Goal: Task Accomplishment & Management: Complete application form

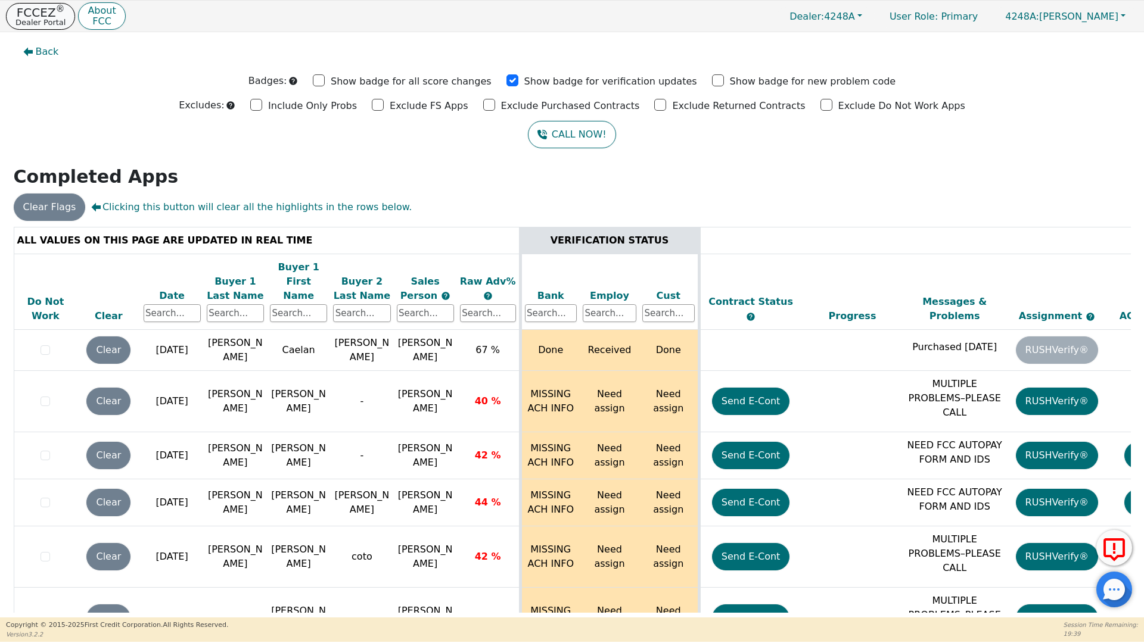
click at [38, 13] on p "FCCEZ ®" at bounding box center [40, 13] width 50 height 12
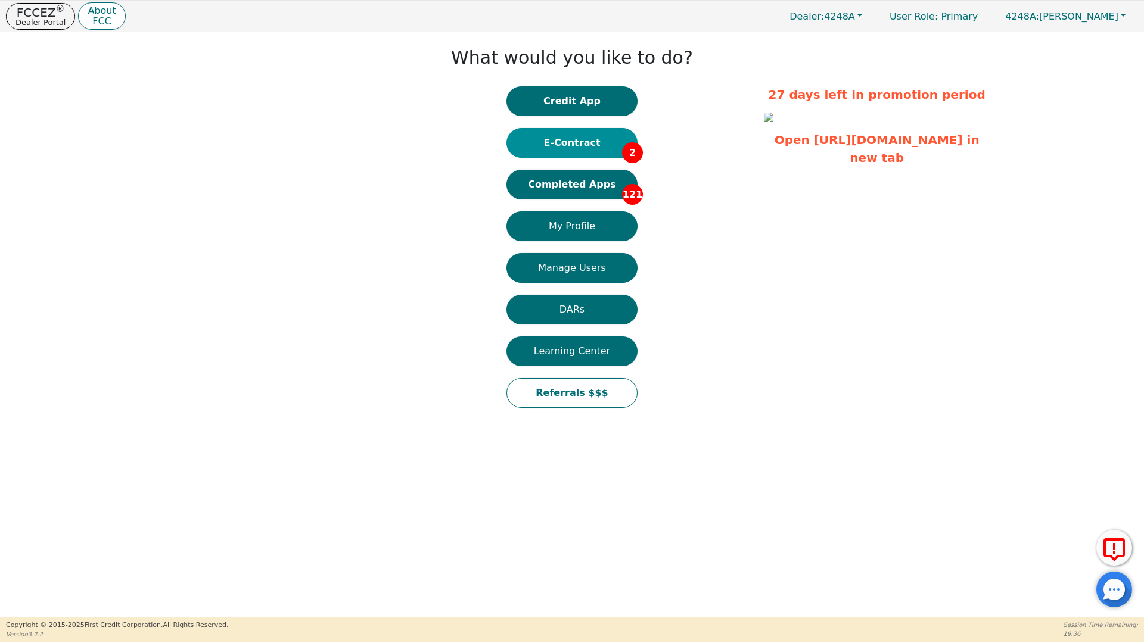
click at [576, 142] on button "E-Contract 2" at bounding box center [571, 143] width 131 height 30
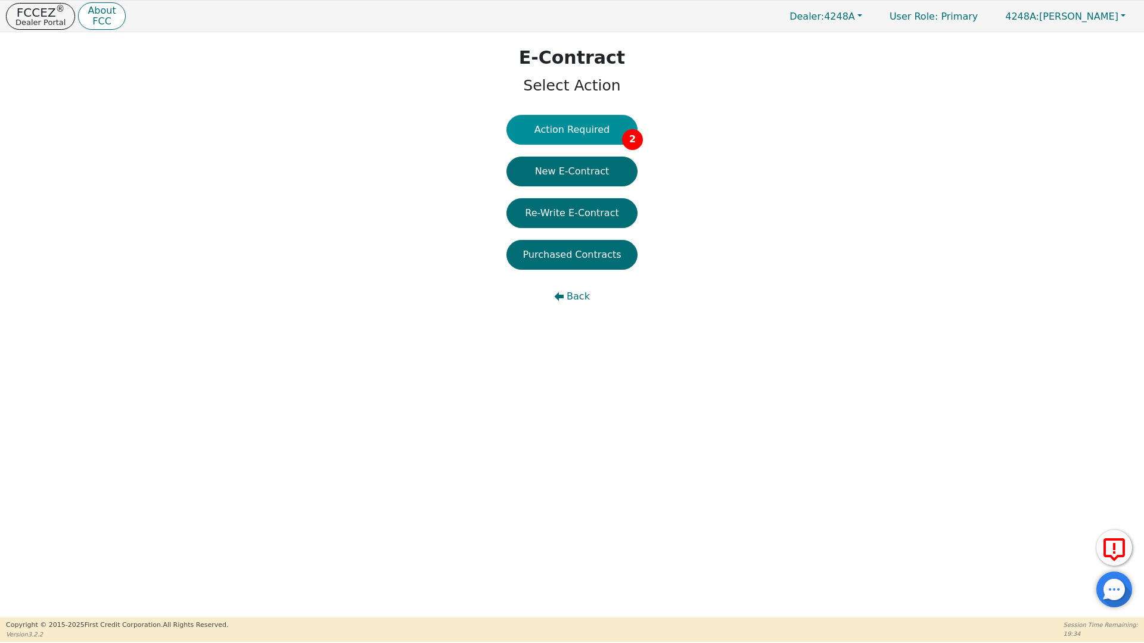
click at [577, 130] on button "Action Required 2" at bounding box center [571, 130] width 131 height 30
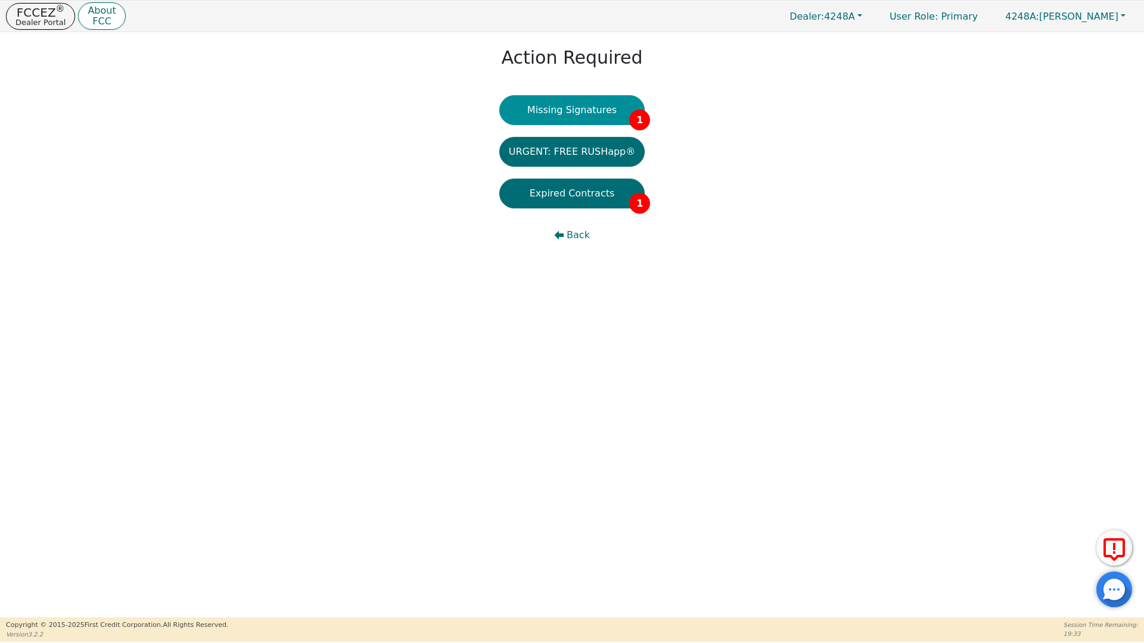
click at [578, 111] on button "Missing Signatures 1" at bounding box center [572, 110] width 146 height 30
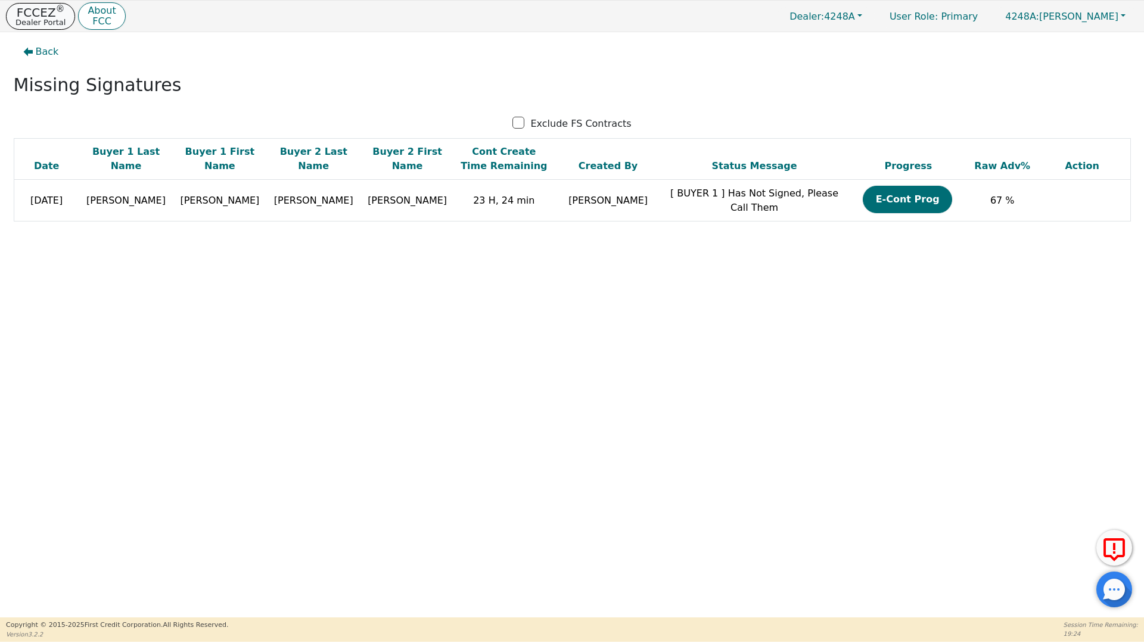
click at [30, 14] on p "FCCEZ ®" at bounding box center [40, 13] width 50 height 12
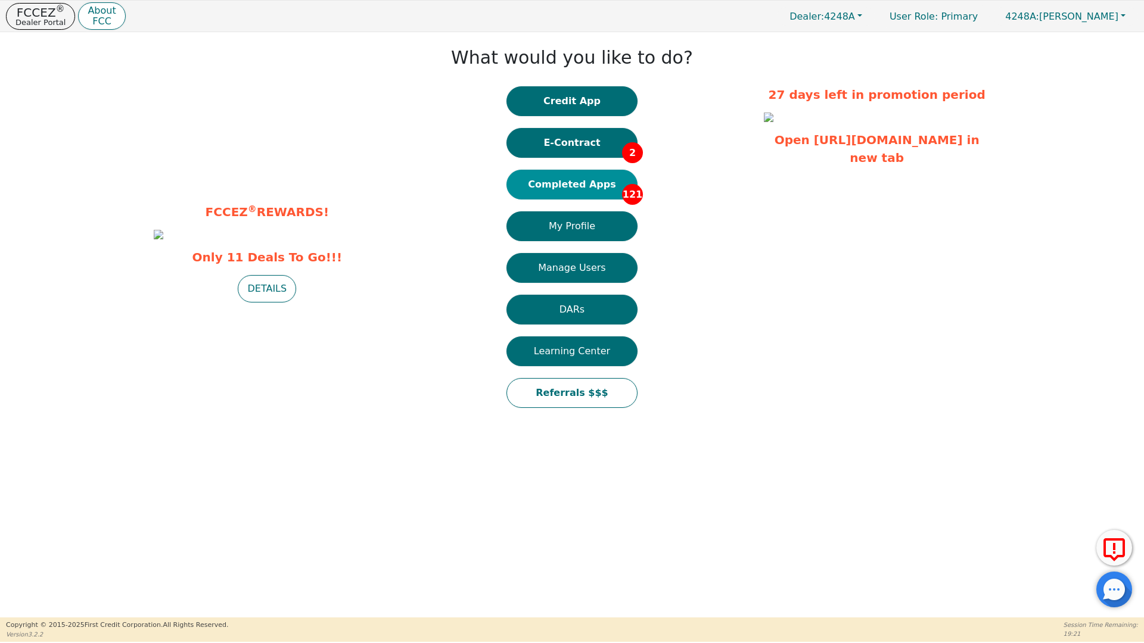
click at [558, 185] on button "Completed Apps 121" at bounding box center [571, 185] width 131 height 30
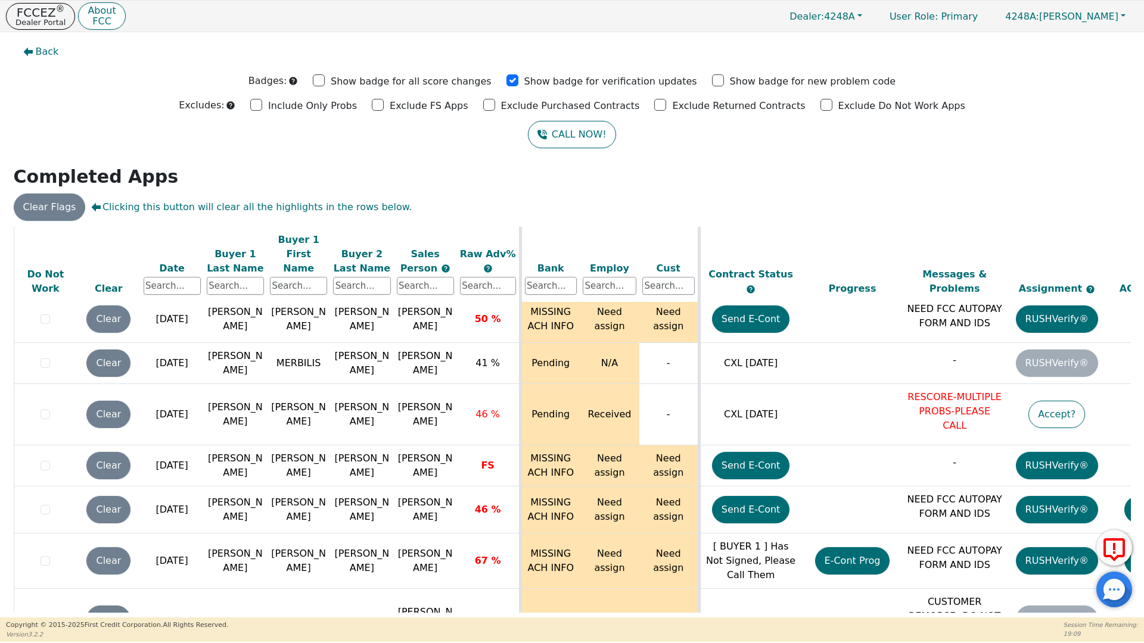
scroll to position [5335, 0]
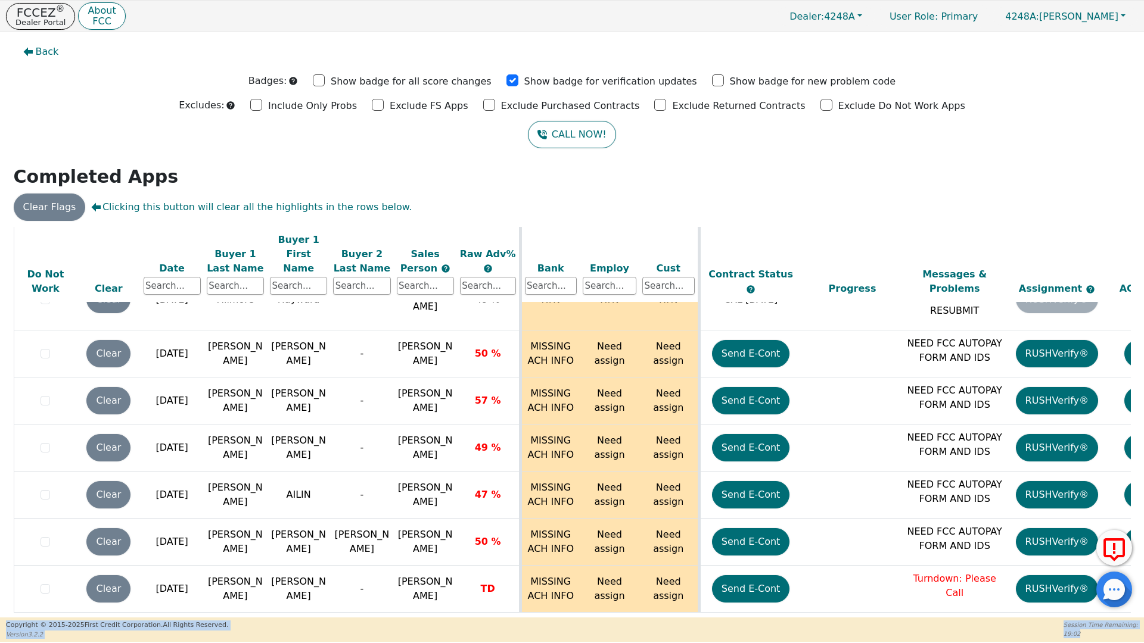
drag, startPoint x: 1129, startPoint y: 603, endPoint x: 1143, endPoint y: 554, distance: 50.7
click at [1143, 554] on body "FCCEZ ® Dealer Portal About FCC Dealer: 4248A User Role : Primary 4248A: Ivonne…" at bounding box center [572, 321] width 1144 height 642
click at [44, 51] on span "Back" at bounding box center [47, 52] width 23 height 14
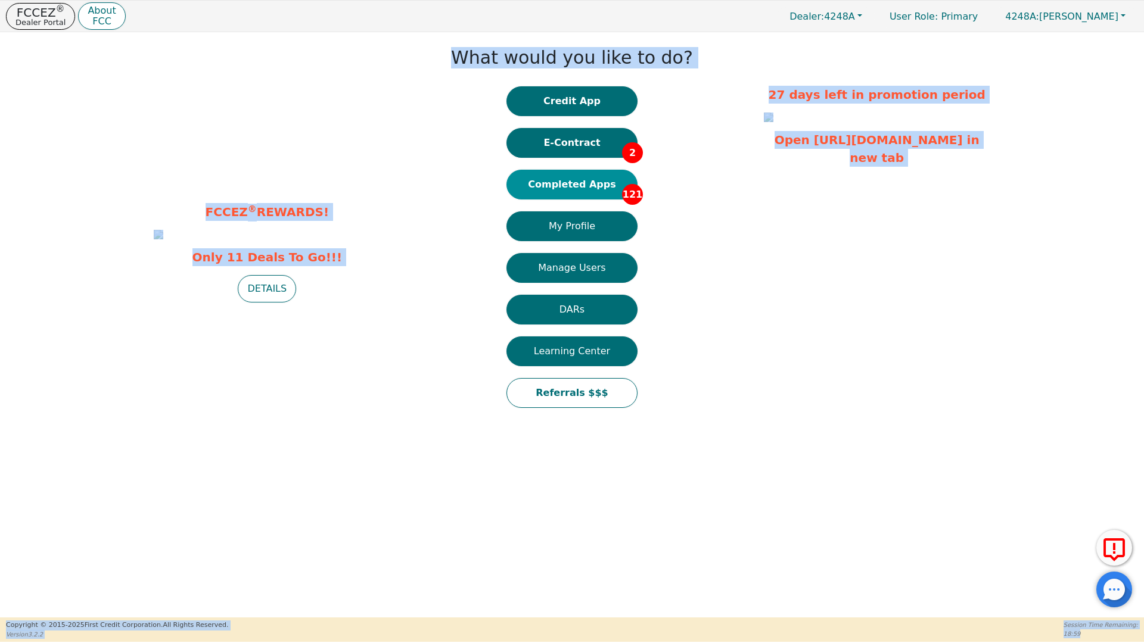
click at [571, 182] on button "Completed Apps 121" at bounding box center [571, 185] width 131 height 30
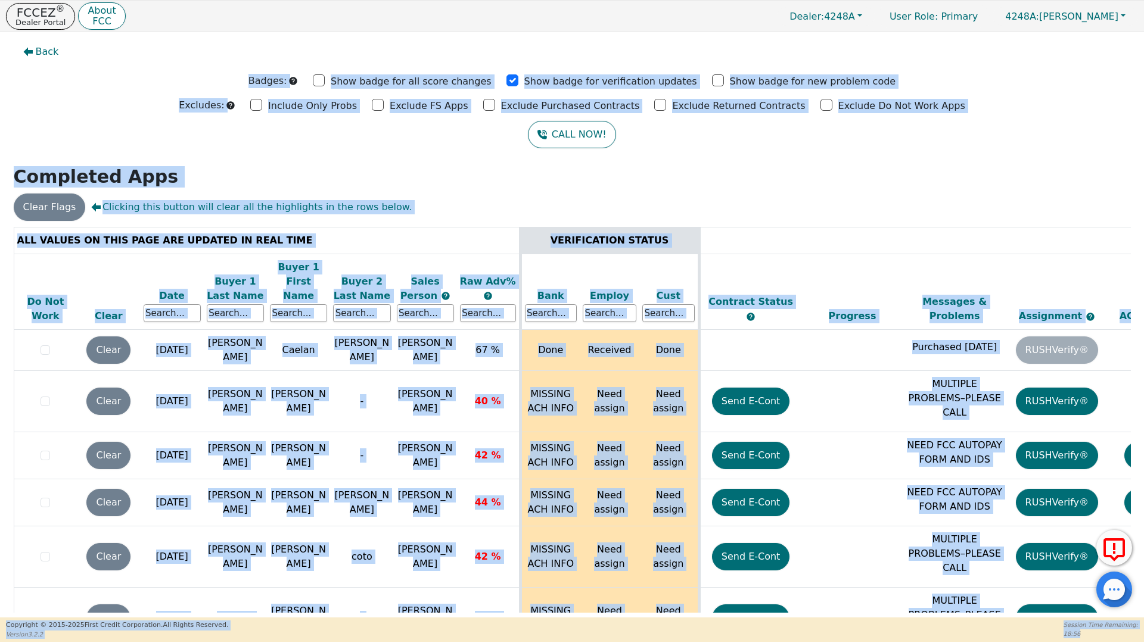
click at [1012, 136] on div "CALL NOW!" at bounding box center [572, 134] width 1126 height 27
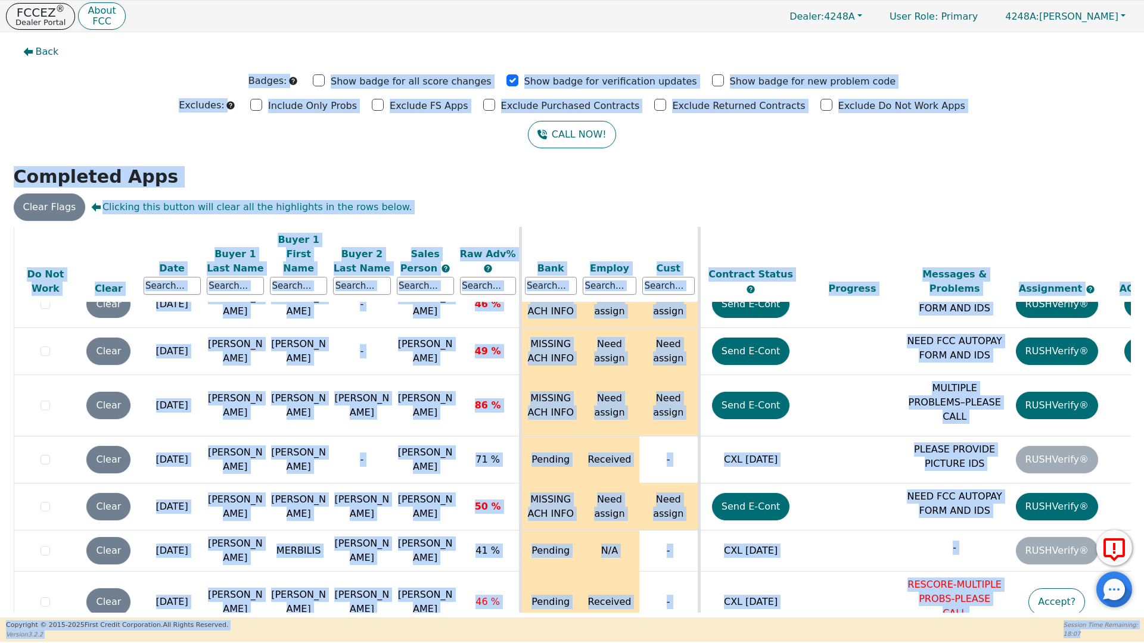
scroll to position [4784, 0]
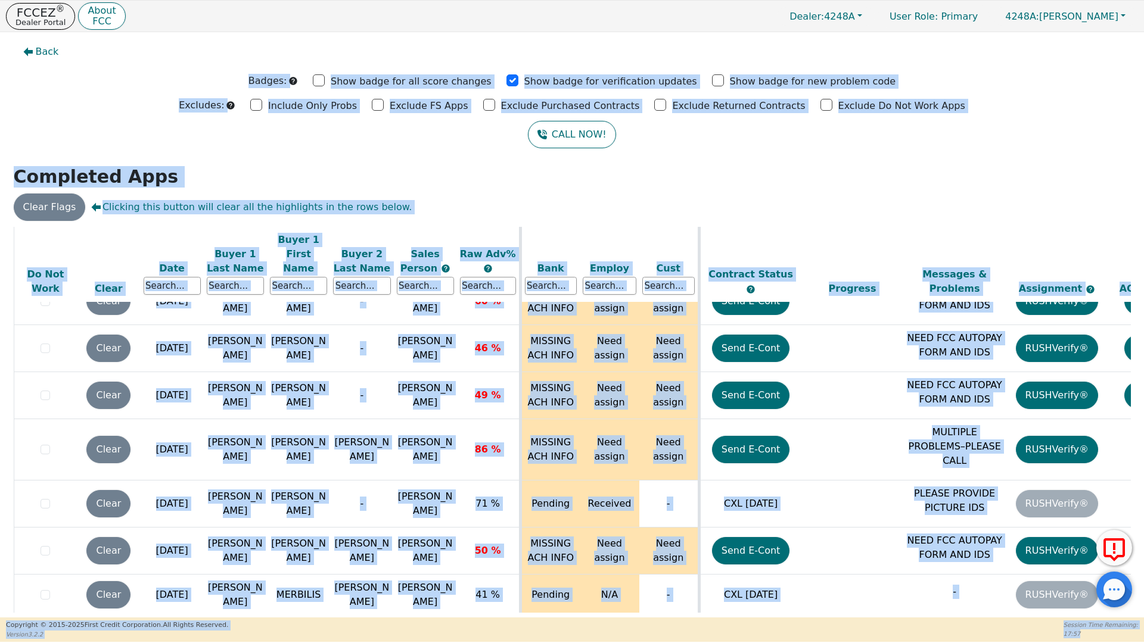
click at [684, 155] on div "Back Badges: Show badge for all score changes Show badge for verification updat…" at bounding box center [572, 325] width 1144 height 586
click at [46, 54] on span "Back" at bounding box center [47, 52] width 23 height 14
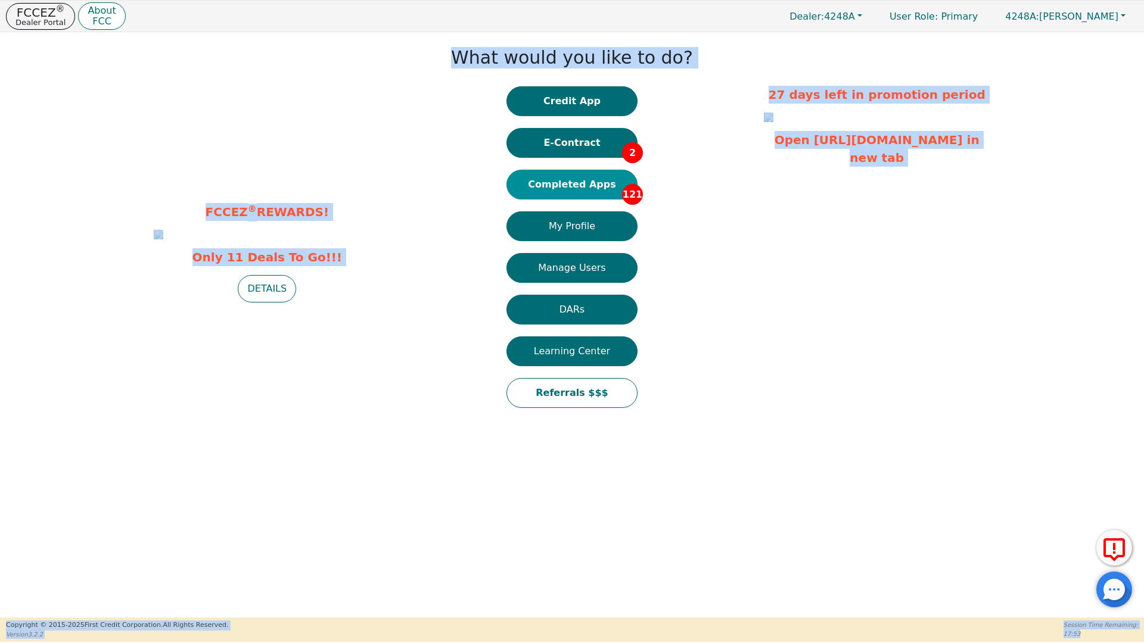
click at [562, 187] on button "Completed Apps 121" at bounding box center [571, 185] width 131 height 30
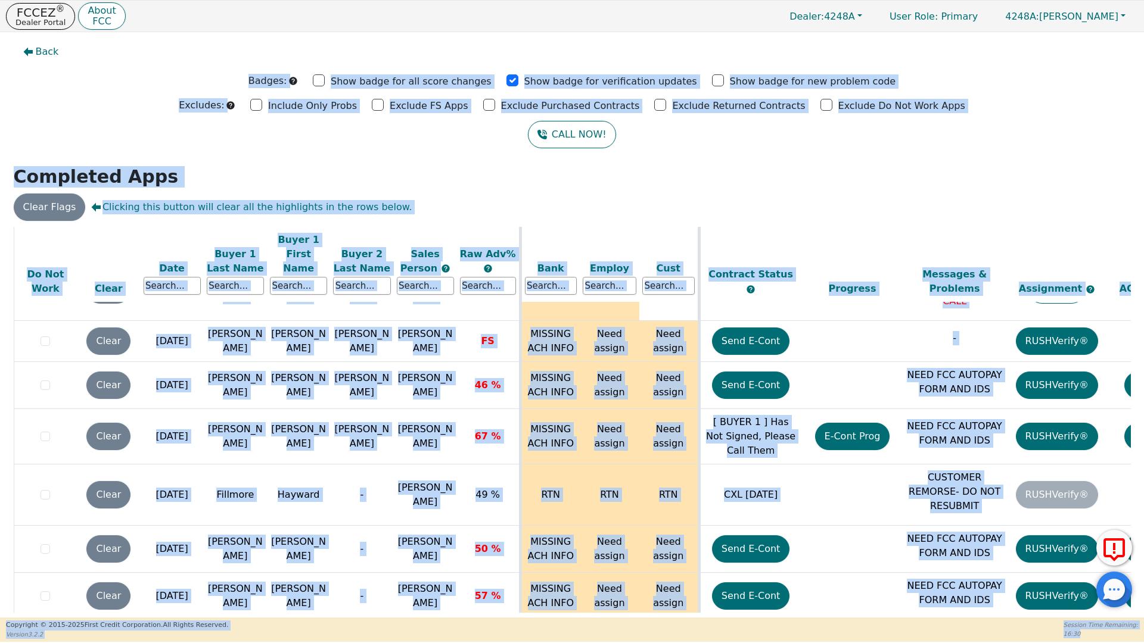
scroll to position [5131, 0]
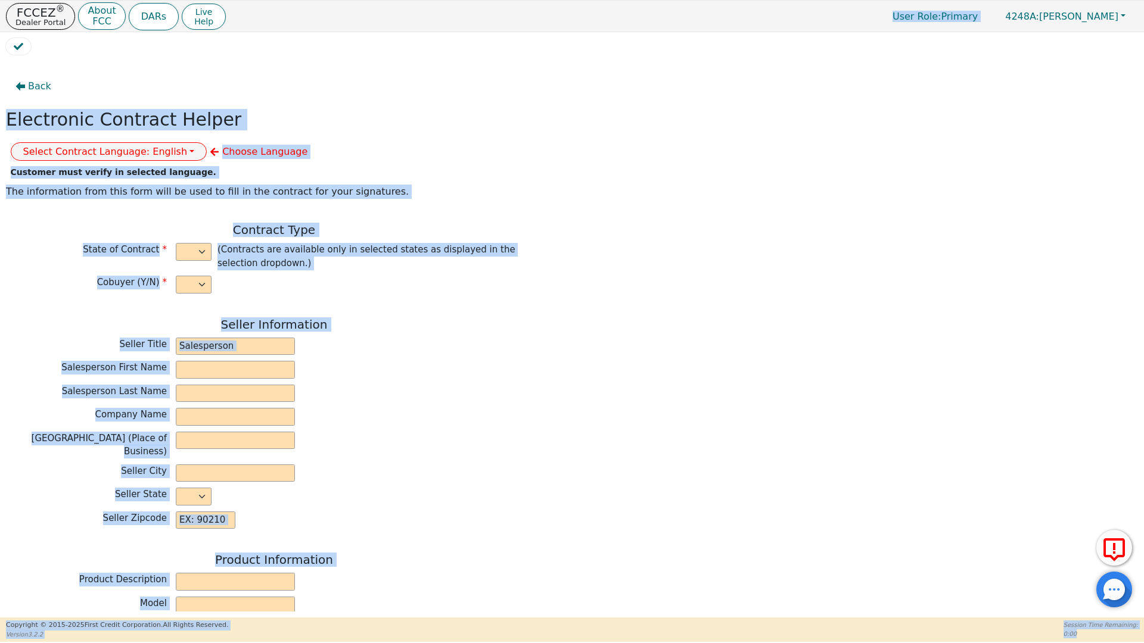
select select "n"
type input "owner"
type input "[PERSON_NAME]"
type input "[GEOGRAPHIC_DATA]"
type input "AQUA REMACH LLC"
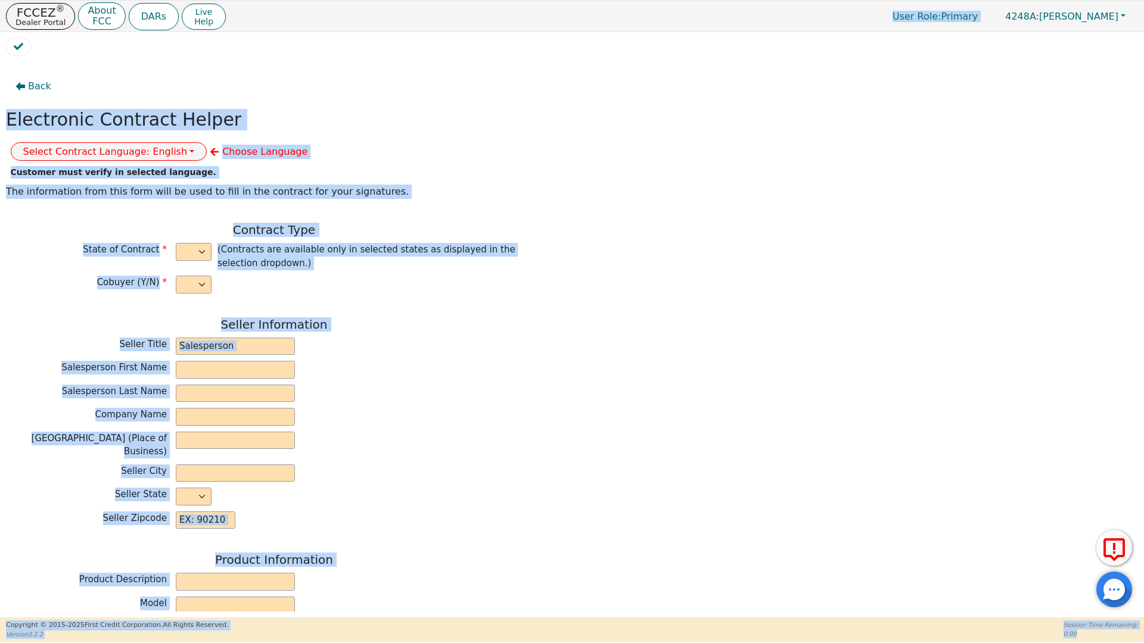
type input "13746 OFFICE PARK DR"
type input "HOUSTON"
select select "[GEOGRAPHIC_DATA]"
type input "77070"
type input "AILIN"
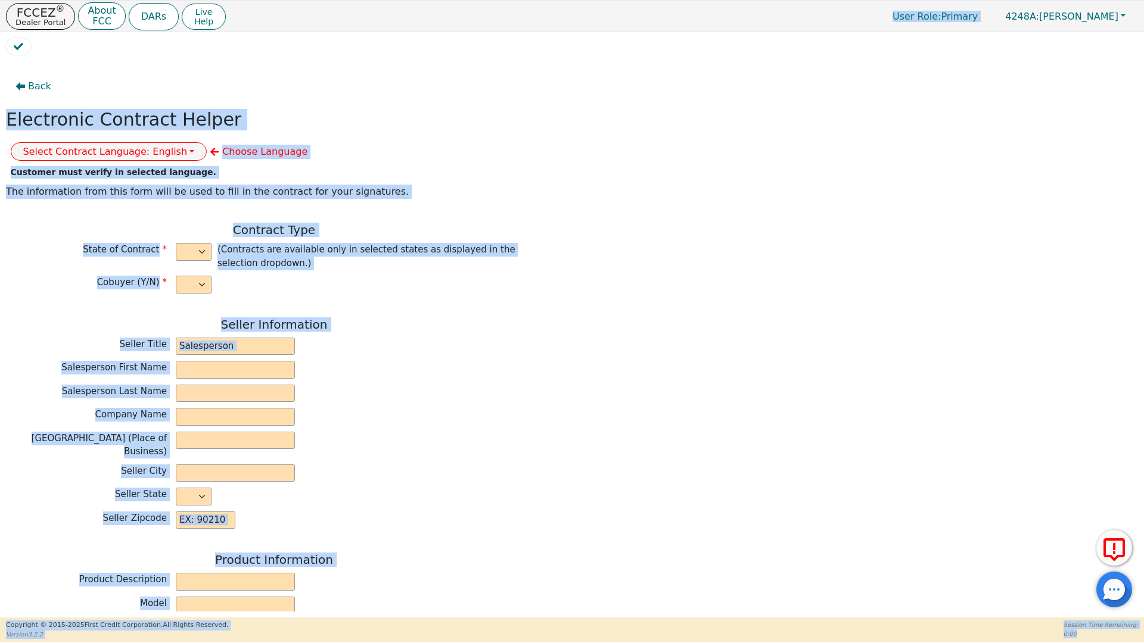
type input "[PERSON_NAME]"
type input "[EMAIL_ADDRESS][DOMAIN_NAME]"
type input "93 RD 5111"
type input "Cleveland"
select select "[GEOGRAPHIC_DATA]"
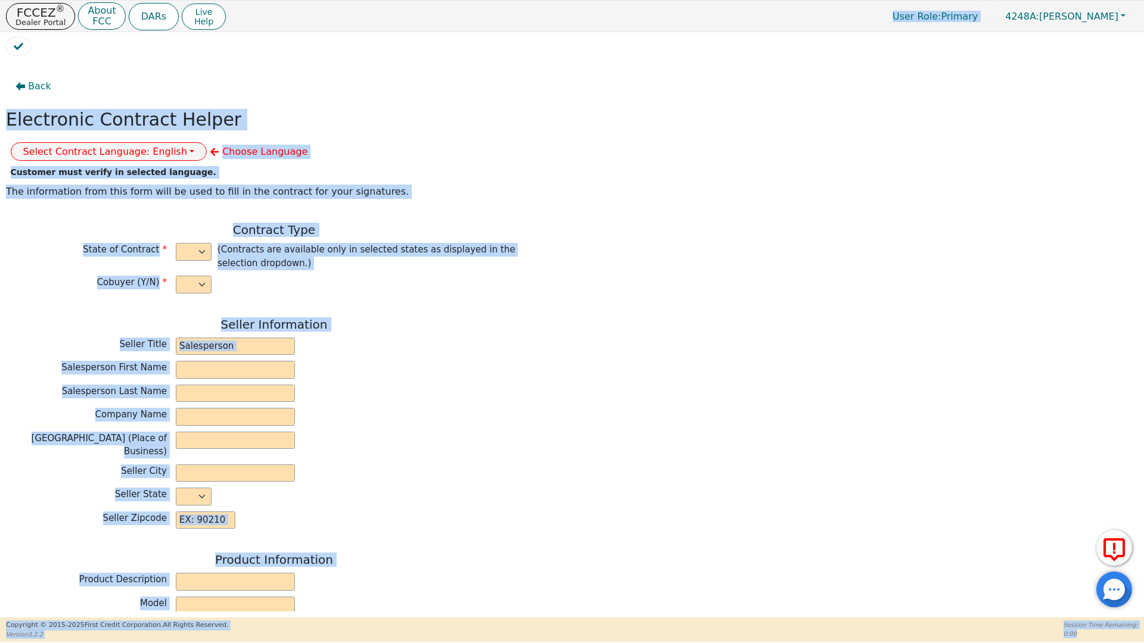
type input "77327"
type input "[DATE]"
type input "17.99"
type input "2025-10-02"
type input "60"
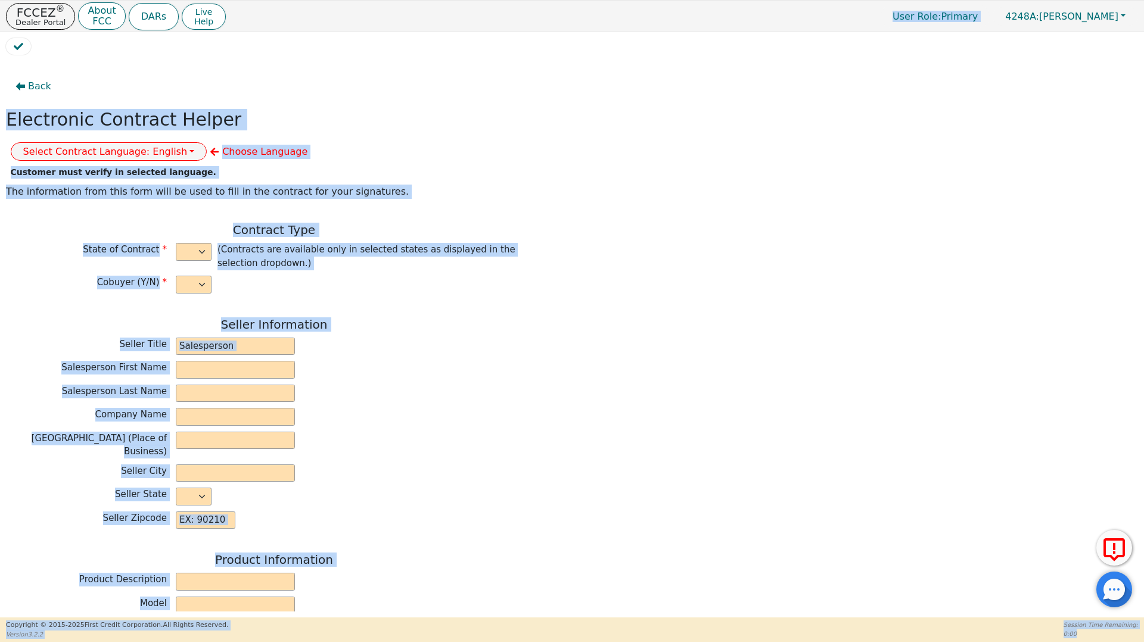
type input "0"
type input "8500.00"
type input "0.00"
type input "8500.00"
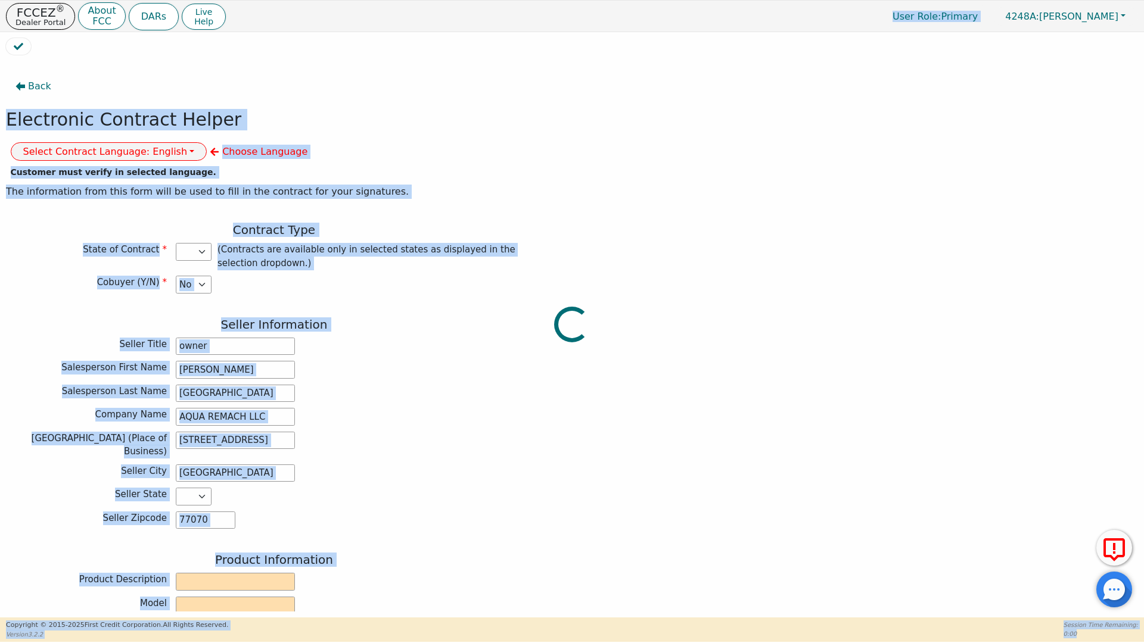
select select "[GEOGRAPHIC_DATA]"
drag, startPoint x: 425, startPoint y: 251, endPoint x: 422, endPoint y: 232, distance: 19.4
click at [425, 251] on div "Contract Type State of Contract AL AR AZ CA CO CT DE FL GA HI IA ID IL IN KS KY…" at bounding box center [274, 261] width 536 height 77
click at [207, 142] on button "Select Contract Language: English" at bounding box center [109, 151] width 197 height 18
click at [105, 186] on link "Spanish" at bounding box center [58, 194] width 94 height 16
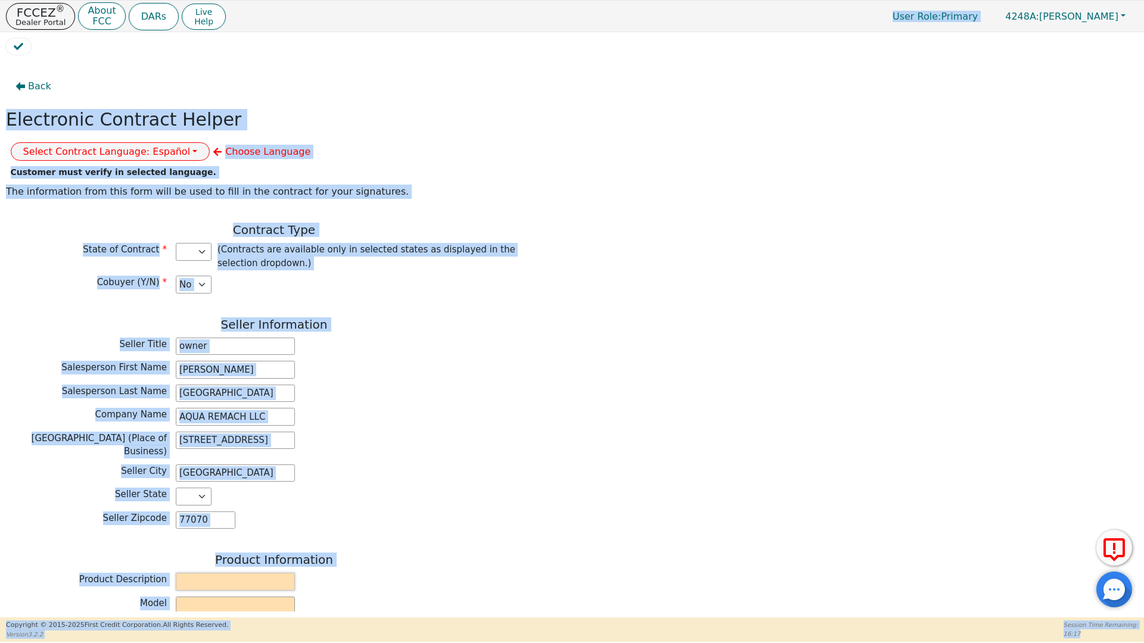
click at [201, 573] on input "text" at bounding box center [235, 582] width 119 height 18
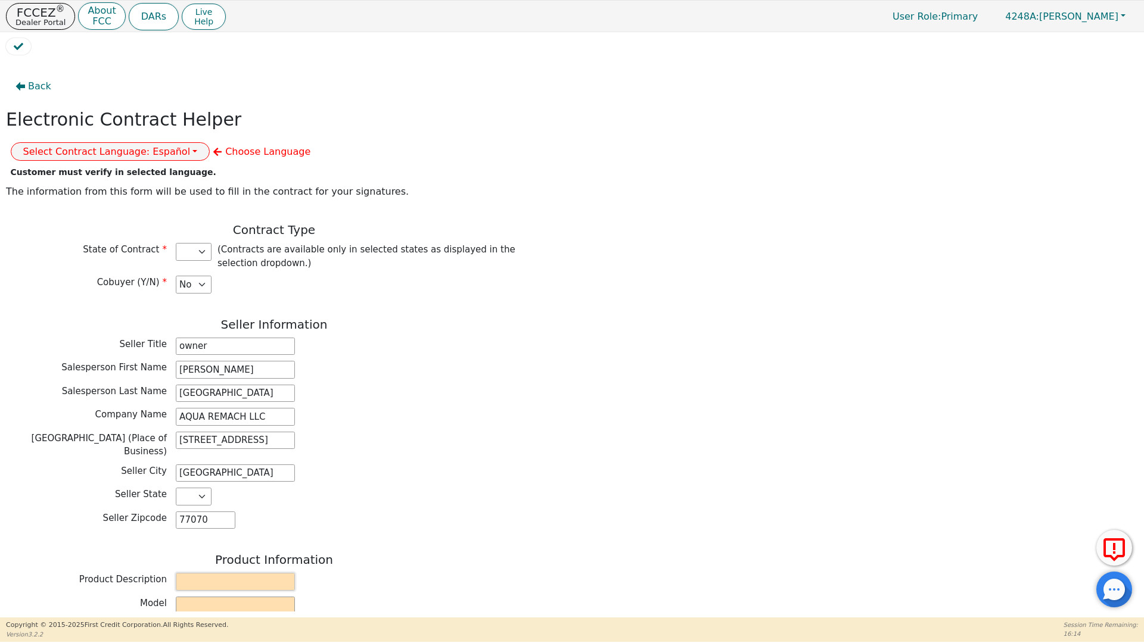
type input "WATER SYSTEM"
click at [201, 597] on input "text" at bounding box center [235, 606] width 119 height 18
type input "6P"
click at [194, 620] on input "text" at bounding box center [235, 629] width 119 height 18
type input "728556"
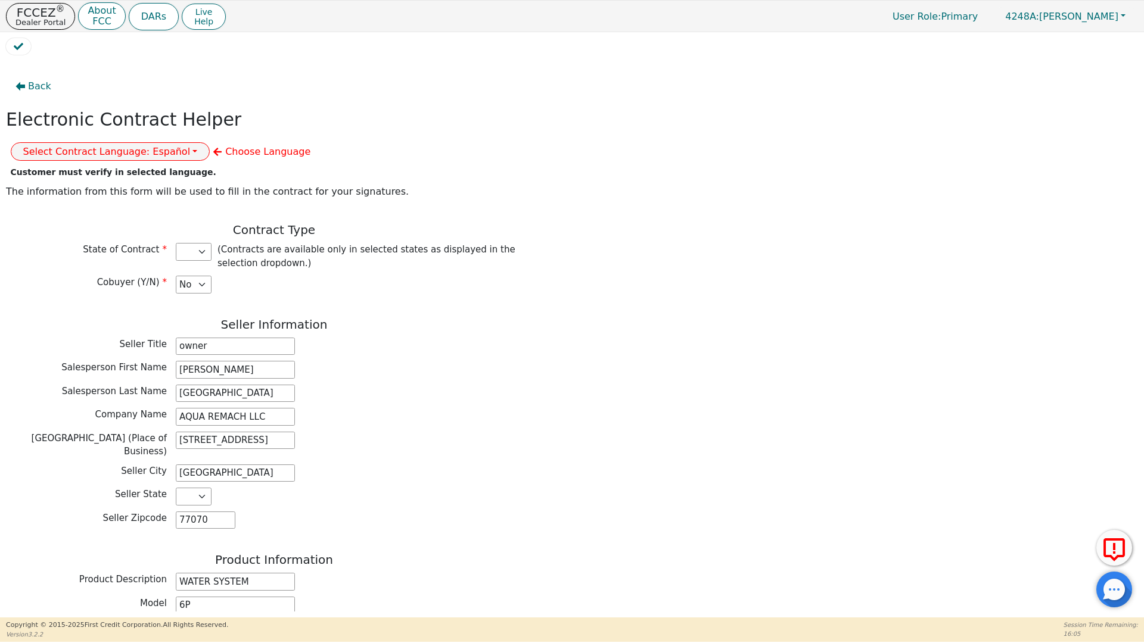
click at [507, 573] on div "Product Description WATER SYSTEM" at bounding box center [274, 582] width 536 height 18
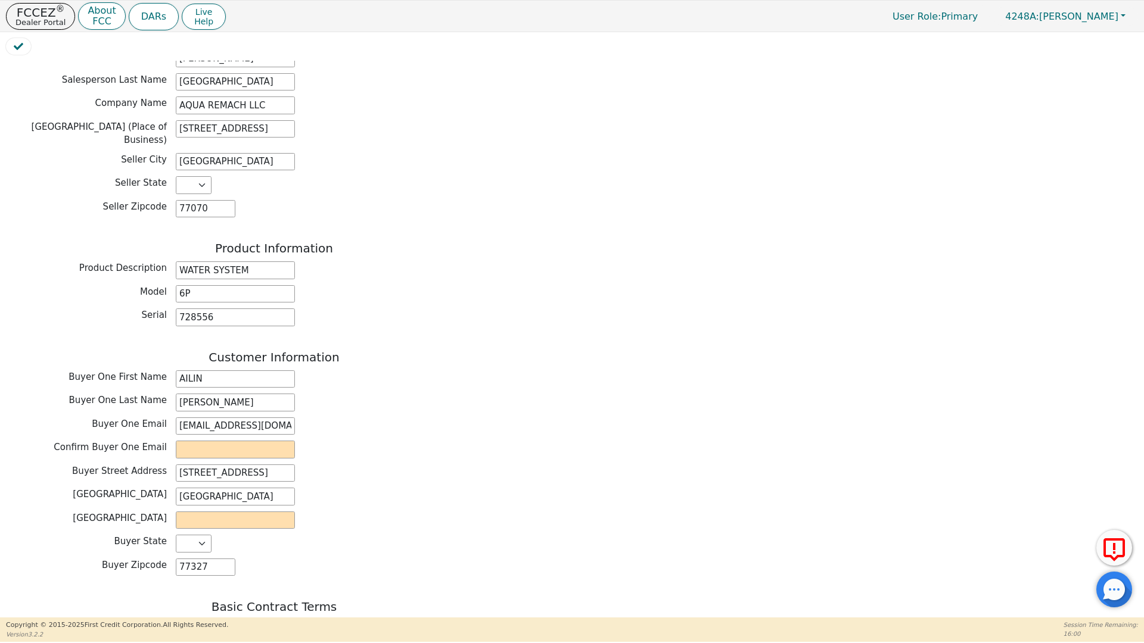
scroll to position [325, 0]
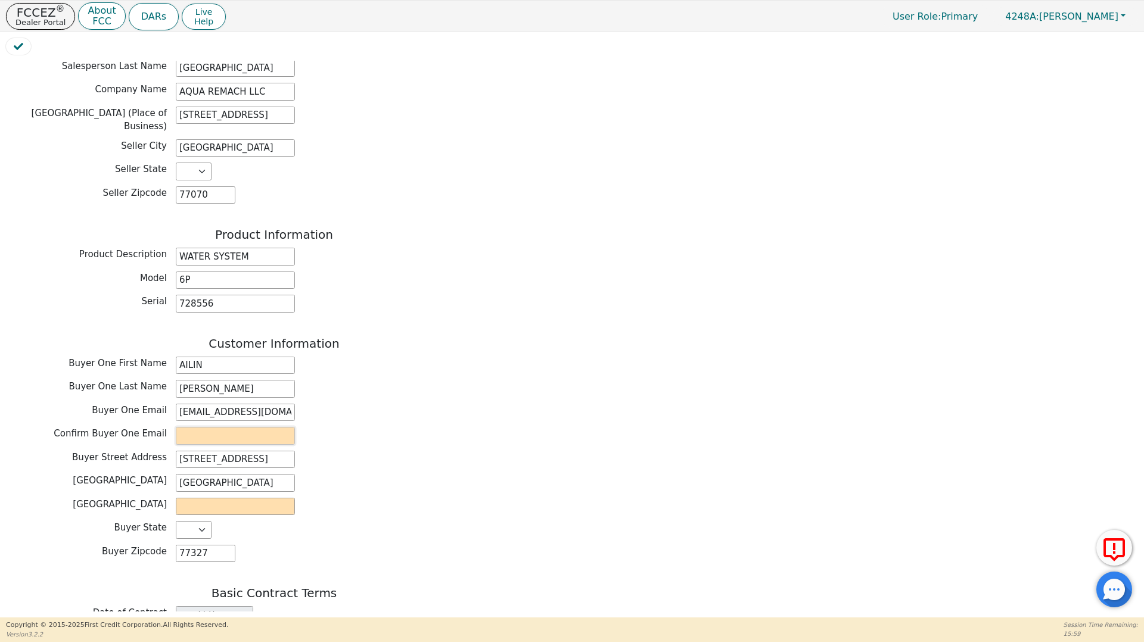
click at [182, 427] on input "email" at bounding box center [235, 436] width 119 height 18
type input "[EMAIL_ADDRESS][DOMAIN_NAME]"
click at [188, 498] on input "text" at bounding box center [235, 507] width 119 height 18
type input "liberty"
type input "2025-09-08"
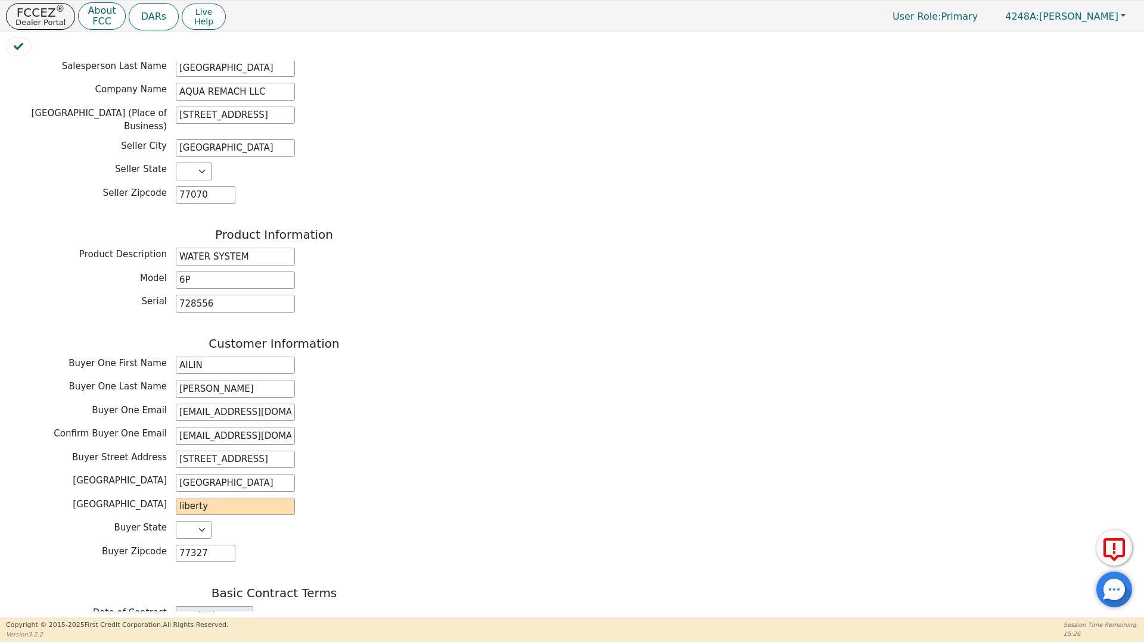
type input "0.00"
type input "215.80"
type input "12948.00"
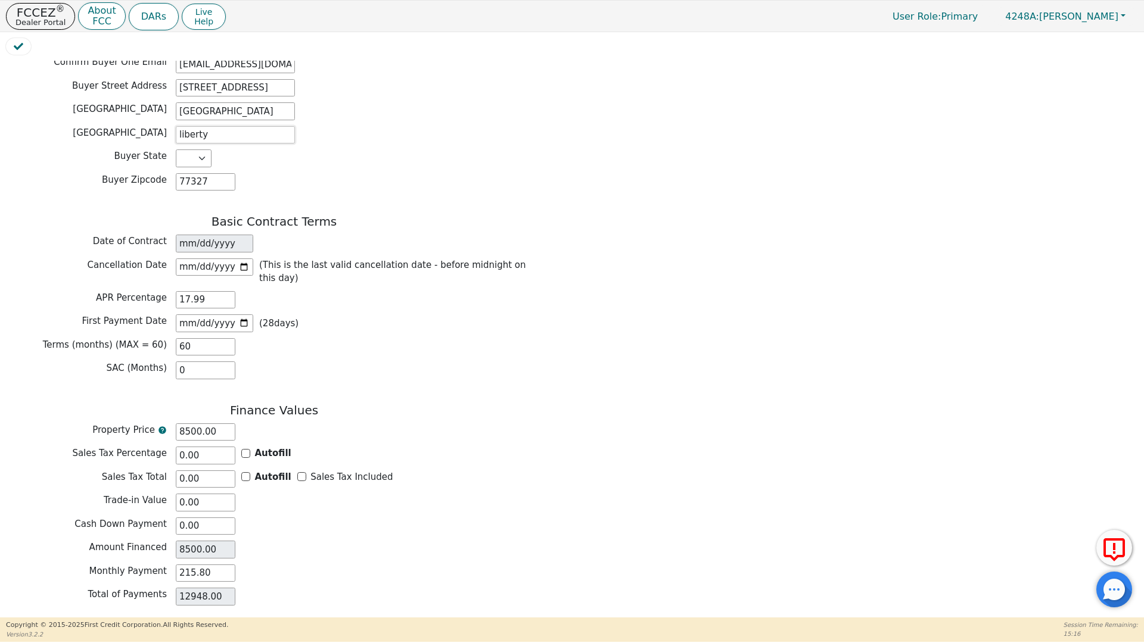
scroll to position [708, 0]
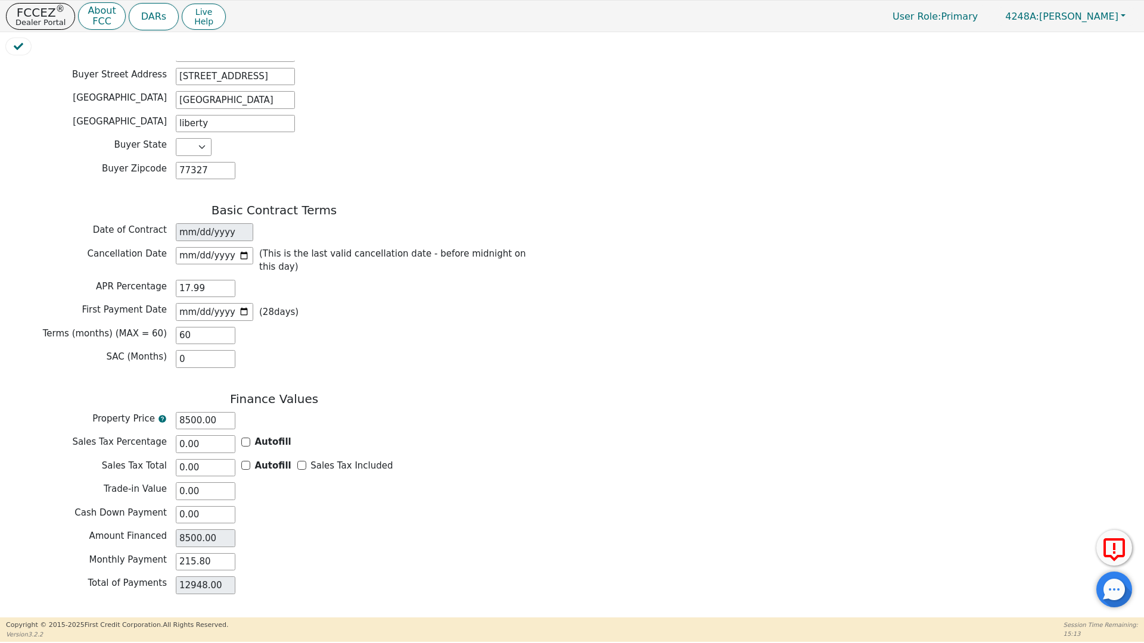
click at [73, 618] on button "Review & Begin Contract" at bounding box center [75, 631] width 138 height 27
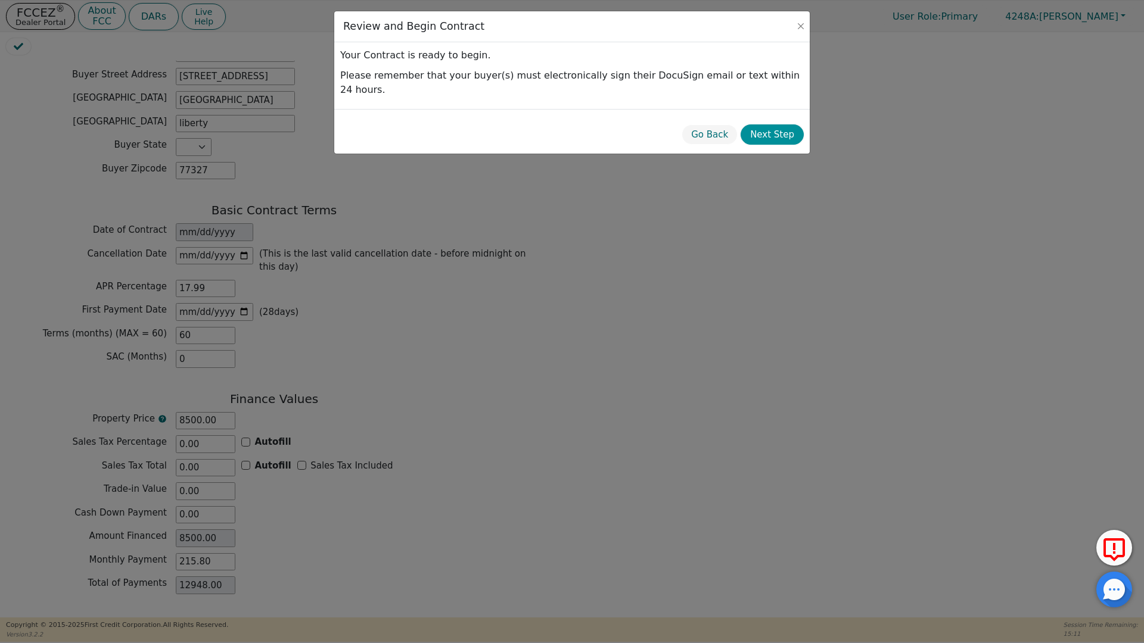
click at [779, 124] on button "Next Step" at bounding box center [771, 134] width 63 height 21
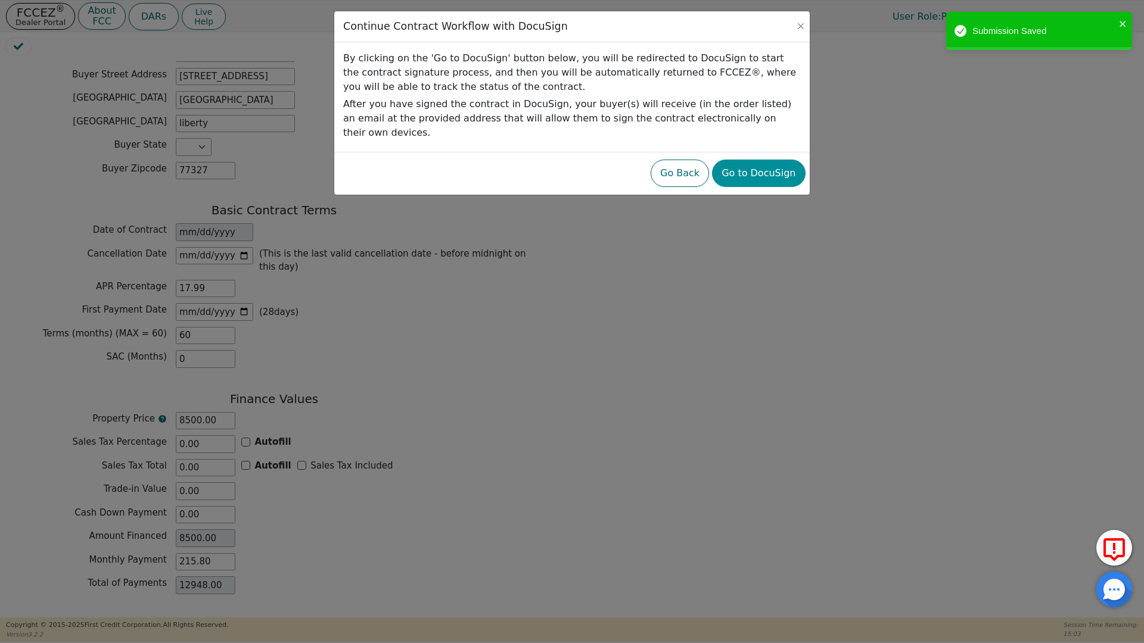
click at [756, 160] on button "Go to DocuSign" at bounding box center [758, 173] width 93 height 27
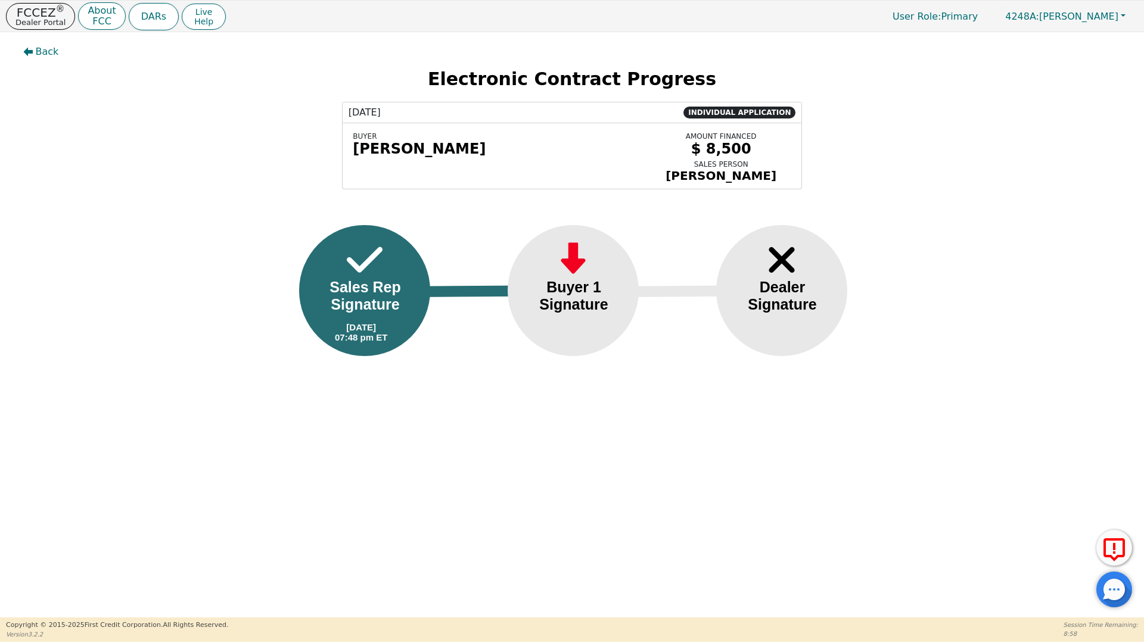
click at [398, 157] on div "[PERSON_NAME]" at bounding box center [497, 149] width 289 height 17
click at [718, 152] on div "$ 8,500" at bounding box center [721, 149] width 140 height 17
click at [719, 189] on div "BUYER [PERSON_NAME] AMOUNT FINANCED $ 8,500 SALES PERSON [PERSON_NAME]" at bounding box center [571, 156] width 459 height 66
click at [752, 113] on span "INDIVIDUAL APPLICATION" at bounding box center [739, 113] width 112 height 12
click at [480, 82] on h2 "Electronic Contract Progress" at bounding box center [572, 78] width 1117 height 21
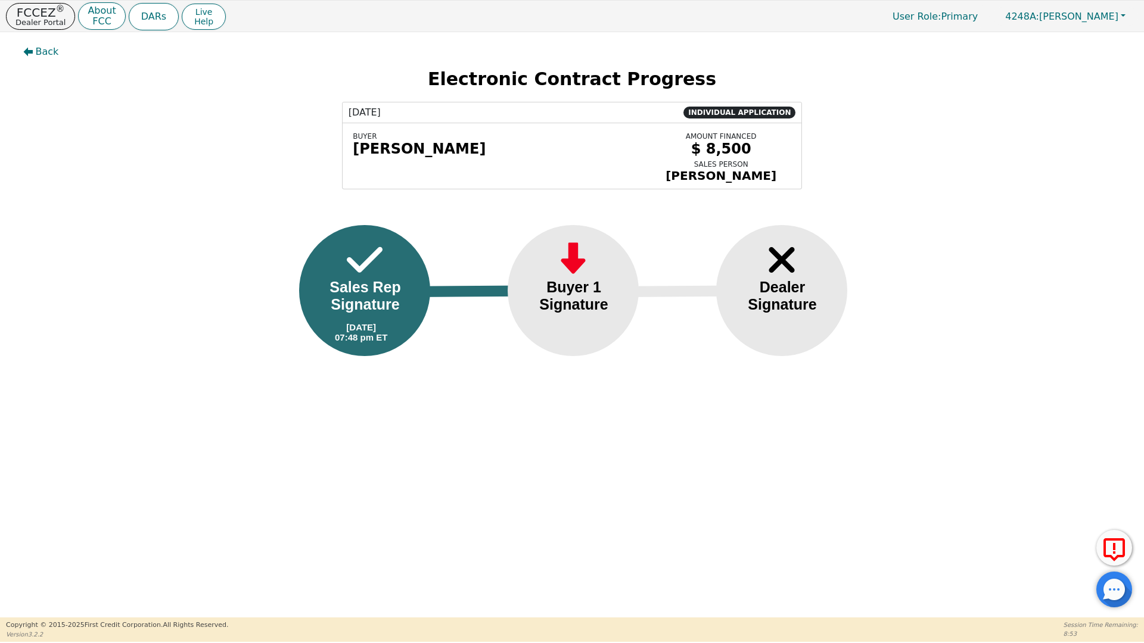
click at [357, 297] on div "Sales Rep Signature" at bounding box center [365, 296] width 96 height 35
click at [369, 135] on div "BUYER" at bounding box center [497, 136] width 289 height 8
click at [43, 51] on span "Back" at bounding box center [47, 52] width 23 height 14
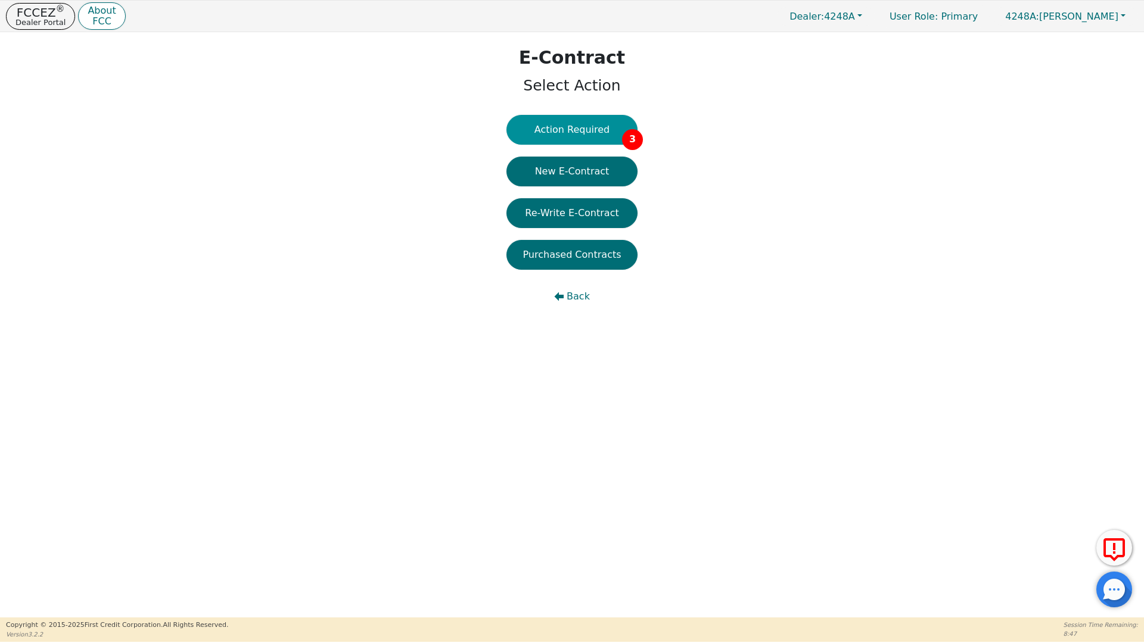
click at [575, 131] on button "Action Required 3" at bounding box center [571, 130] width 131 height 30
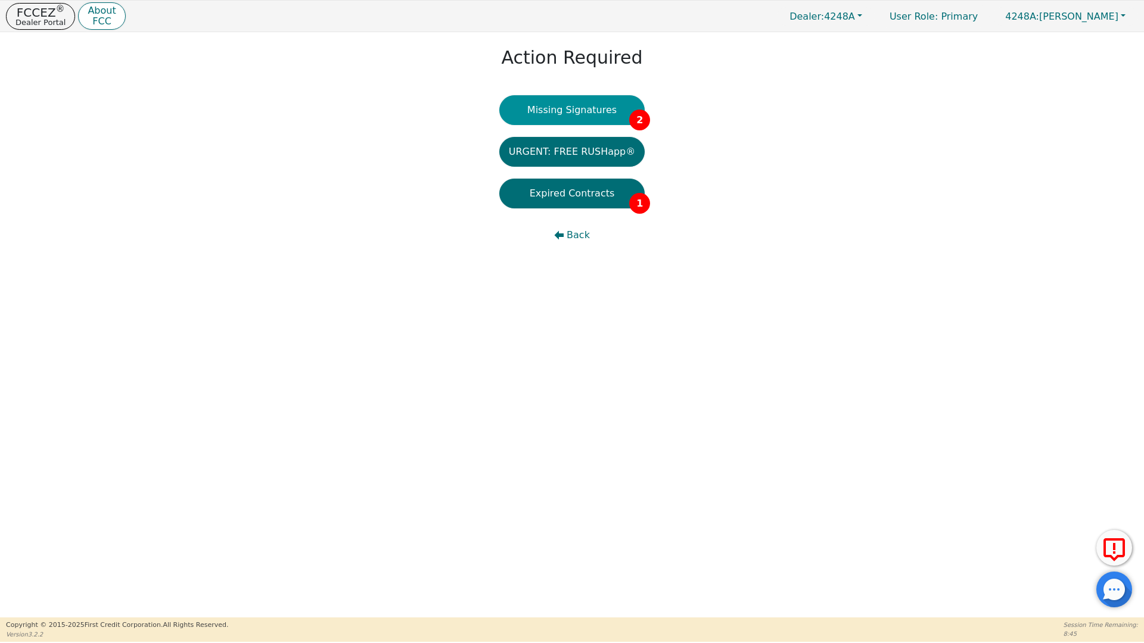
click at [604, 109] on button "Missing Signatures 2" at bounding box center [572, 110] width 146 height 30
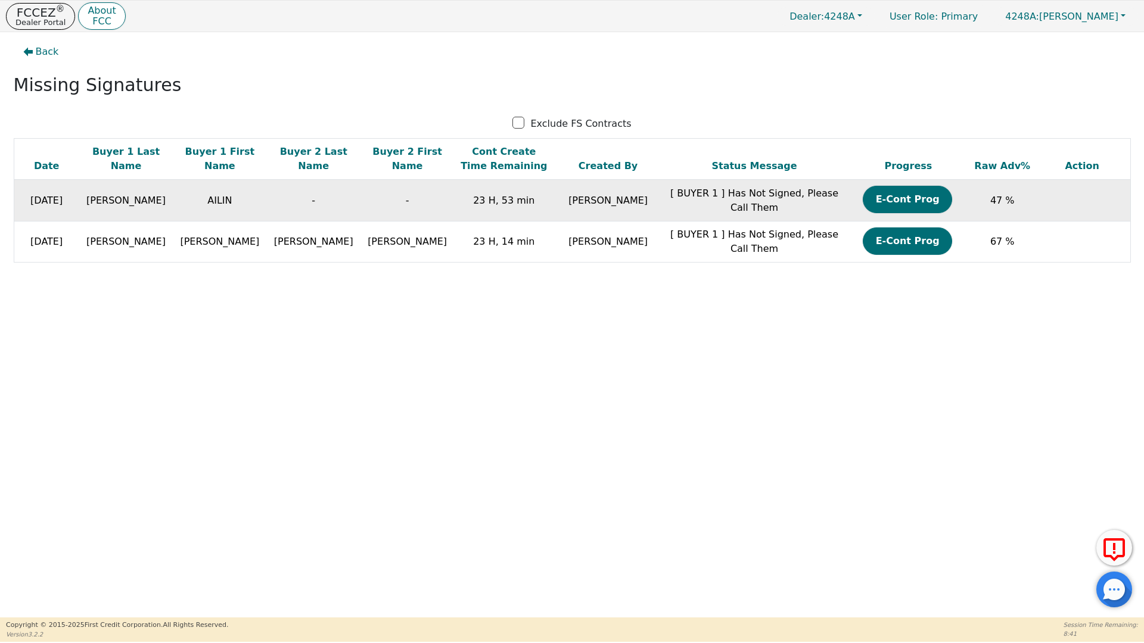
click at [127, 206] on span "[PERSON_NAME]" at bounding box center [125, 200] width 79 height 11
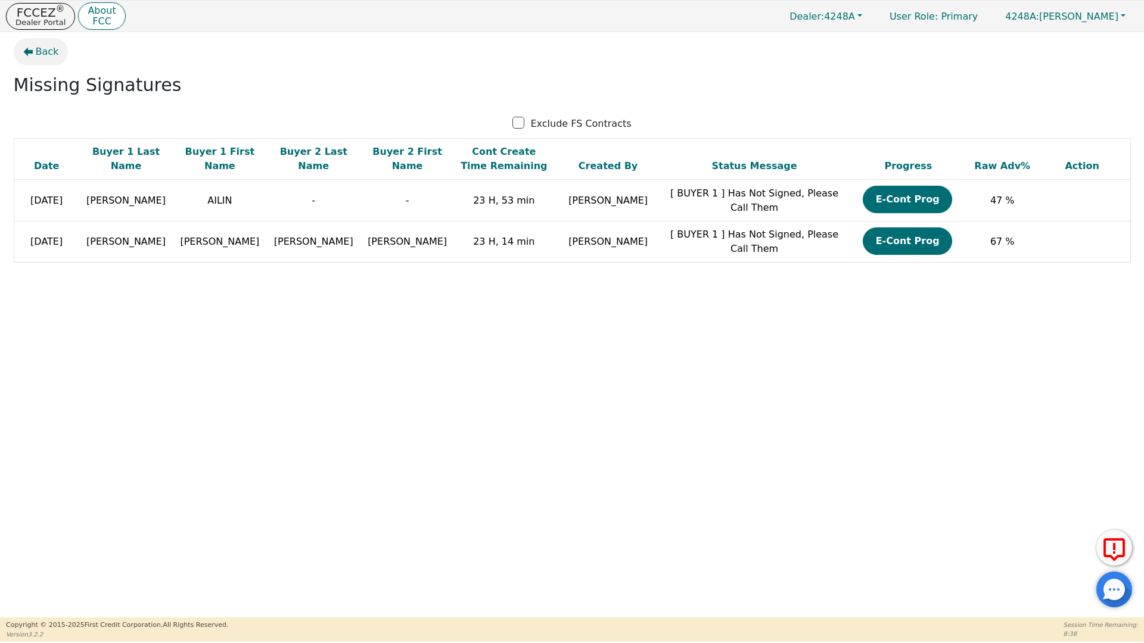
click at [40, 54] on span "Back" at bounding box center [47, 52] width 23 height 14
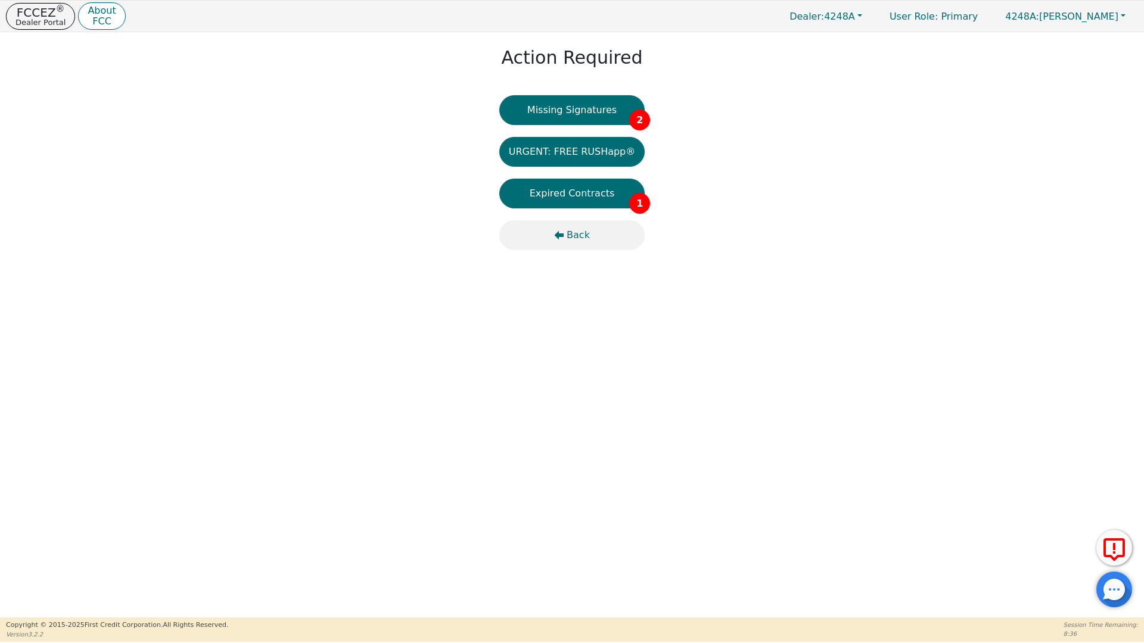
click at [564, 233] on icon "button" at bounding box center [560, 235] width 10 height 9
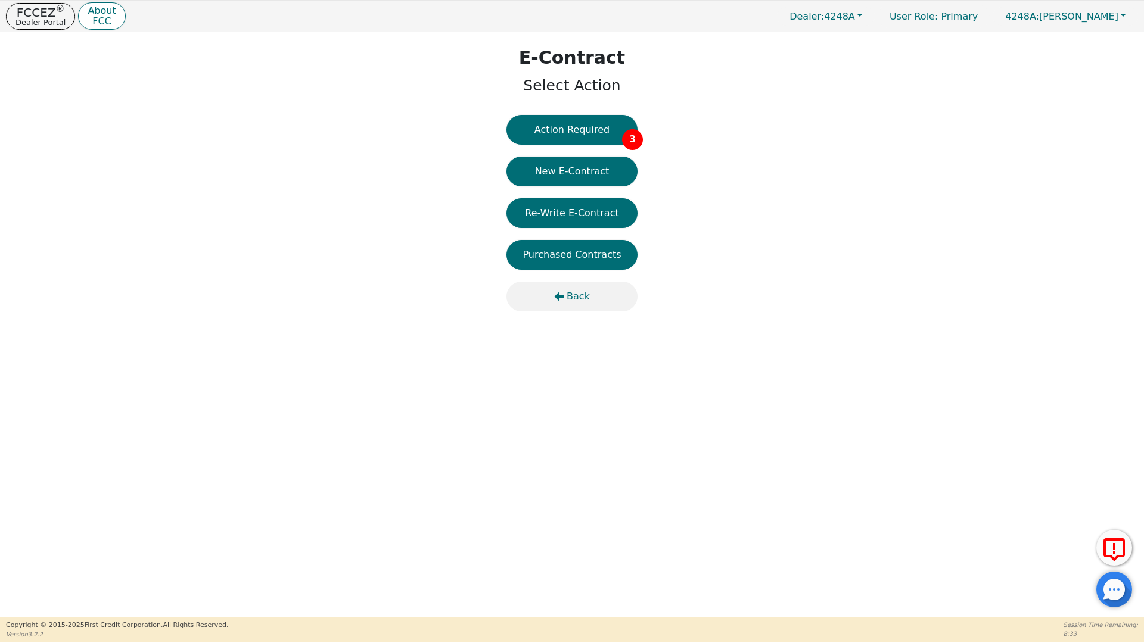
click at [577, 296] on span "Back" at bounding box center [577, 296] width 23 height 14
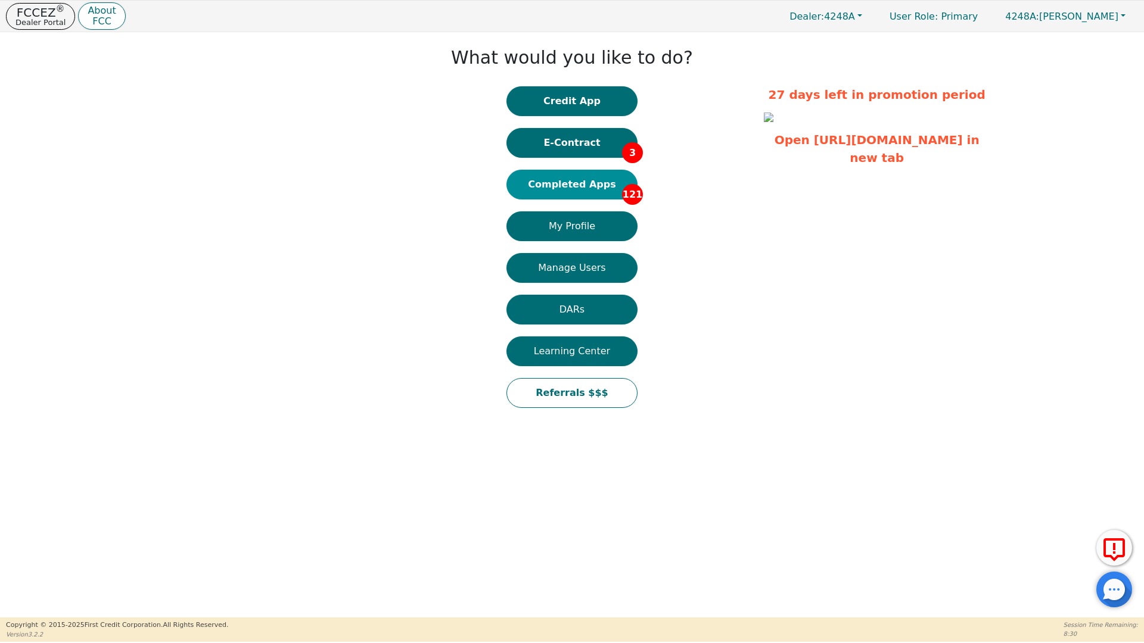
click at [569, 182] on button "Completed Apps 121" at bounding box center [571, 185] width 131 height 30
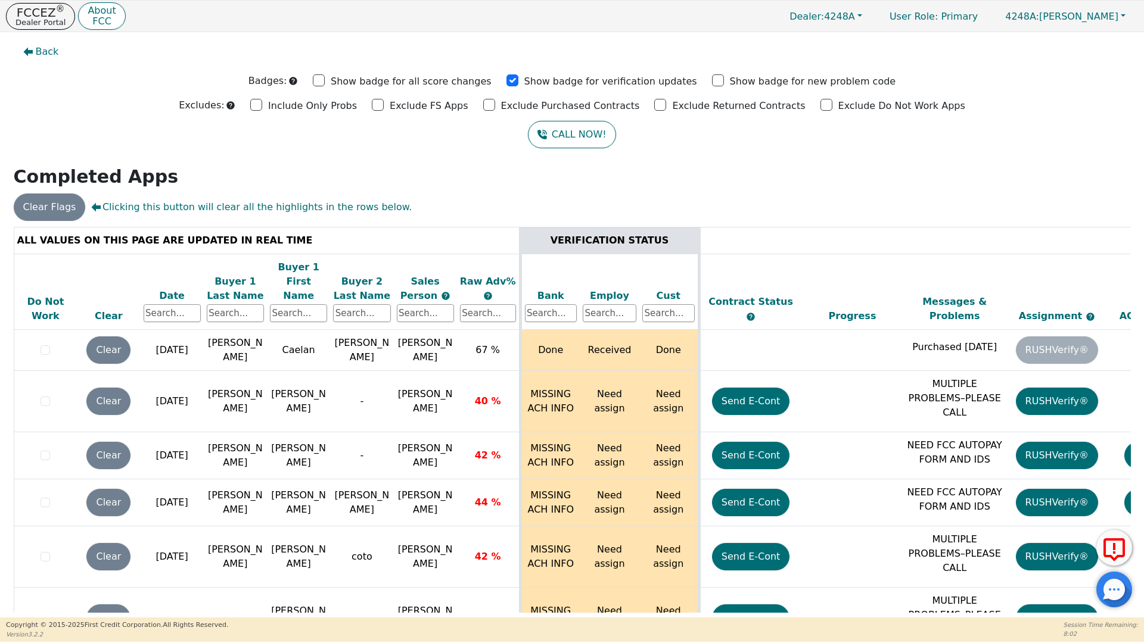
click at [1130, 244] on div "ALL VALUES ON THIS PAGE ARE UPDATED IN REAL TIME VERIFICATION STATUS Do Not Wor…" at bounding box center [572, 420] width 1117 height 386
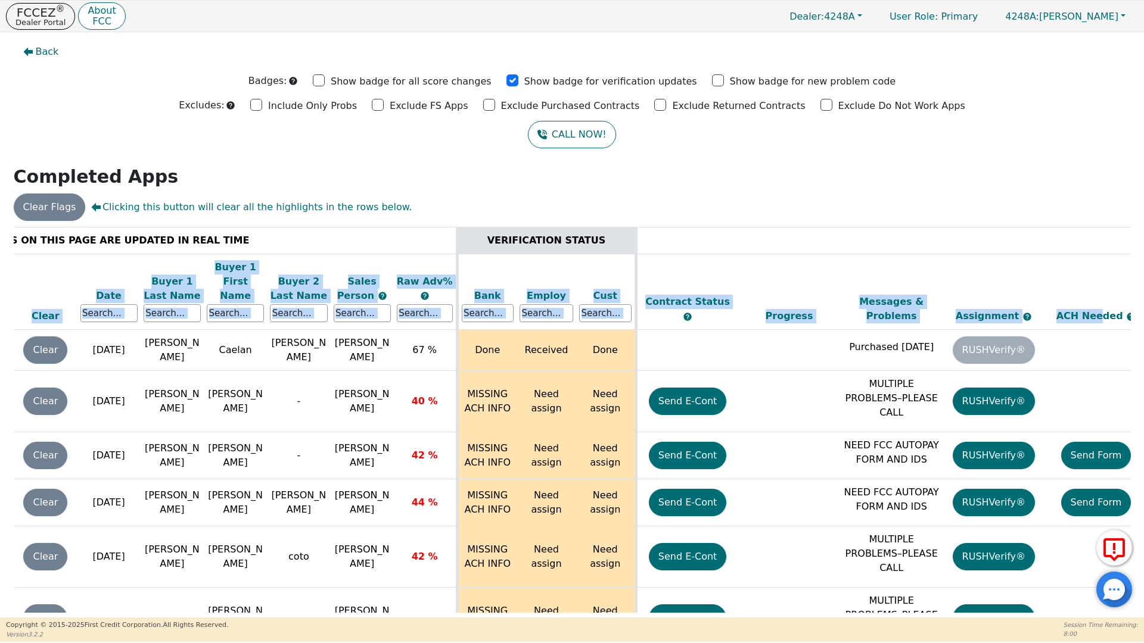
drag, startPoint x: 1125, startPoint y: 247, endPoint x: 1120, endPoint y: 272, distance: 25.5
click at [1120, 272] on thead "ALL VALUES ON THIS PAGE ARE UPDATED IN REAL TIME VERIFICATION STATUS Do Not Wor…" at bounding box center [600, 278] width 1298 height 103
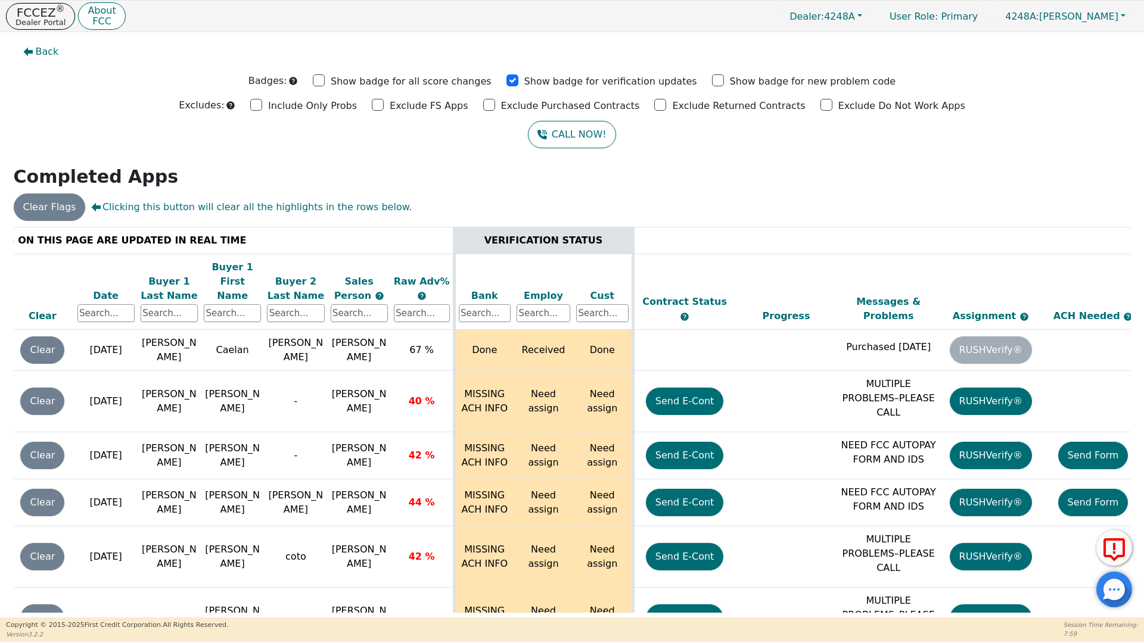
drag, startPoint x: 1120, startPoint y: 272, endPoint x: 968, endPoint y: 213, distance: 163.7
click at [968, 213] on div "Clear Flags Clicking this button will clear all the highlights in the rows belo…" at bounding box center [572, 207] width 1126 height 27
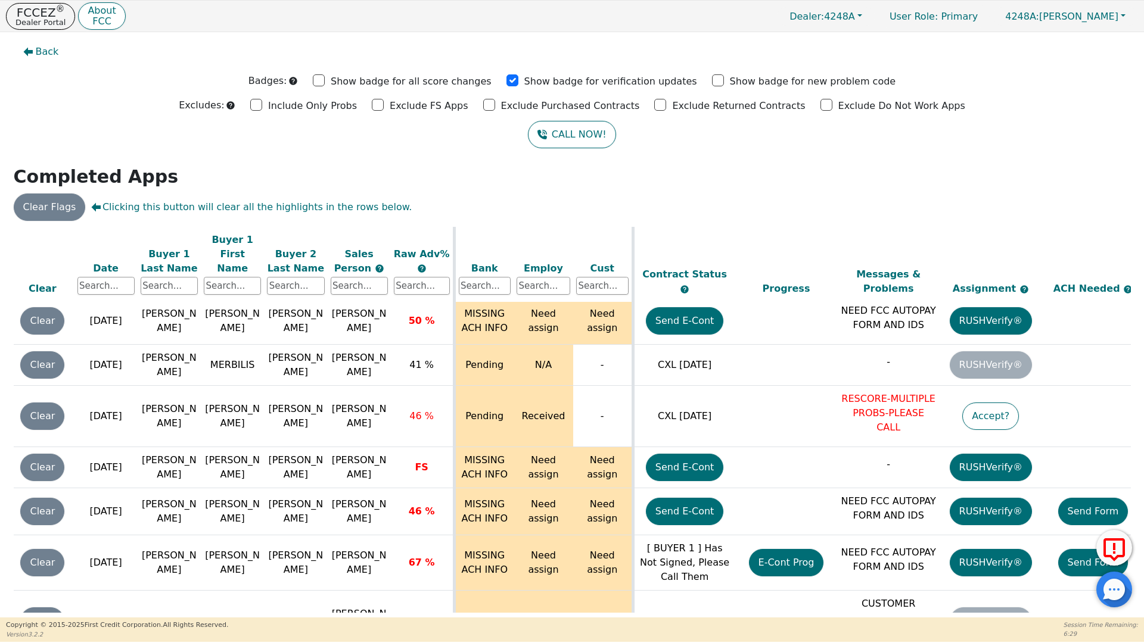
scroll to position [5023, 66]
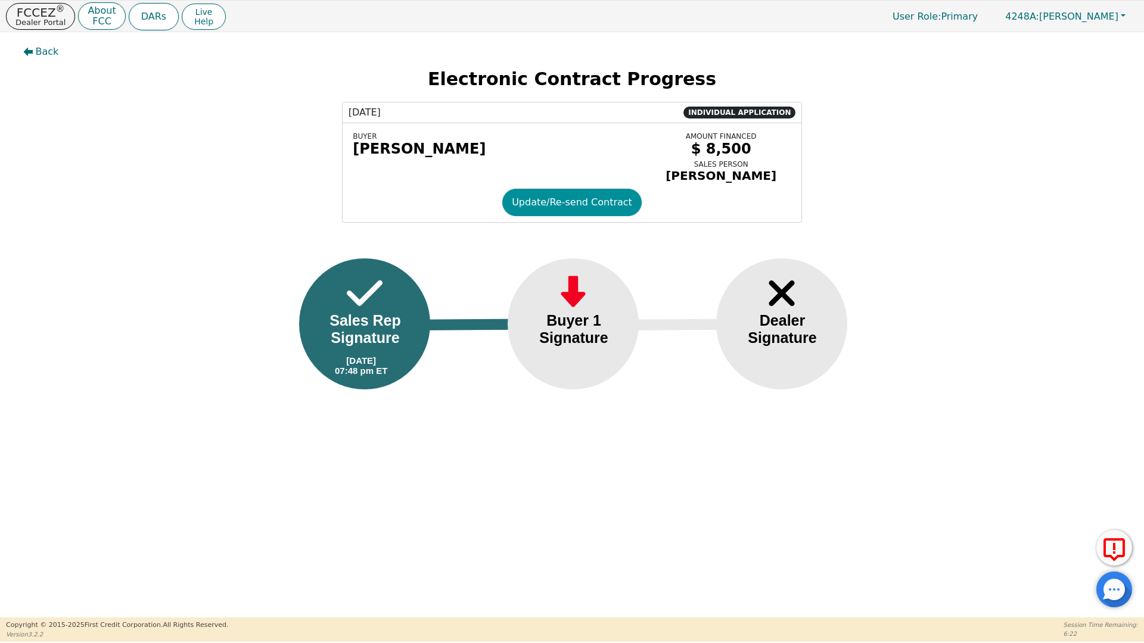
click at [553, 210] on button "Update/Re-send Contract" at bounding box center [571, 202] width 139 height 27
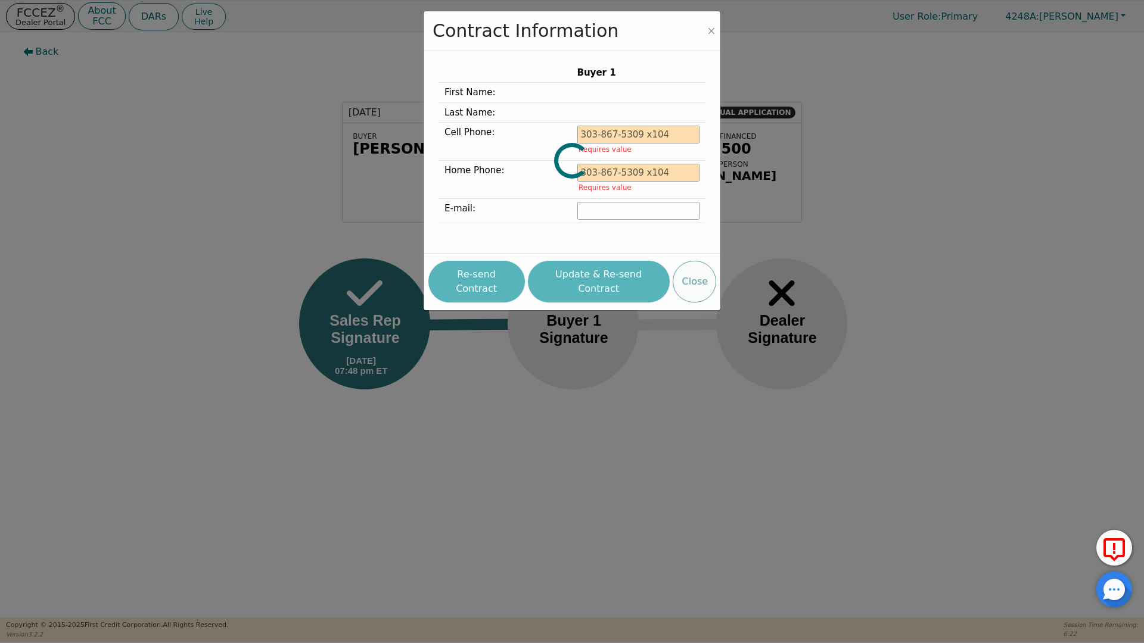
type input "[PHONE_NUMBER]"
type input "[EMAIL_ADDRESS][DOMAIN_NAME]"
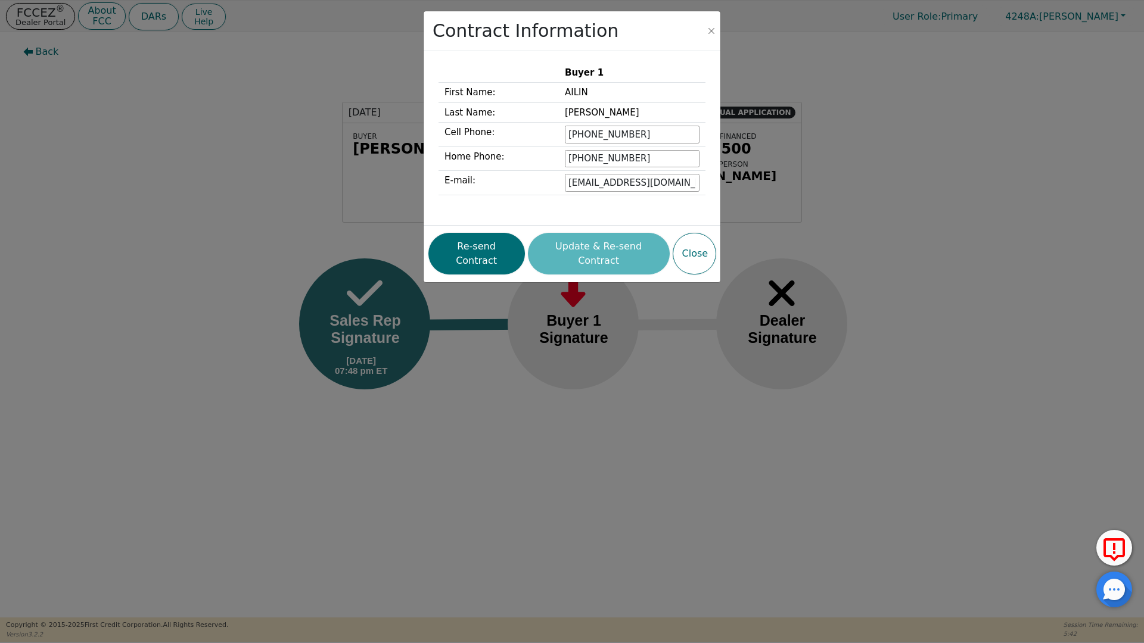
click at [632, 0] on div "Contract Information Buyer 1 First Name: [PERSON_NAME] Last Name: [PERSON_NAME]…" at bounding box center [572, 321] width 1144 height 643
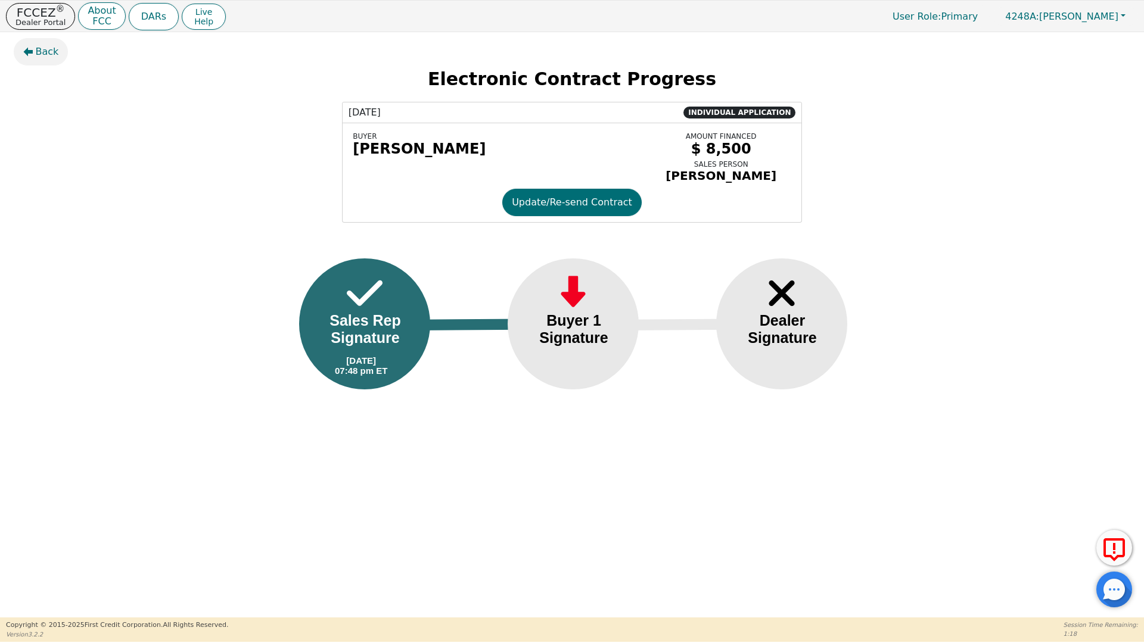
click at [49, 52] on span "Back" at bounding box center [47, 52] width 23 height 14
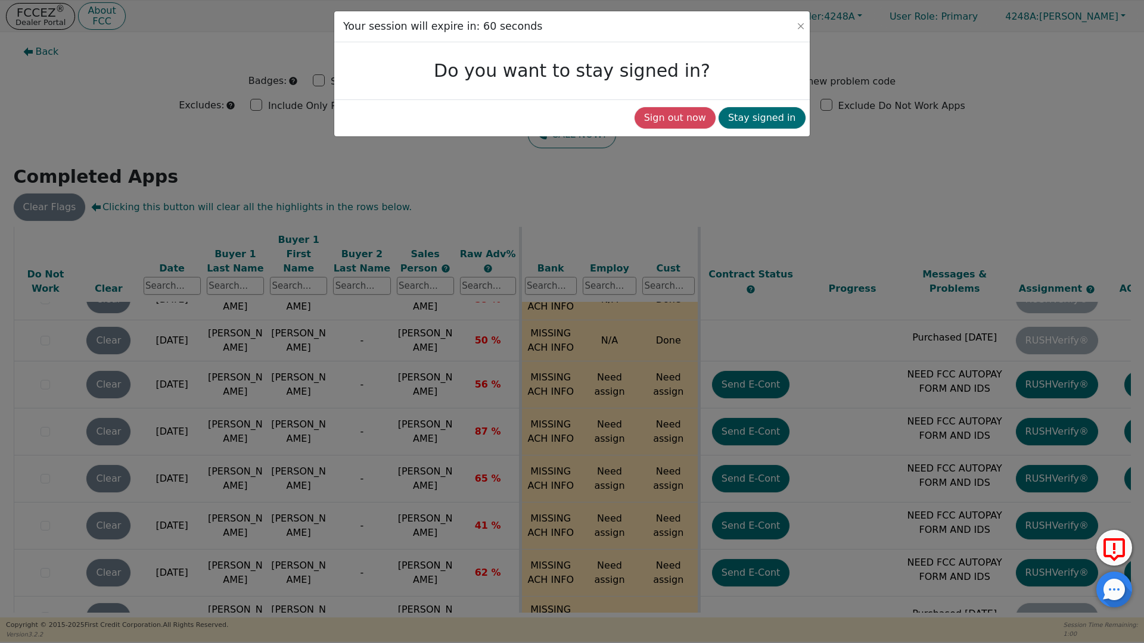
scroll to position [3376, 0]
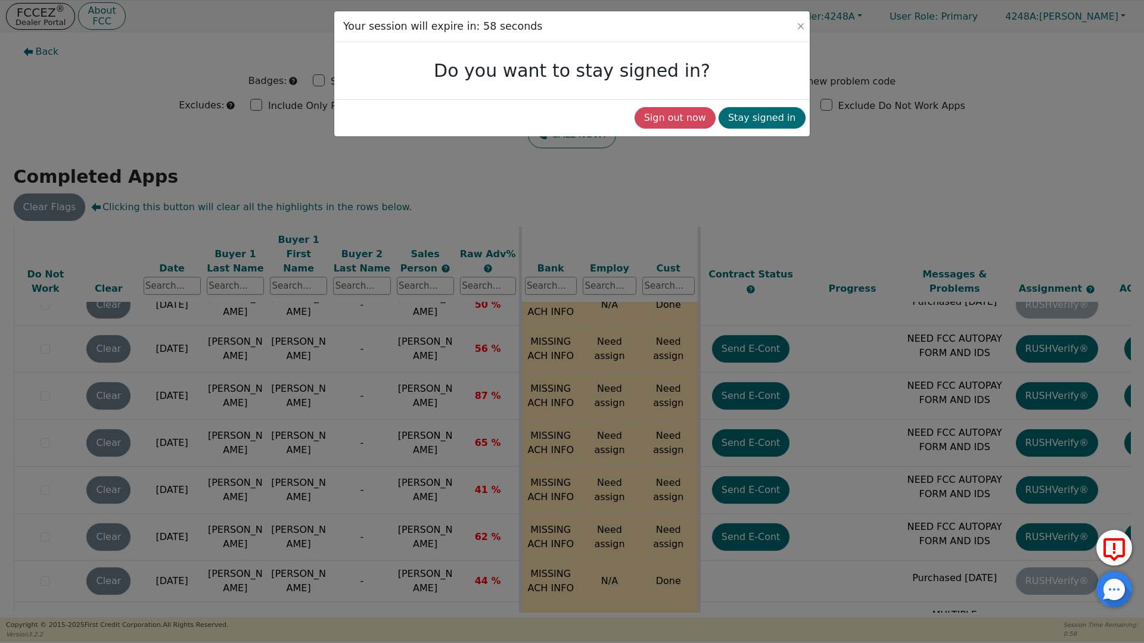
click at [1004, 190] on div "Your session will expire in: 58 seconds Do you want to stay signed in? Sign out…" at bounding box center [572, 321] width 1144 height 643
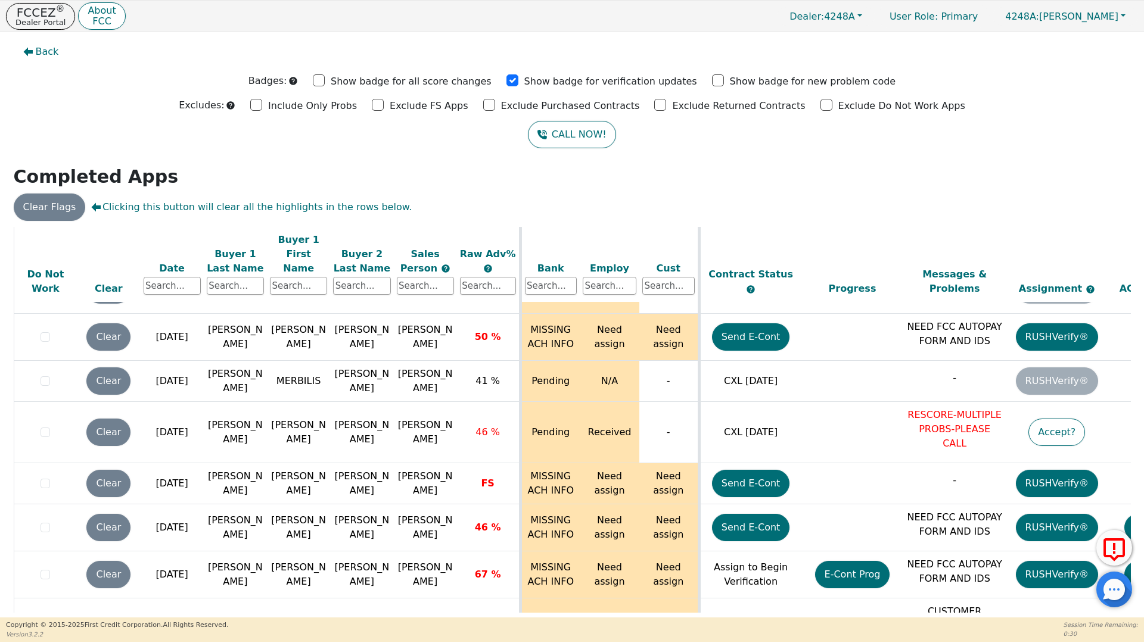
scroll to position [5015, 0]
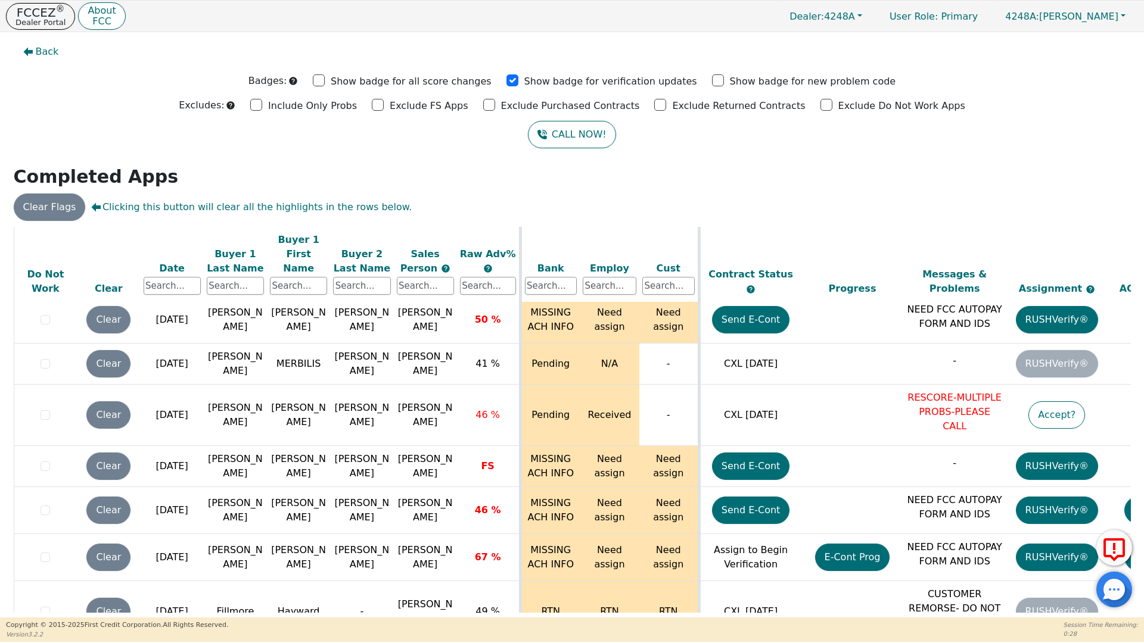
click at [44, 48] on span "Back" at bounding box center [47, 52] width 23 height 14
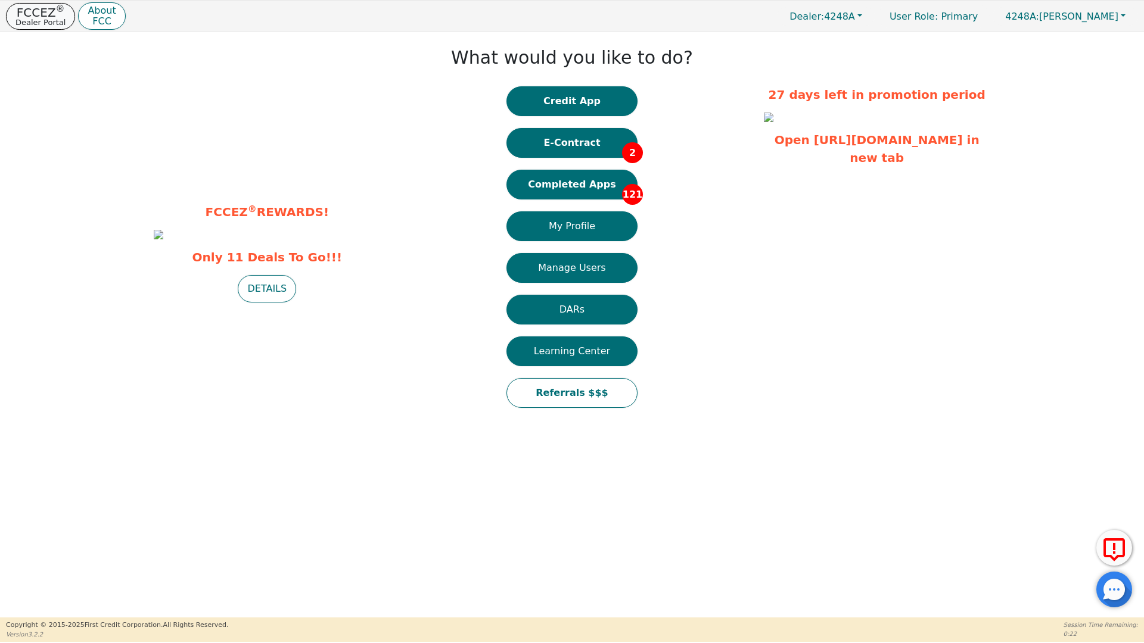
click at [37, 11] on p "FCCEZ ®" at bounding box center [40, 13] width 50 height 12
click at [21, 3] on button "FCCEZ ® Dealer Portal" at bounding box center [40, 16] width 69 height 27
click at [570, 184] on button "Completed Apps 121" at bounding box center [571, 185] width 131 height 30
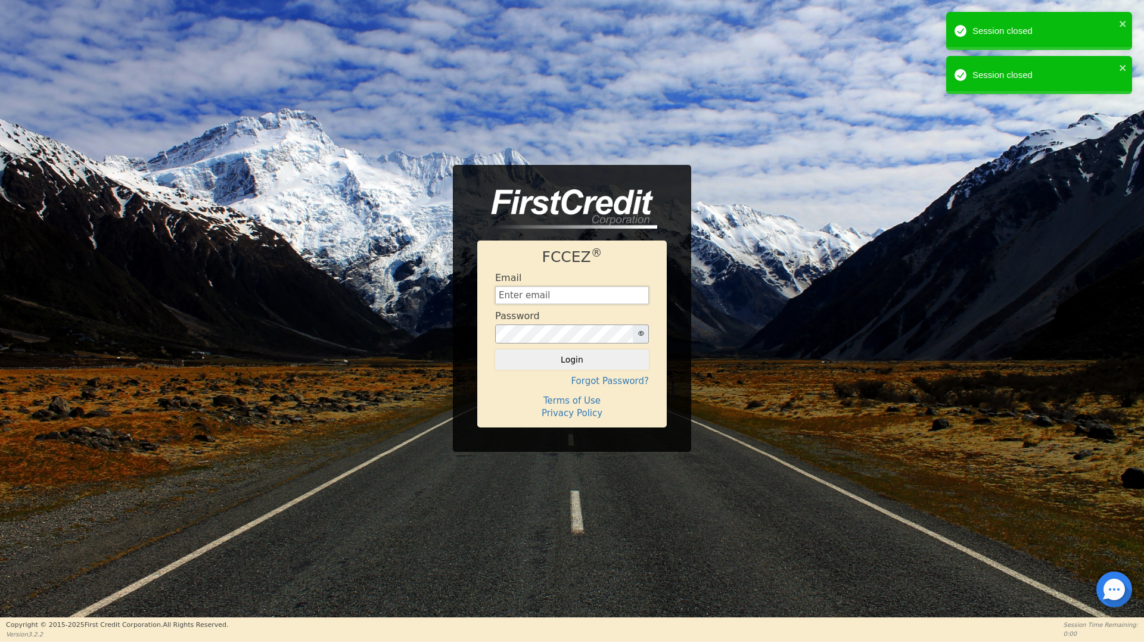
type input "[EMAIL_ADDRESS][DOMAIN_NAME]"
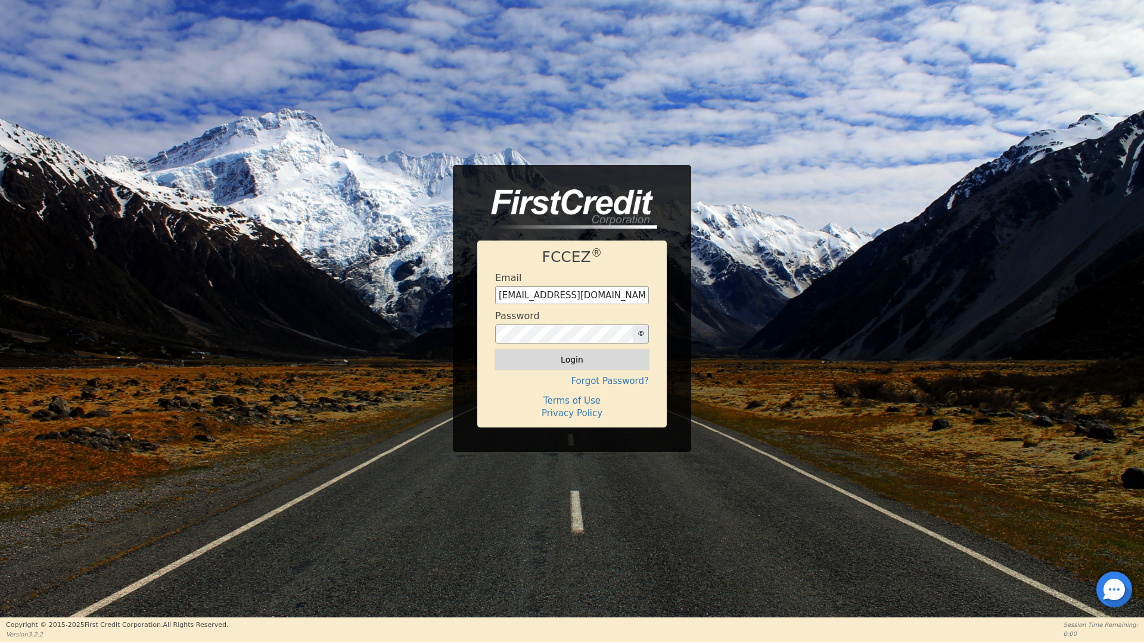
click at [586, 365] on button "Login" at bounding box center [572, 360] width 154 height 20
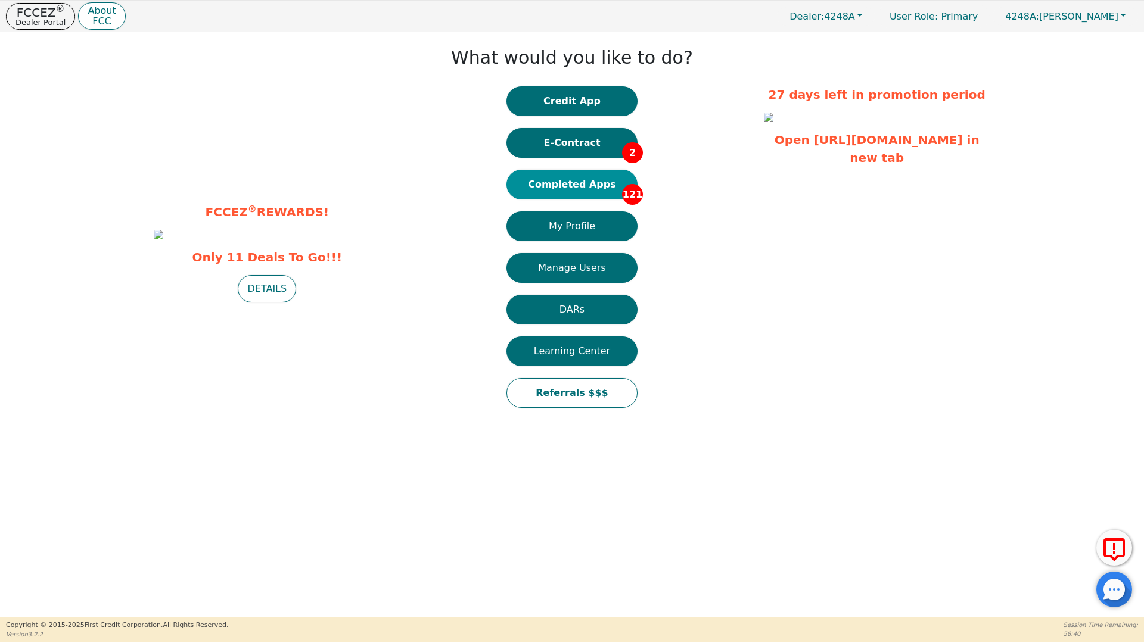
click at [577, 182] on button "Completed Apps 121" at bounding box center [571, 185] width 131 height 30
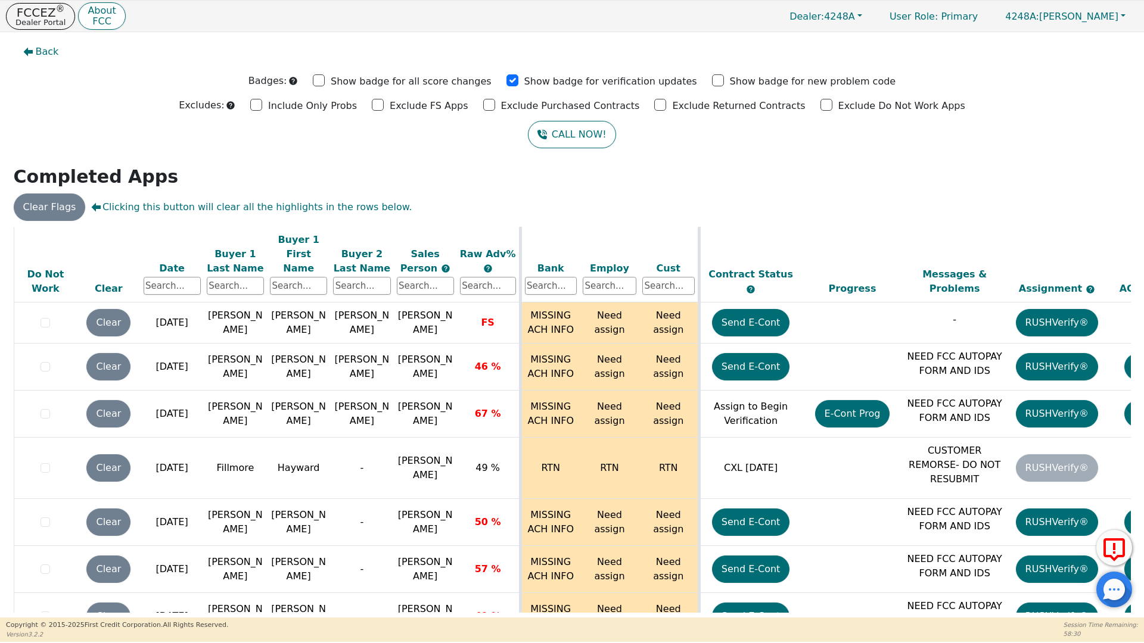
scroll to position [5140, 0]
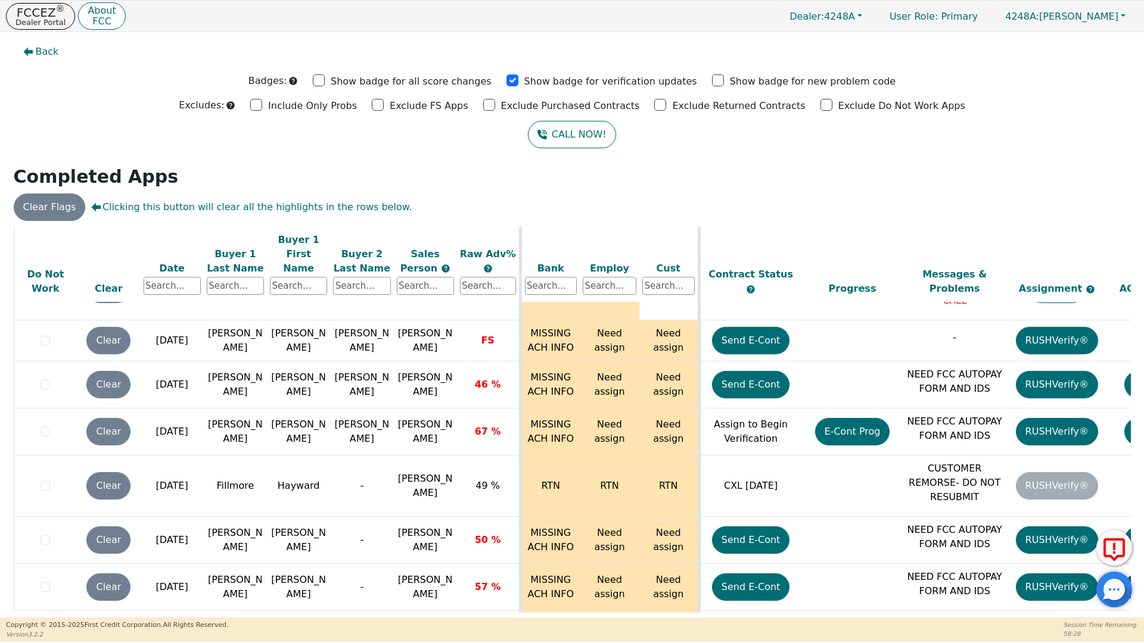
drag, startPoint x: 410, startPoint y: 417, endPoint x: 482, endPoint y: 425, distance: 71.9
click at [929, 173] on h2 "Completed Apps" at bounding box center [572, 176] width 1117 height 21
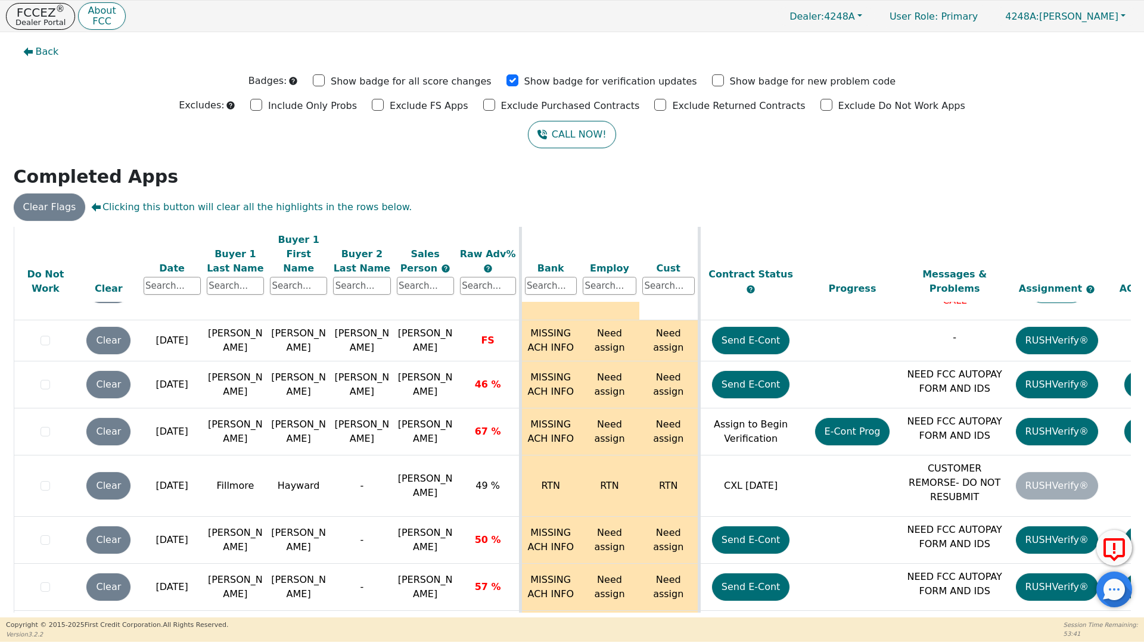
click at [1042, 166] on h2 "Completed Apps" at bounding box center [572, 176] width 1117 height 21
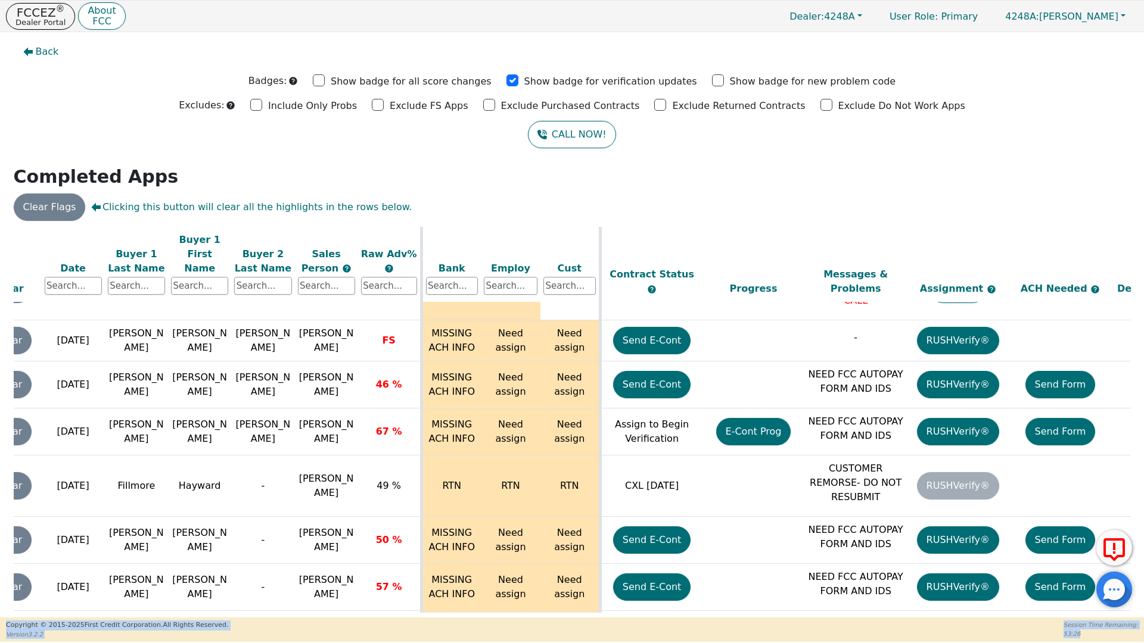
scroll to position [5140, 186]
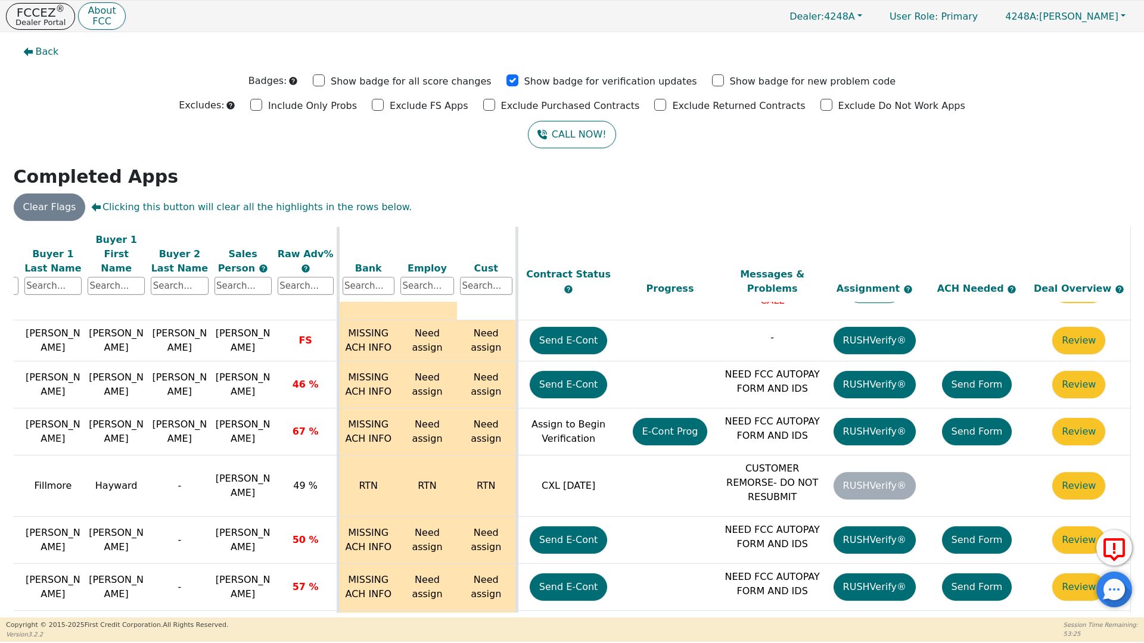
drag, startPoint x: 1129, startPoint y: 575, endPoint x: 1126, endPoint y: 588, distance: 13.9
click at [1126, 588] on div at bounding box center [1114, 590] width 36 height 36
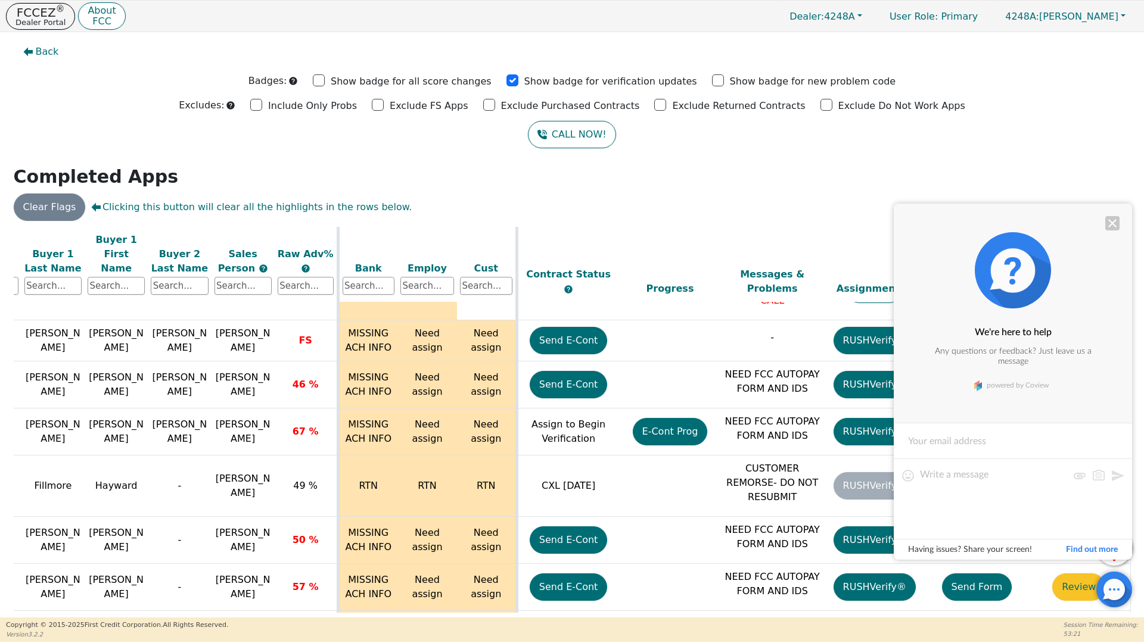
click at [1112, 224] on div at bounding box center [1112, 223] width 14 height 14
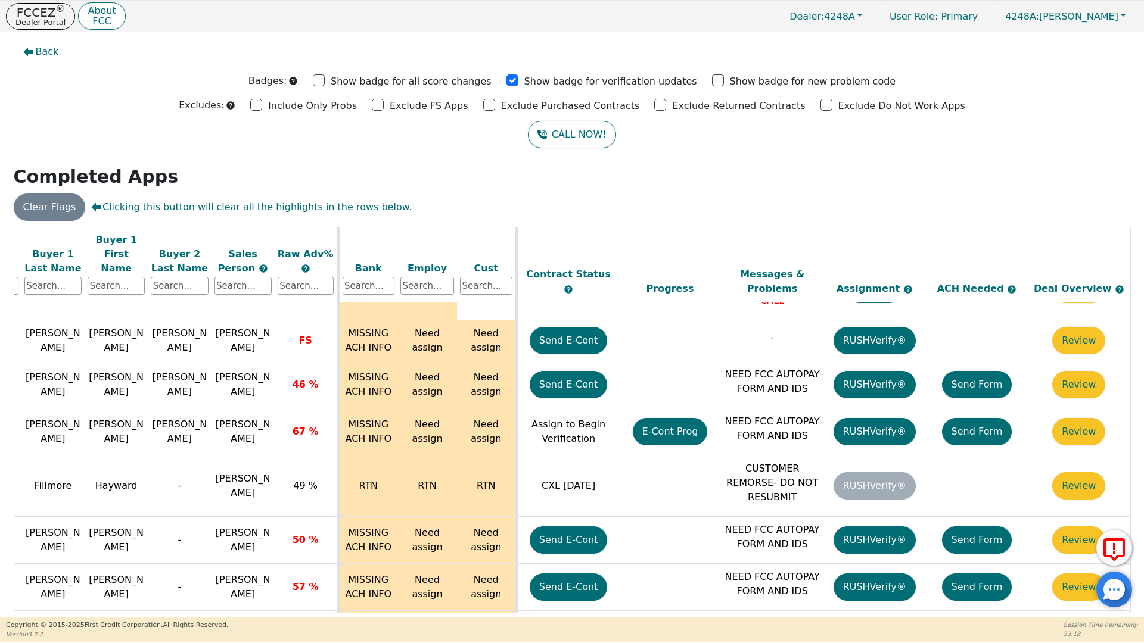
drag, startPoint x: 1128, startPoint y: 574, endPoint x: 1127, endPoint y: 583, distance: 9.0
click at [1127, 583] on div at bounding box center [1114, 590] width 36 height 36
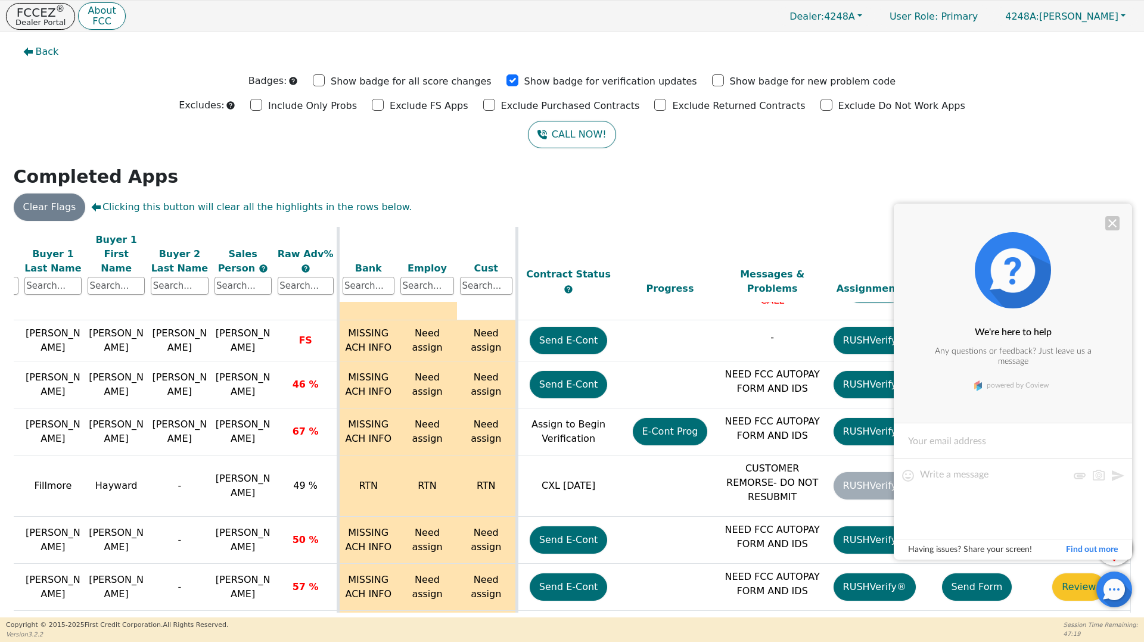
click at [1117, 226] on div at bounding box center [1112, 223] width 14 height 14
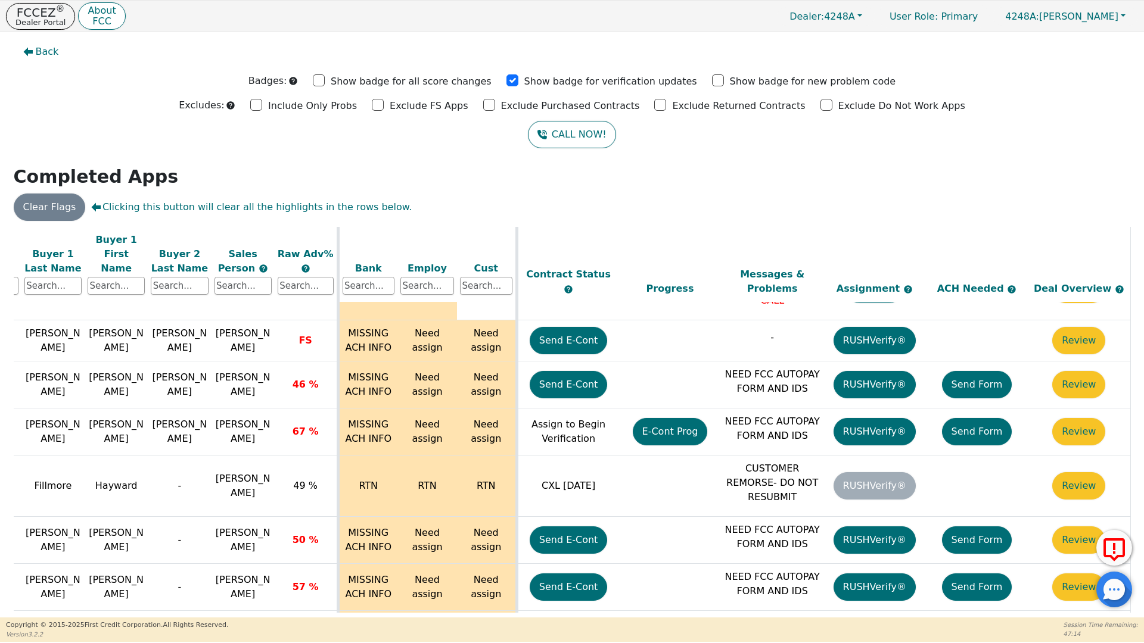
drag, startPoint x: 1129, startPoint y: 574, endPoint x: 1125, endPoint y: 603, distance: 29.5
click at [1125, 603] on div at bounding box center [1114, 590] width 36 height 36
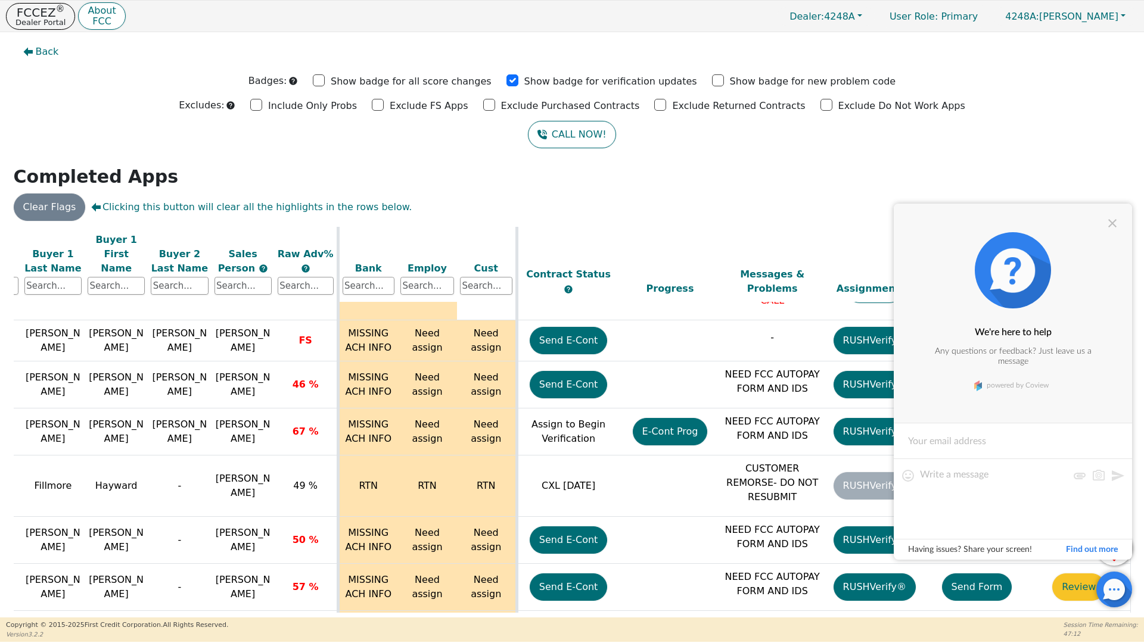
click at [1116, 223] on div at bounding box center [1112, 223] width 14 height 14
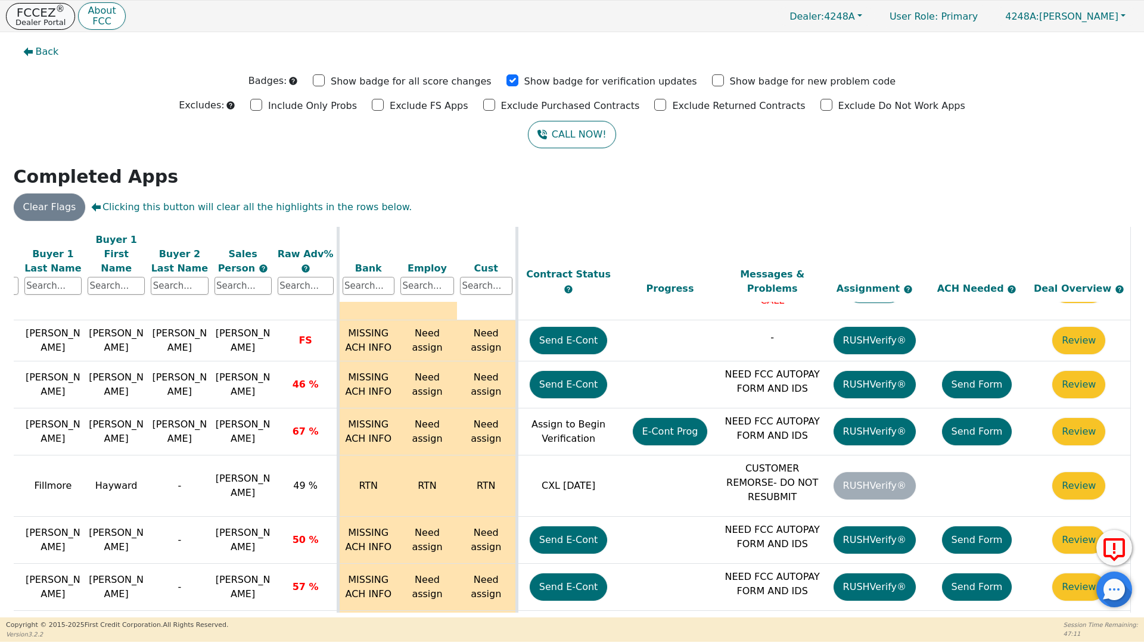
click at [45, 19] on p "Dealer Portal" at bounding box center [40, 22] width 50 height 8
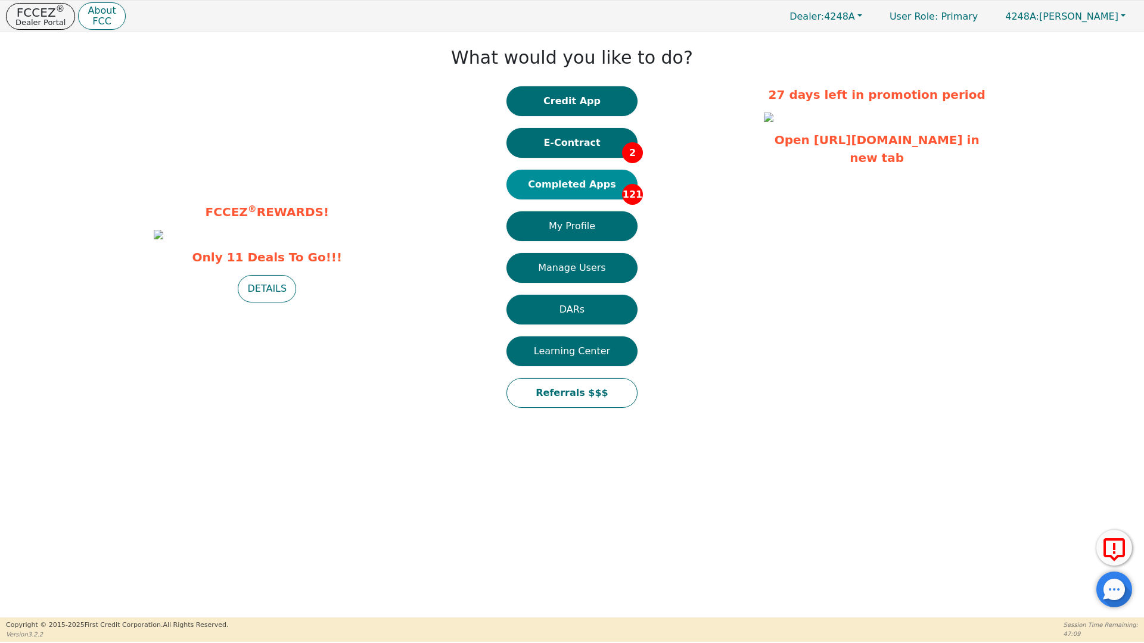
click at [581, 181] on button "Completed Apps 121" at bounding box center [571, 185] width 131 height 30
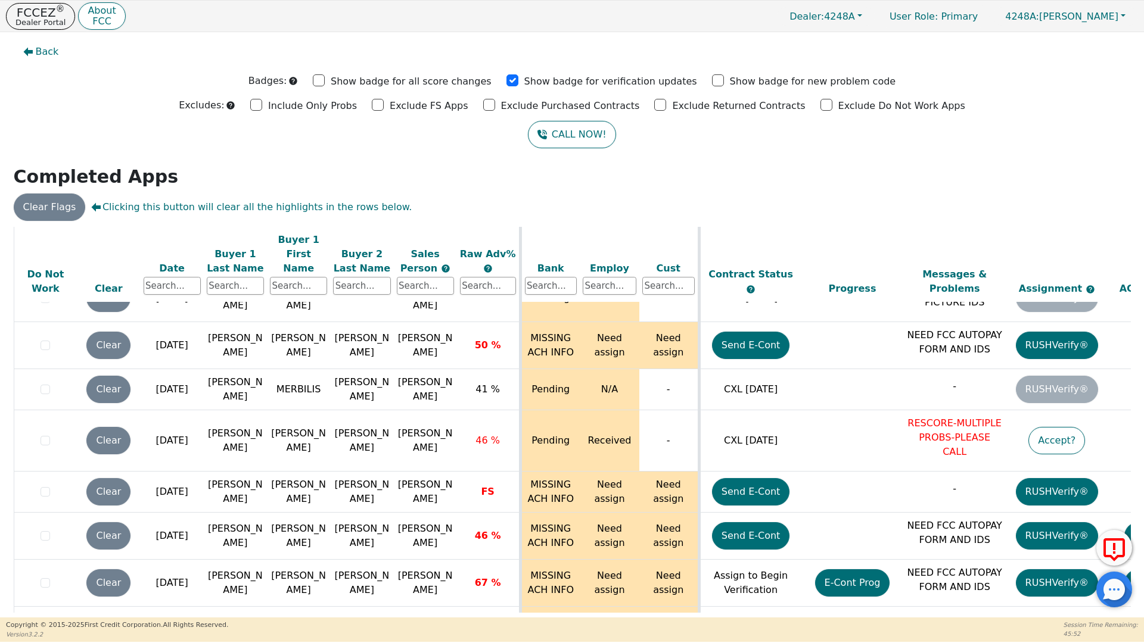
scroll to position [4999, 0]
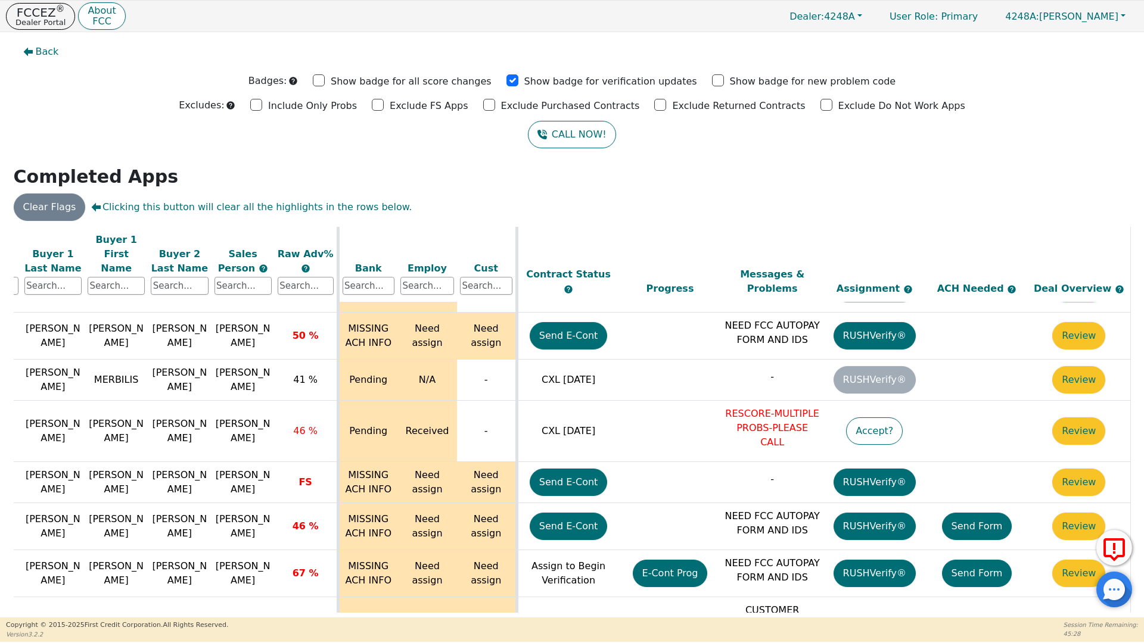
scroll to position [4999, 186]
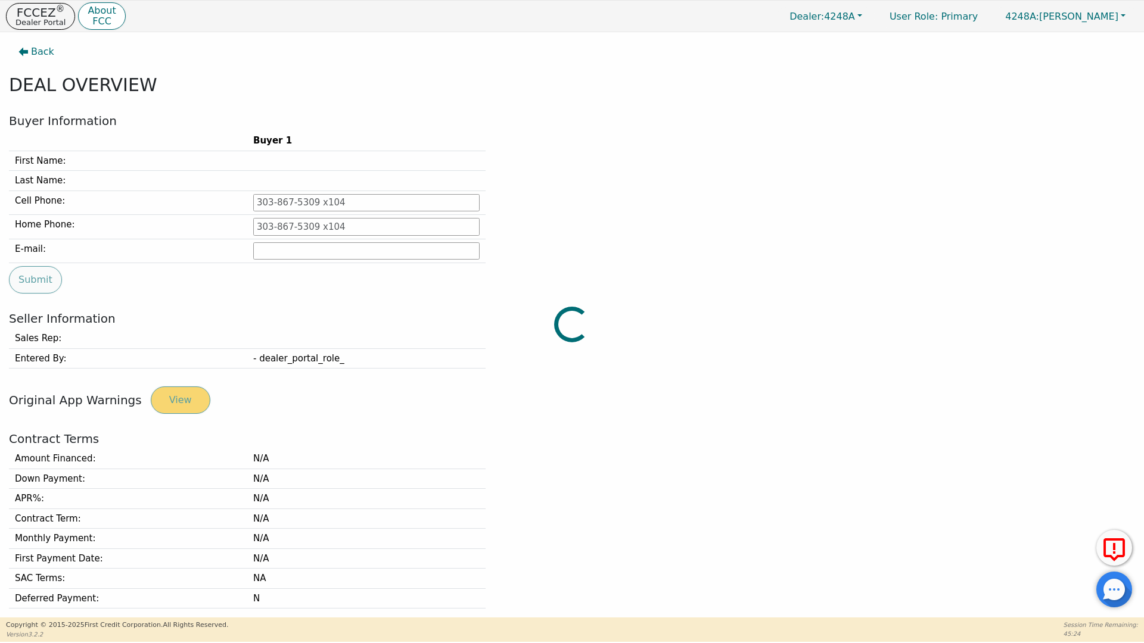
type input "[PHONE_NUMBER]"
type input "[EMAIL_ADDRESS][DOMAIN_NAME]"
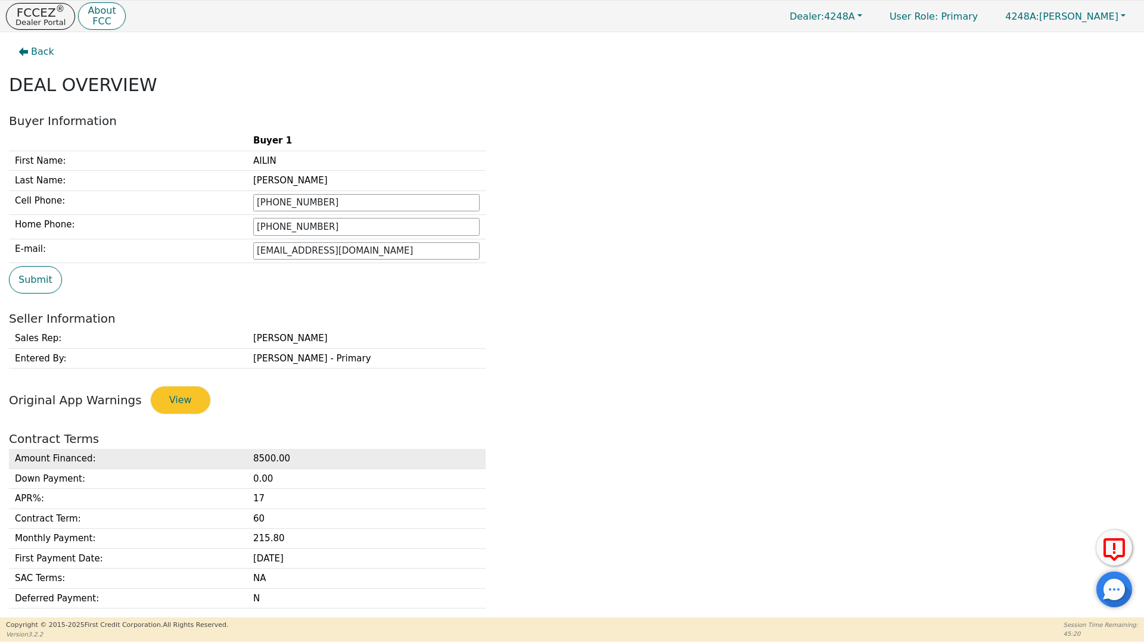
click at [257, 456] on td "8500.00" at bounding box center [366, 459] width 238 height 20
click at [256, 457] on td "8500.00" at bounding box center [366, 459] width 238 height 20
click at [183, 403] on button "View" at bounding box center [181, 400] width 60 height 27
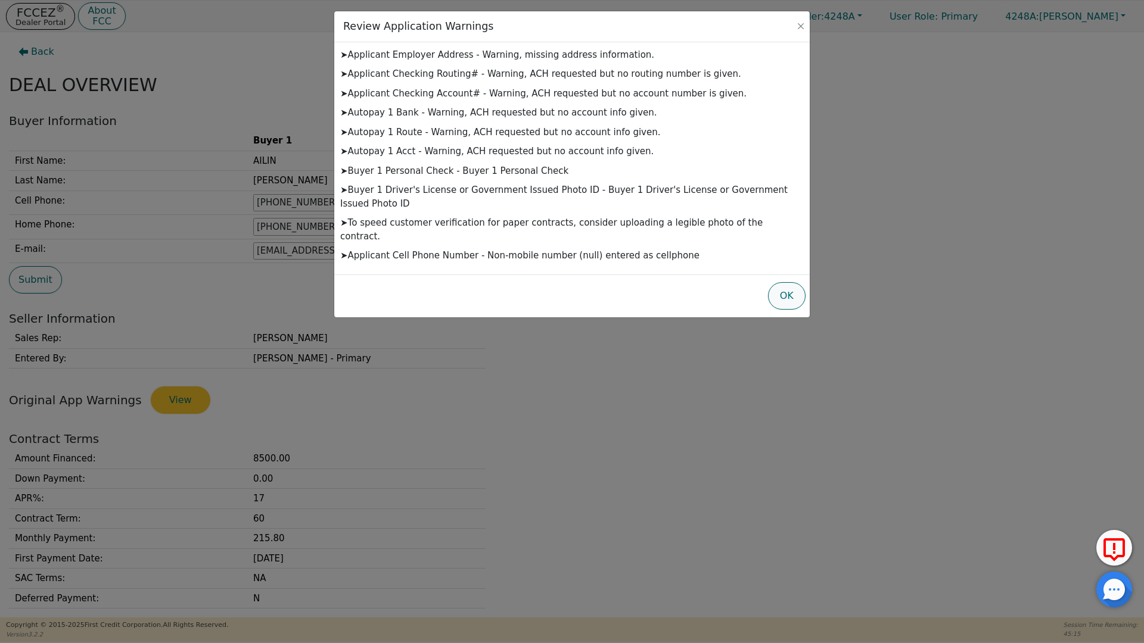
click at [792, 282] on button "OK" at bounding box center [787, 295] width 38 height 27
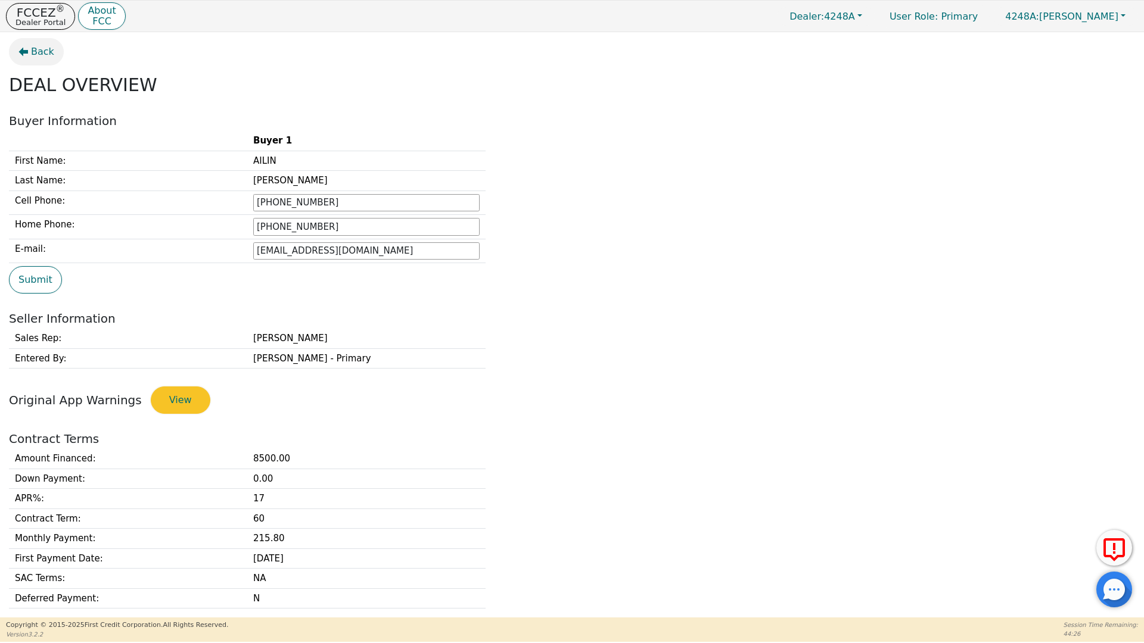
click at [31, 50] on span "Back" at bounding box center [42, 52] width 23 height 14
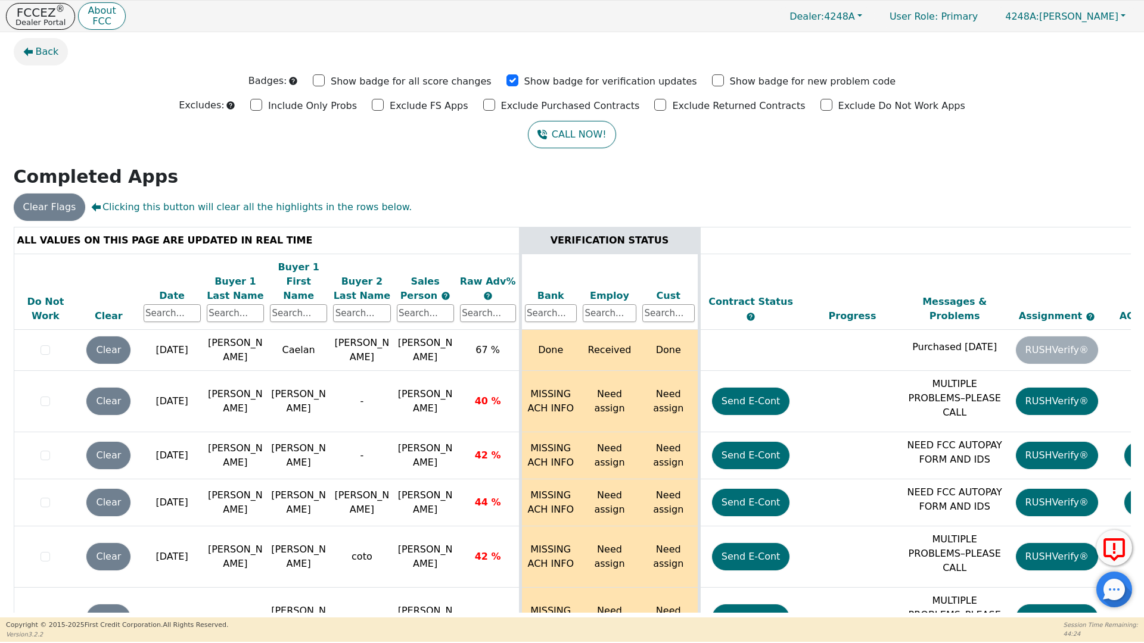
click at [39, 51] on span "Back" at bounding box center [47, 52] width 23 height 14
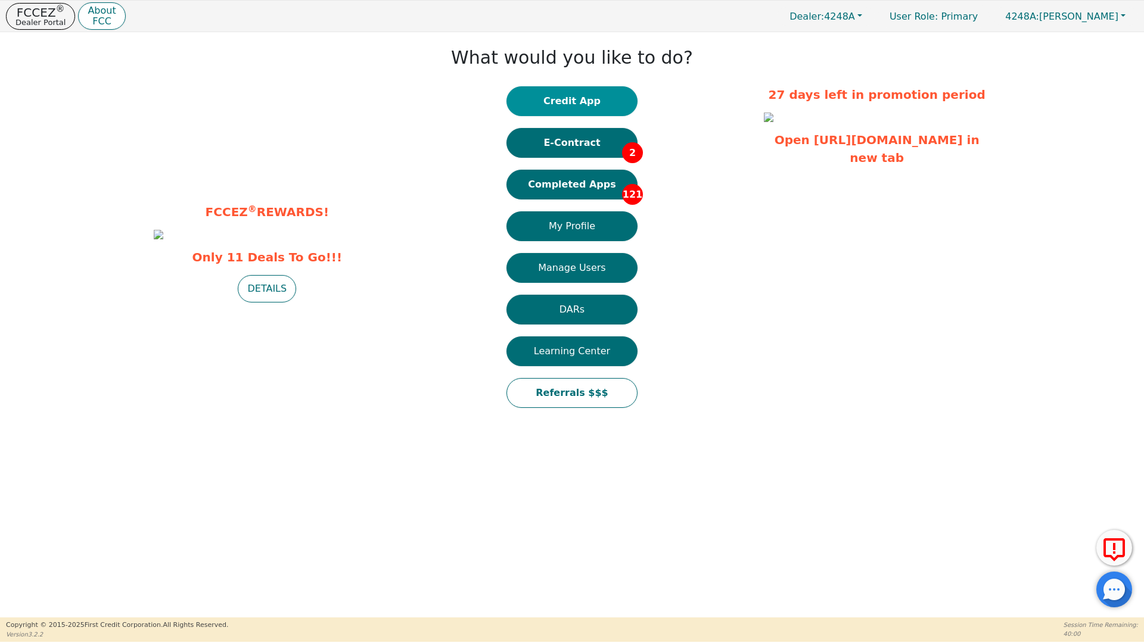
click at [588, 101] on button "Credit App" at bounding box center [571, 101] width 131 height 30
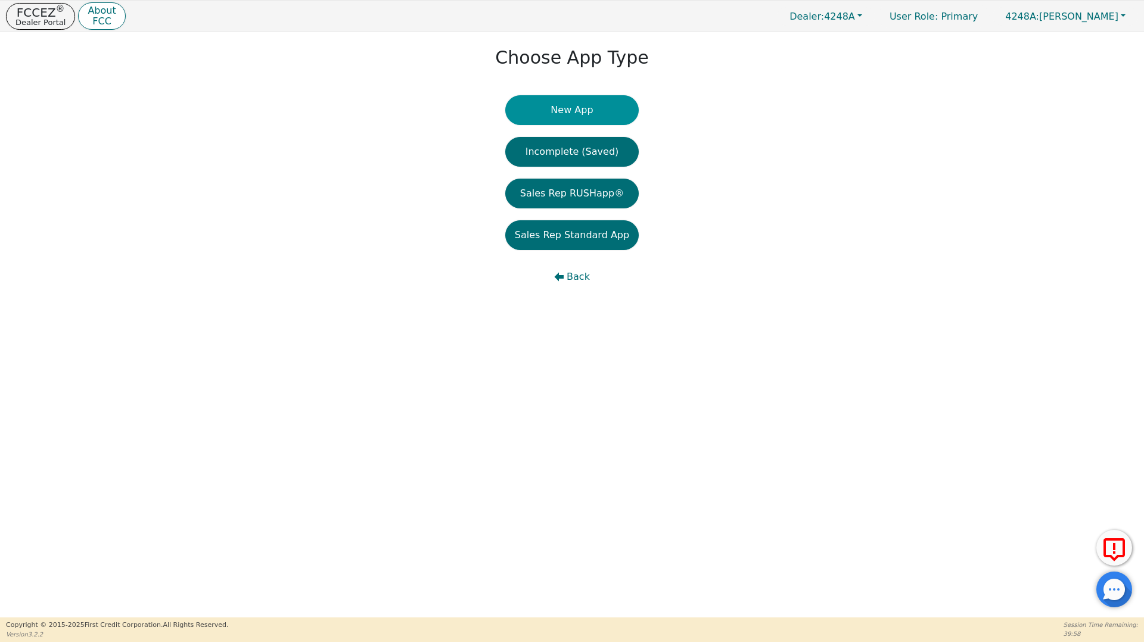
click at [569, 113] on button "New App" at bounding box center [571, 110] width 133 height 30
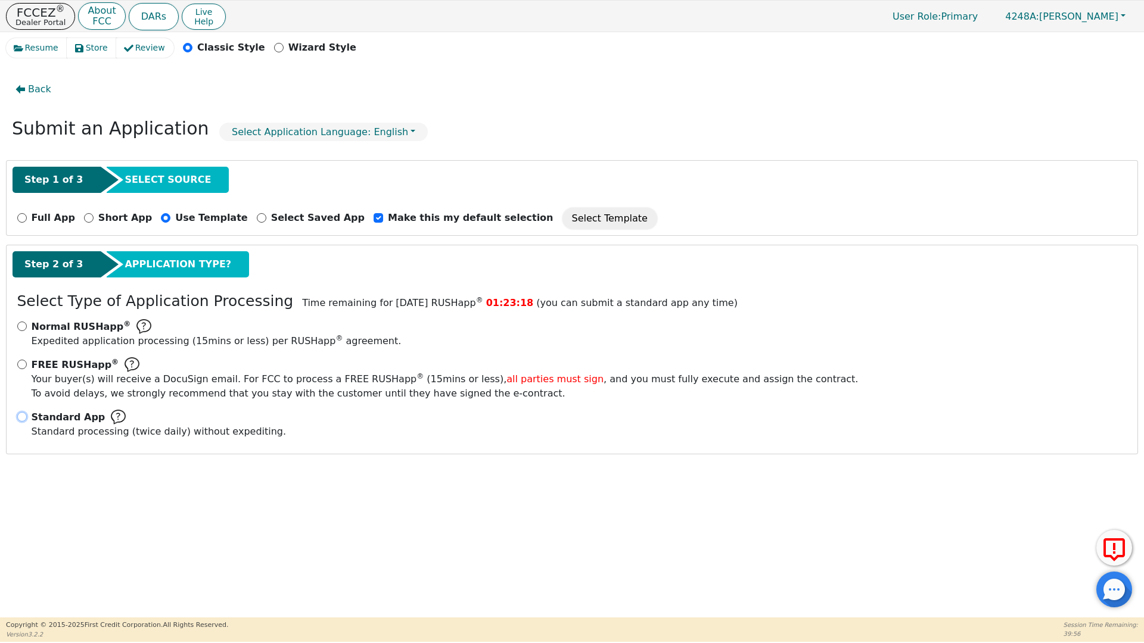
click at [18, 414] on input "Standard App Standard processing (twice daily) without expediting." at bounding box center [22, 417] width 10 height 10
radio input "true"
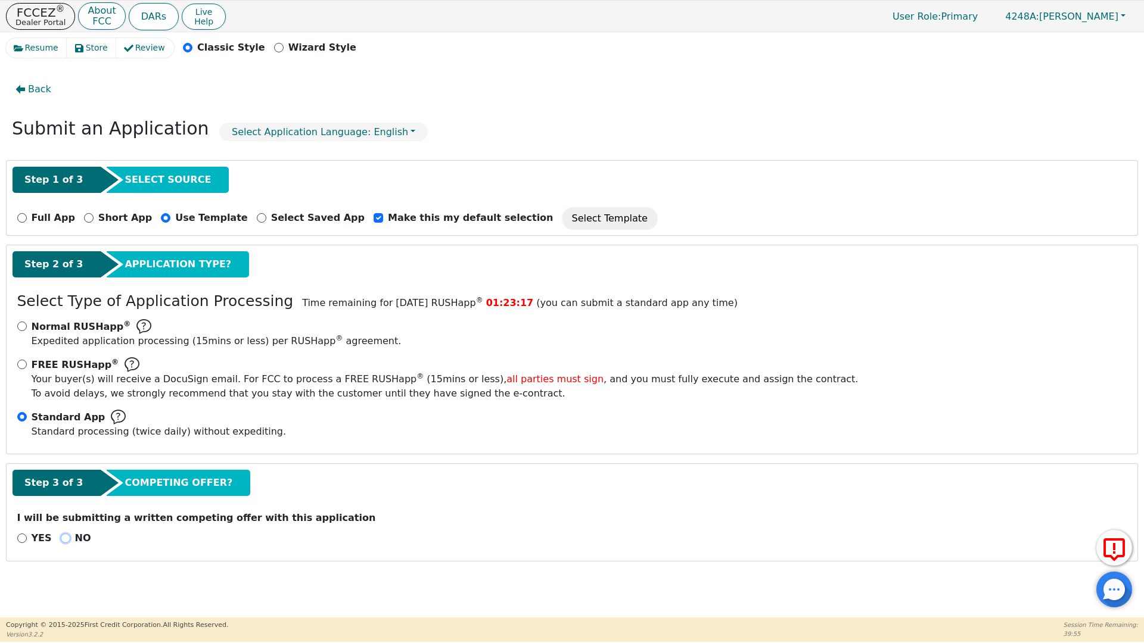
click at [61, 534] on input "NO" at bounding box center [66, 539] width 10 height 10
radio input "true"
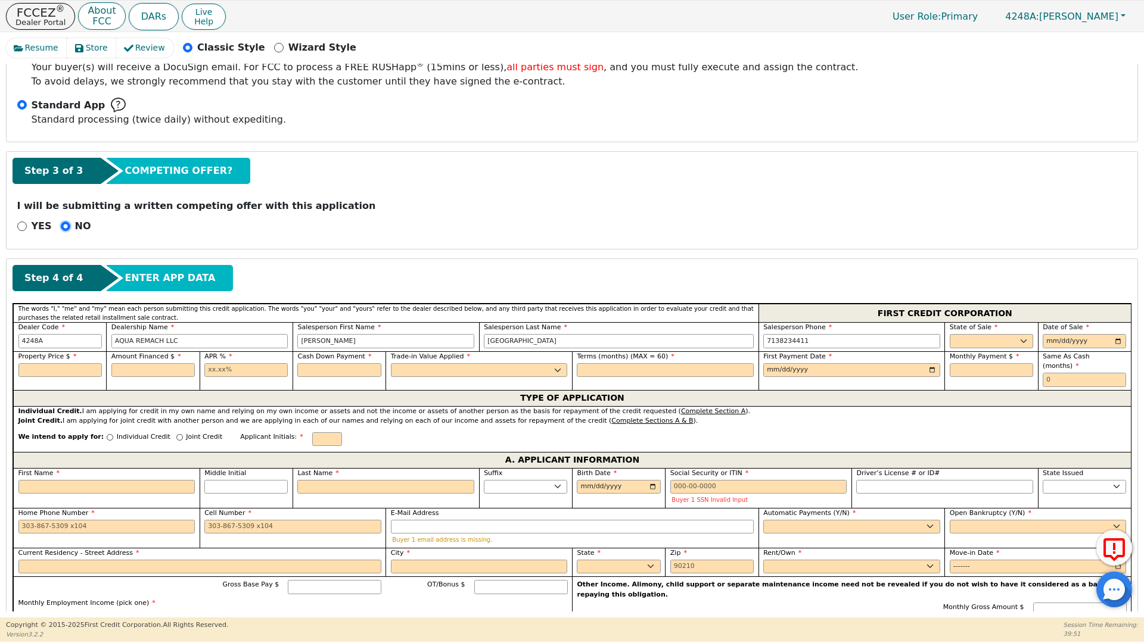
scroll to position [319, 0]
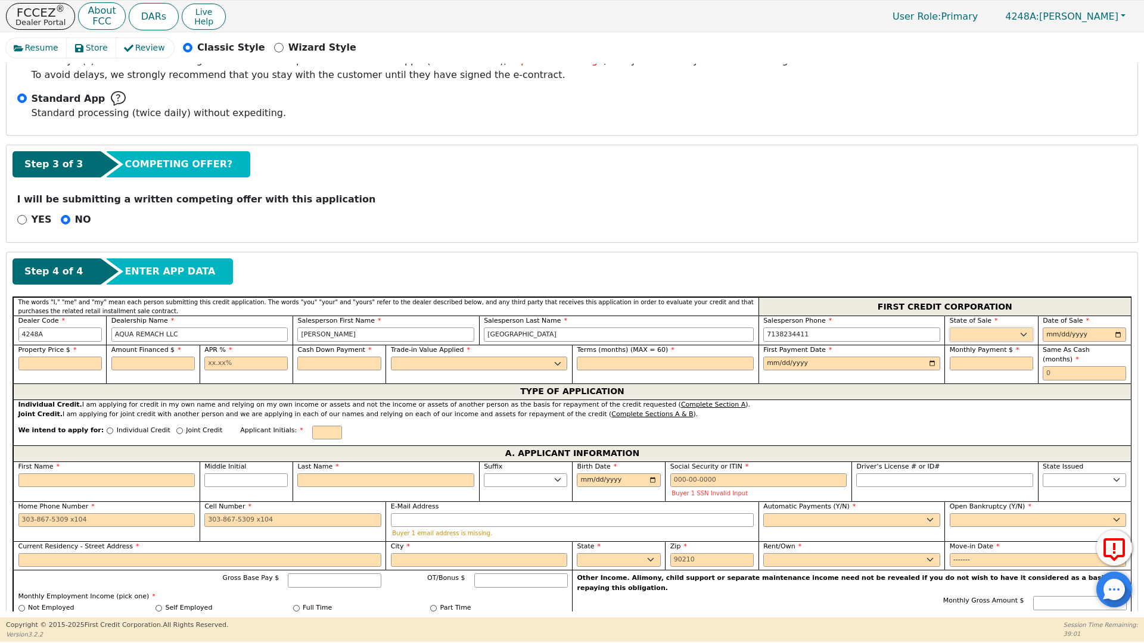
click at [1016, 334] on select "AK AL AR AZ CA CO CT DC DE FL [GEOGRAPHIC_DATA] HI IA ID IL IN KS [GEOGRAPHIC_D…" at bounding box center [990, 335] width 83 height 14
select select "[GEOGRAPHIC_DATA]"
click at [949, 328] on select "AK AL AR AZ CA CO CT DC DE FL [GEOGRAPHIC_DATA] HI IA ID IL IN KS [GEOGRAPHIC_D…" at bounding box center [990, 335] width 83 height 14
click at [1113, 335] on input "date" at bounding box center [1083, 335] width 83 height 14
type input "[DATE]"
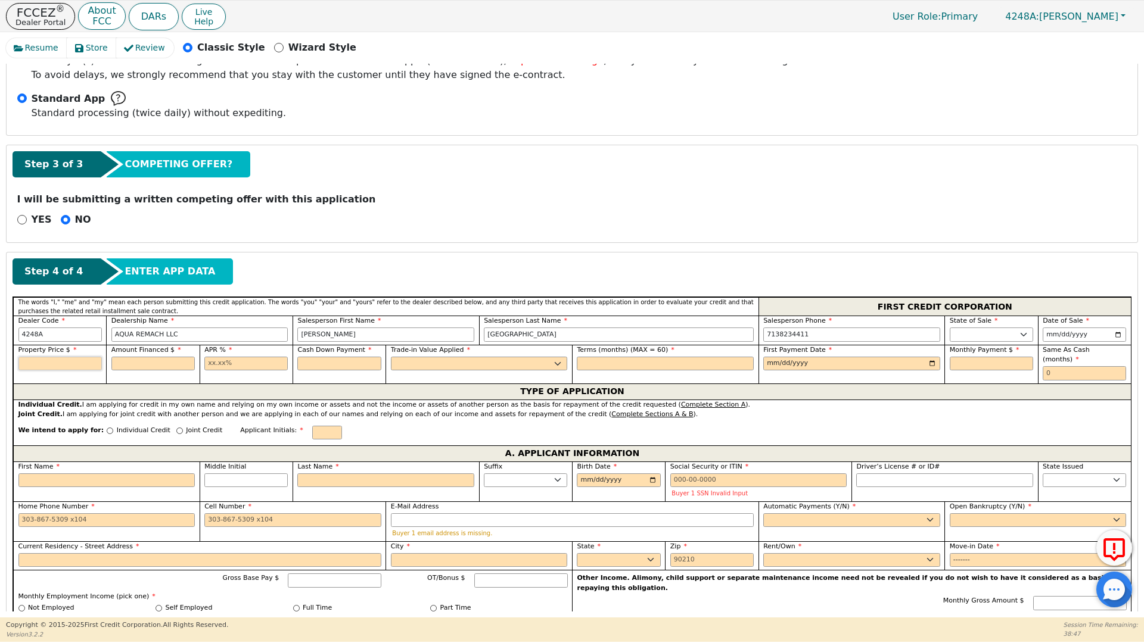
click at [49, 366] on input "text" at bounding box center [59, 364] width 83 height 14
type input "4000.00"
click at [161, 359] on input "text" at bounding box center [152, 364] width 83 height 14
type input "4000.00"
click at [207, 365] on input "text" at bounding box center [245, 364] width 83 height 14
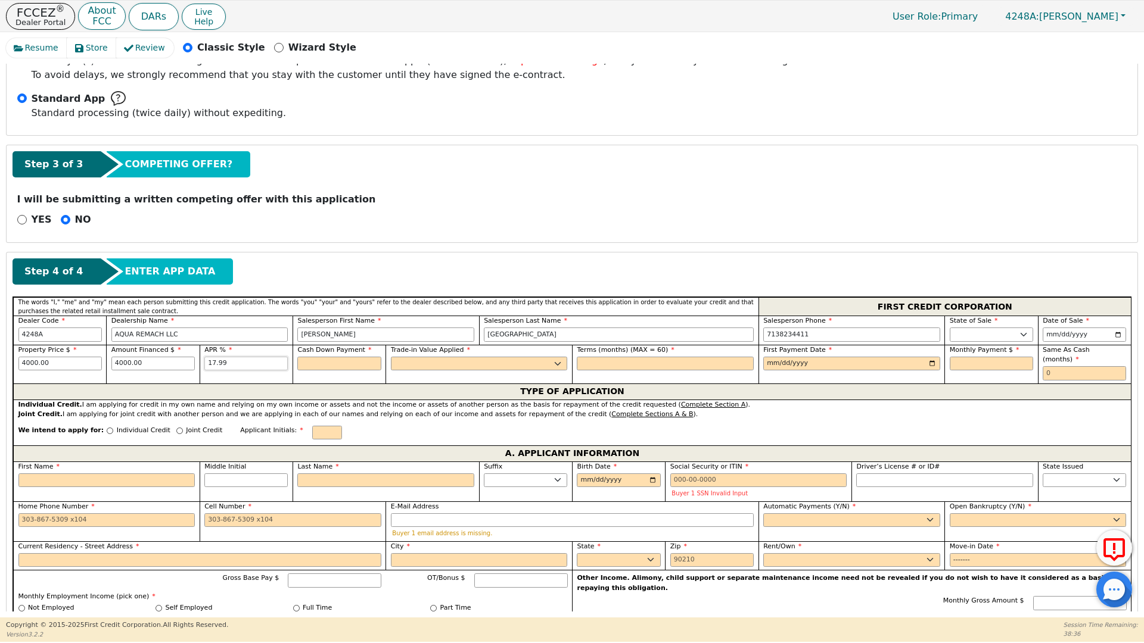
type input "17.99"
click at [313, 358] on input "text" at bounding box center [338, 364] width 83 height 14
type input "0.00"
click at [415, 362] on select "Yes No" at bounding box center [479, 364] width 177 height 14
select select "n"
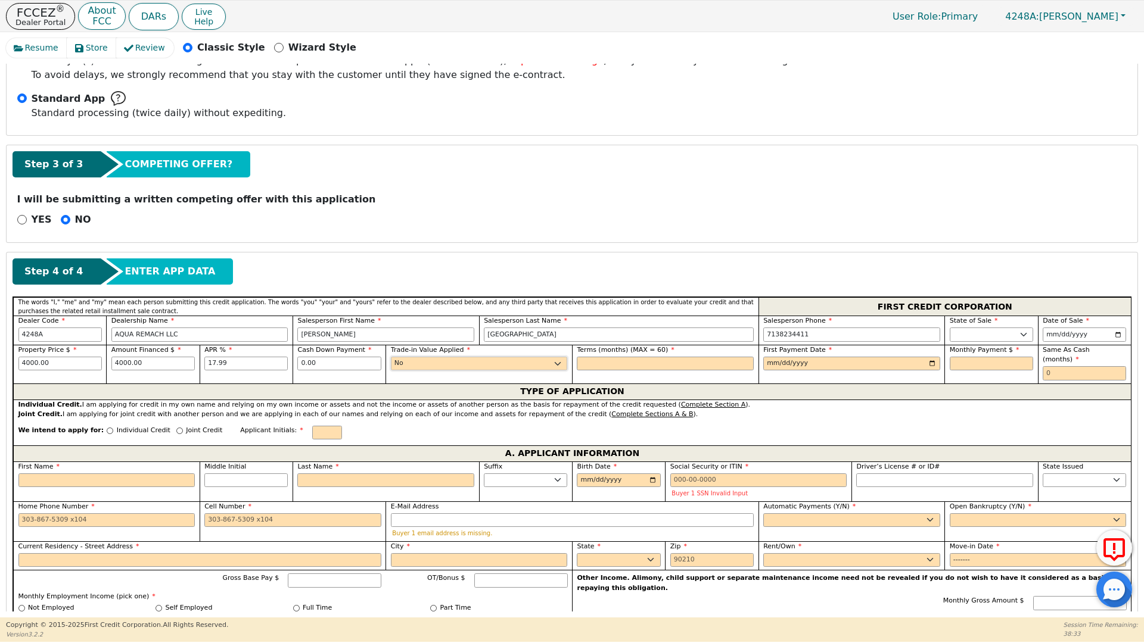
click at [391, 357] on select "Yes No" at bounding box center [479, 364] width 177 height 14
click at [586, 357] on input "text" at bounding box center [665, 364] width 177 height 14
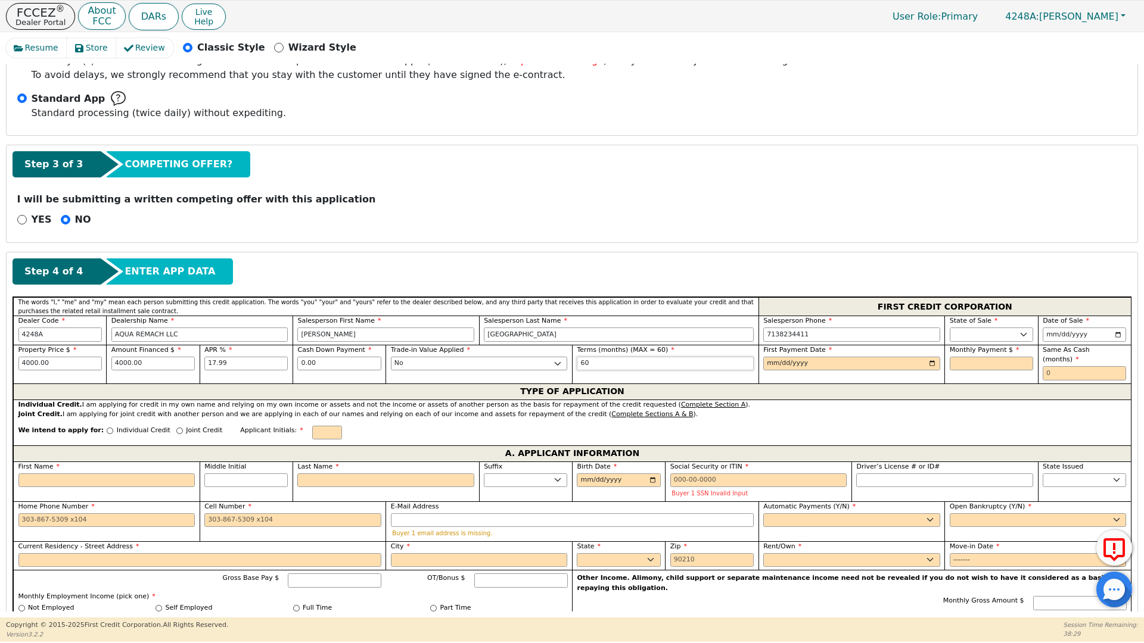
type input "60"
click at [768, 365] on input "date" at bounding box center [851, 364] width 177 height 14
click at [928, 366] on input "date" at bounding box center [851, 364] width 177 height 14
type input "[DATE]"
click at [954, 363] on input "text" at bounding box center [990, 364] width 83 height 14
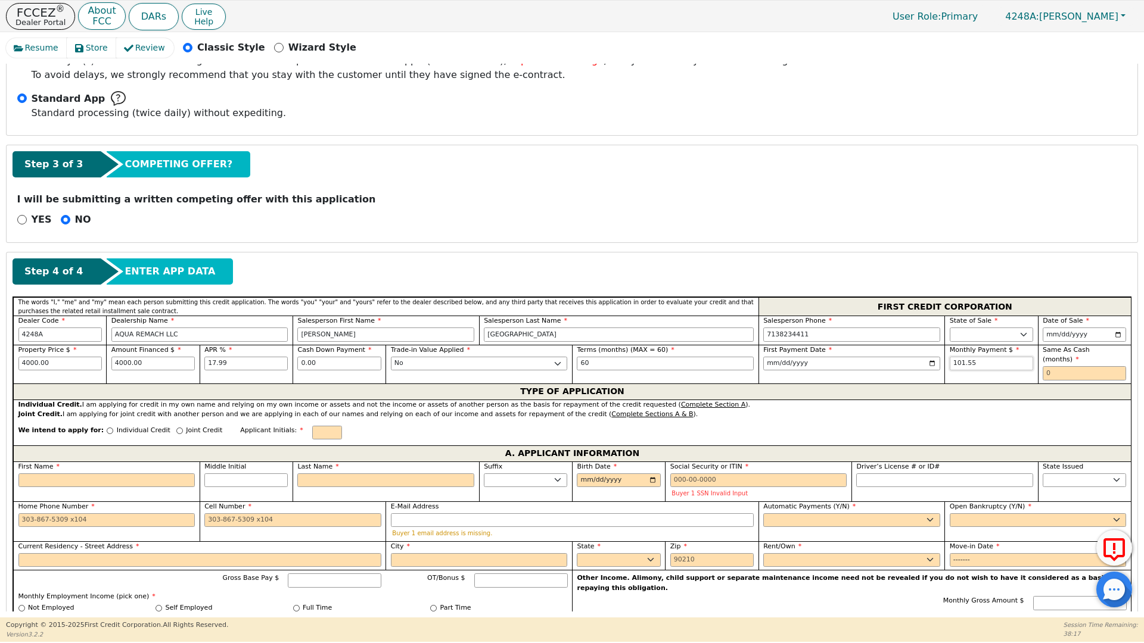
type input "101.55"
click at [1042, 366] on input "text" at bounding box center [1083, 373] width 83 height 14
type input "0"
click at [107, 428] on input "Individual Credit" at bounding box center [110, 431] width 7 height 7
radio input "true"
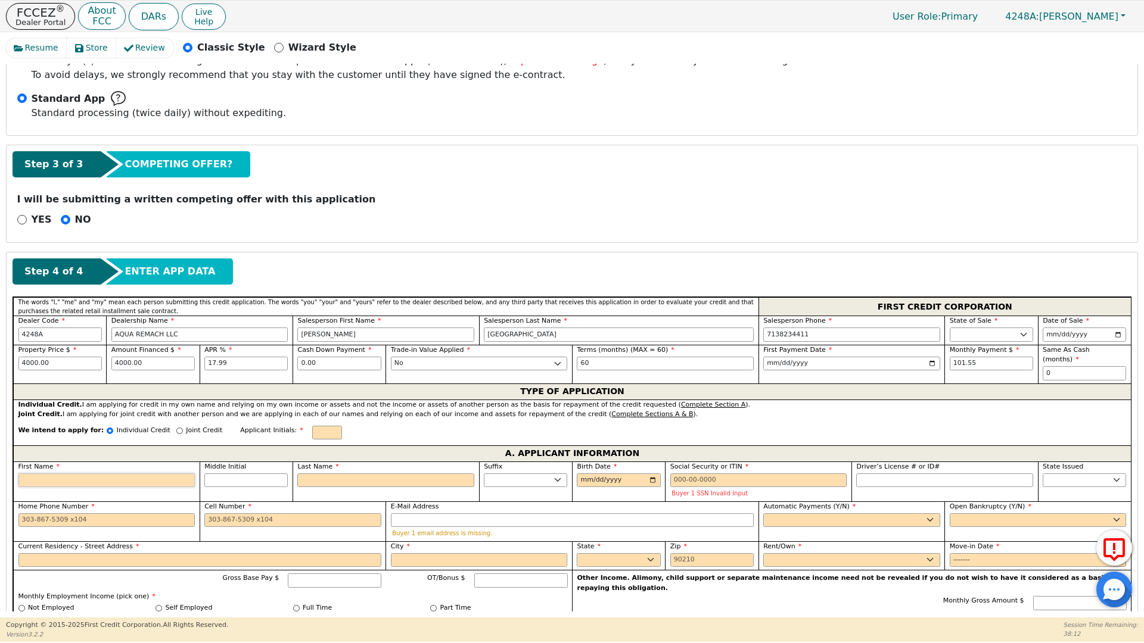
drag, startPoint x: 43, startPoint y: 472, endPoint x: 43, endPoint y: 465, distance: 7.2
click at [43, 474] on input "First Name" at bounding box center [106, 481] width 177 height 14
type input "C"
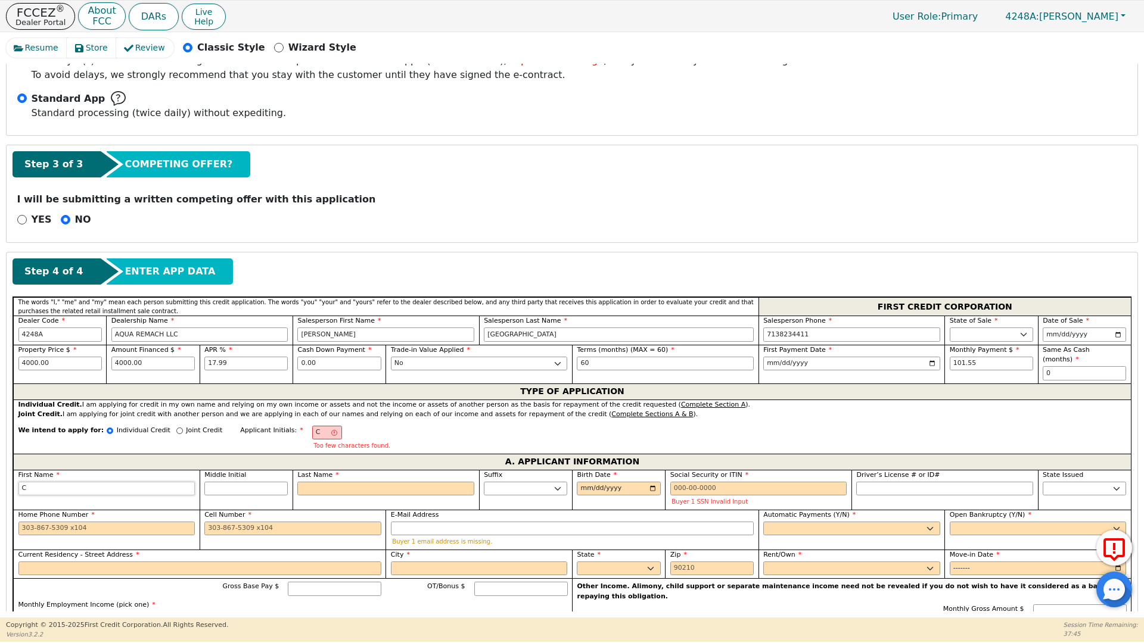
type input "CU"
type input "CUR"
type input "[PERSON_NAME]"
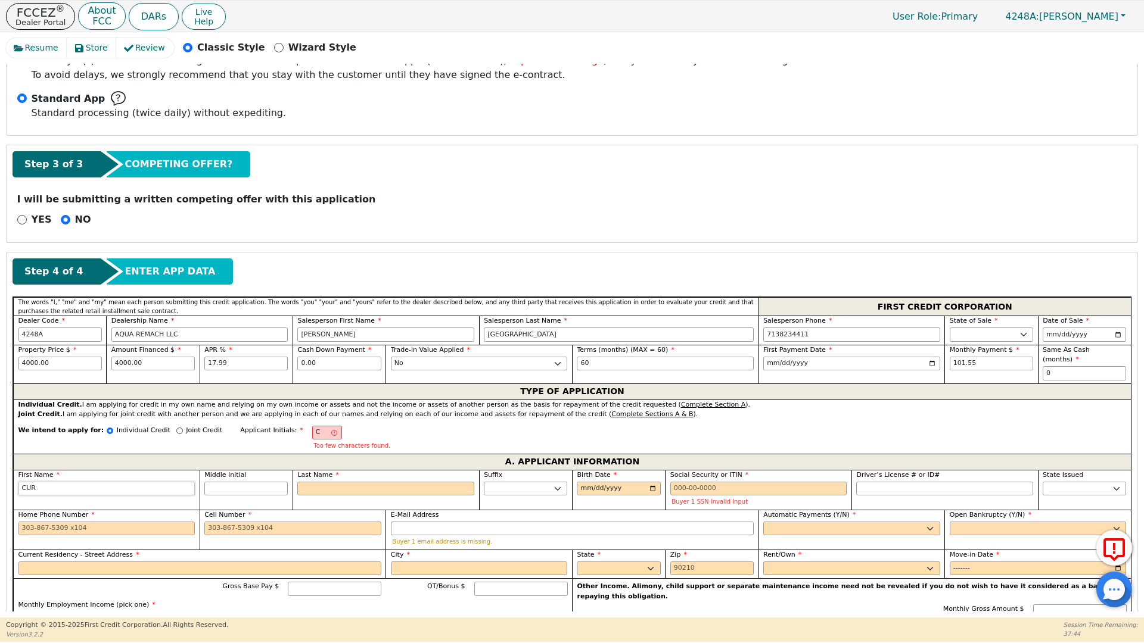
type input "[PERSON_NAME]"
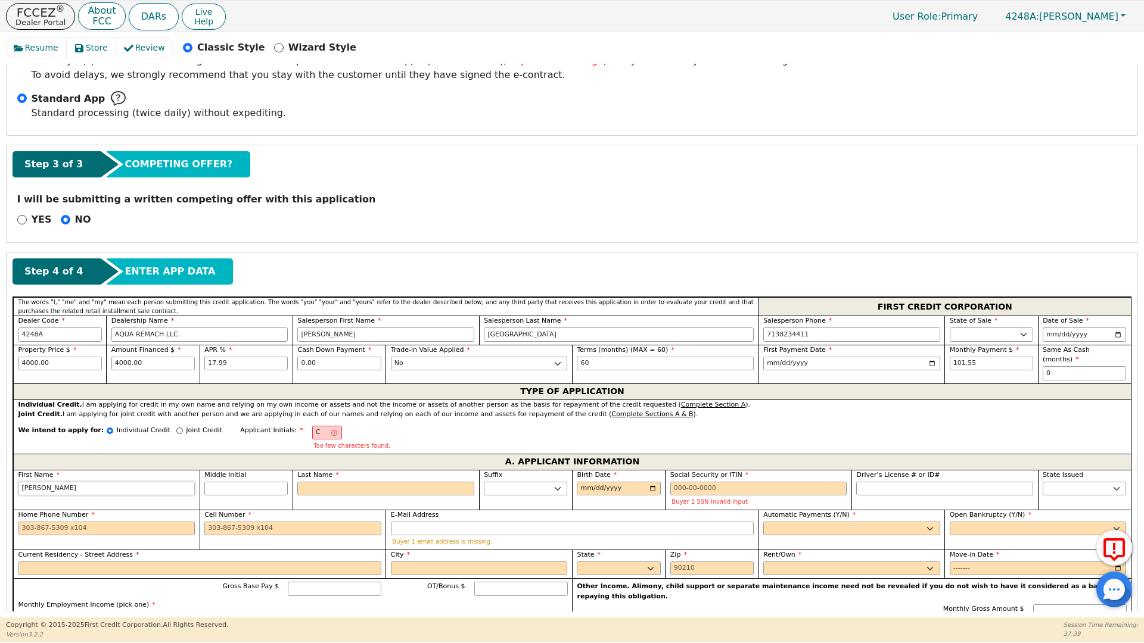
type input "[PERSON_NAME]"
click at [306, 482] on input "Last Name" at bounding box center [385, 489] width 177 height 14
type input "CE"
type input "E"
type input "[PERSON_NAME]"
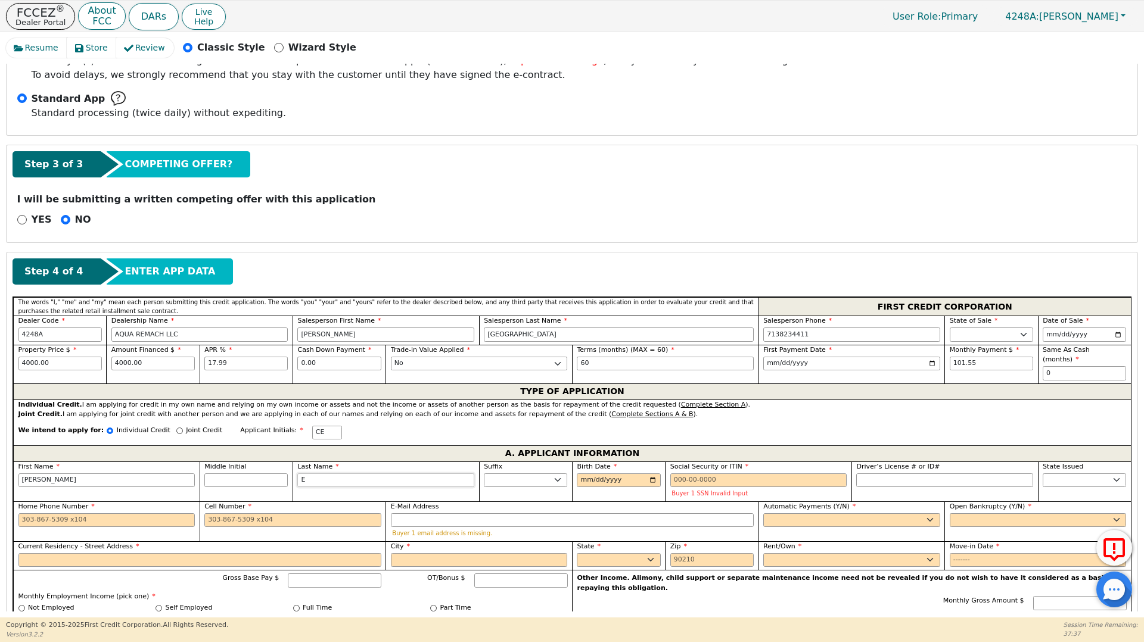
type input "EN"
type input "[PERSON_NAME] EN"
type input "ENG"
type input "[PERSON_NAME]"
type input "ENGL"
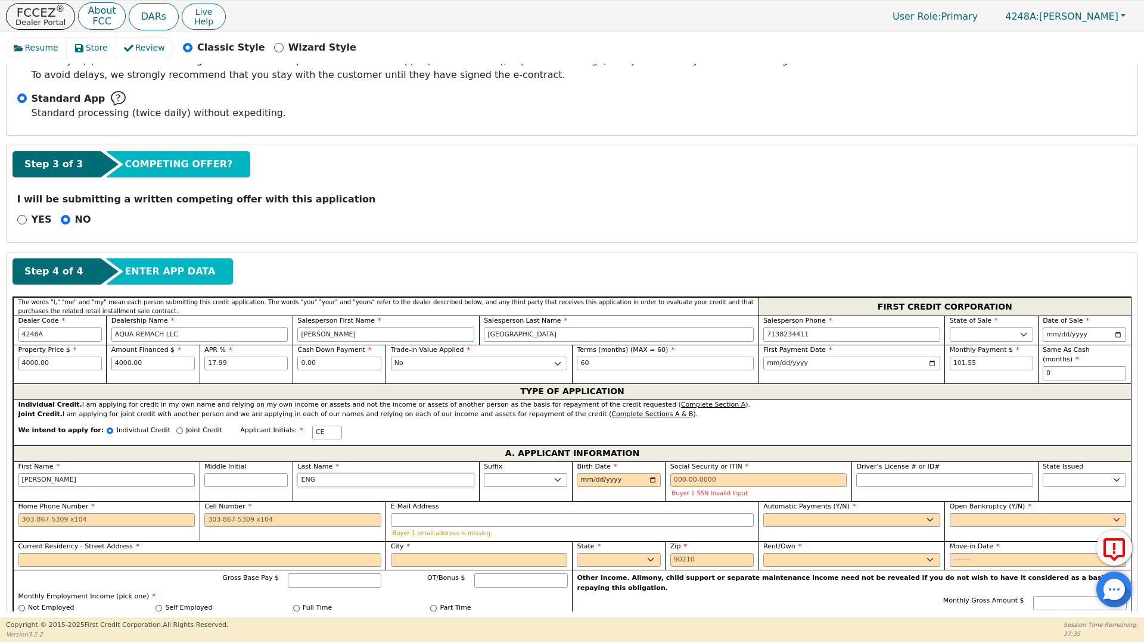
type input "[PERSON_NAME]"
type input "ENGLA"
type input "[PERSON_NAME]"
type input "ENGLAN"
type input "[PERSON_NAME]"
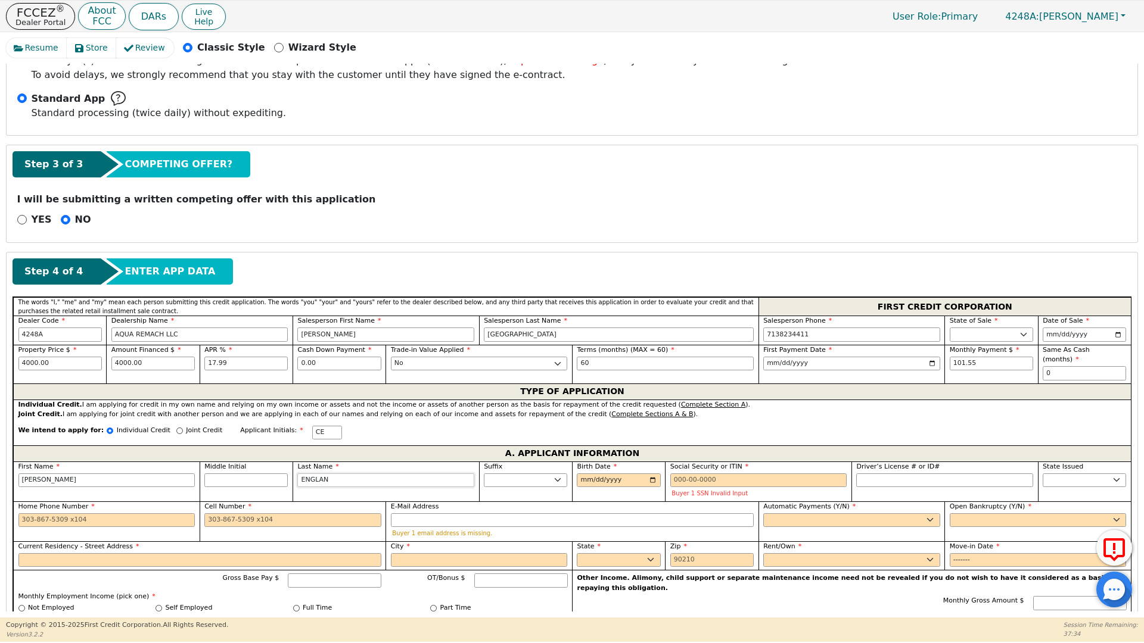
type input "[GEOGRAPHIC_DATA]"
type input "[PERSON_NAME][GEOGRAPHIC_DATA]"
type input "[GEOGRAPHIC_DATA]"
click input "Birth Date"
type input "[DATE]"
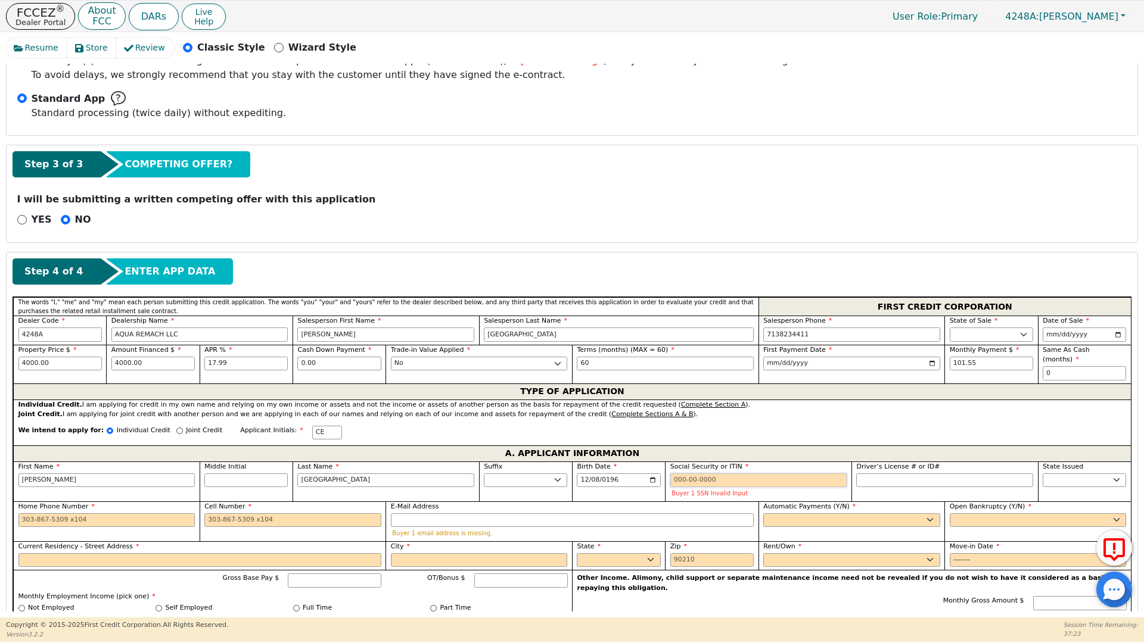
click input "Social Security or ITIN"
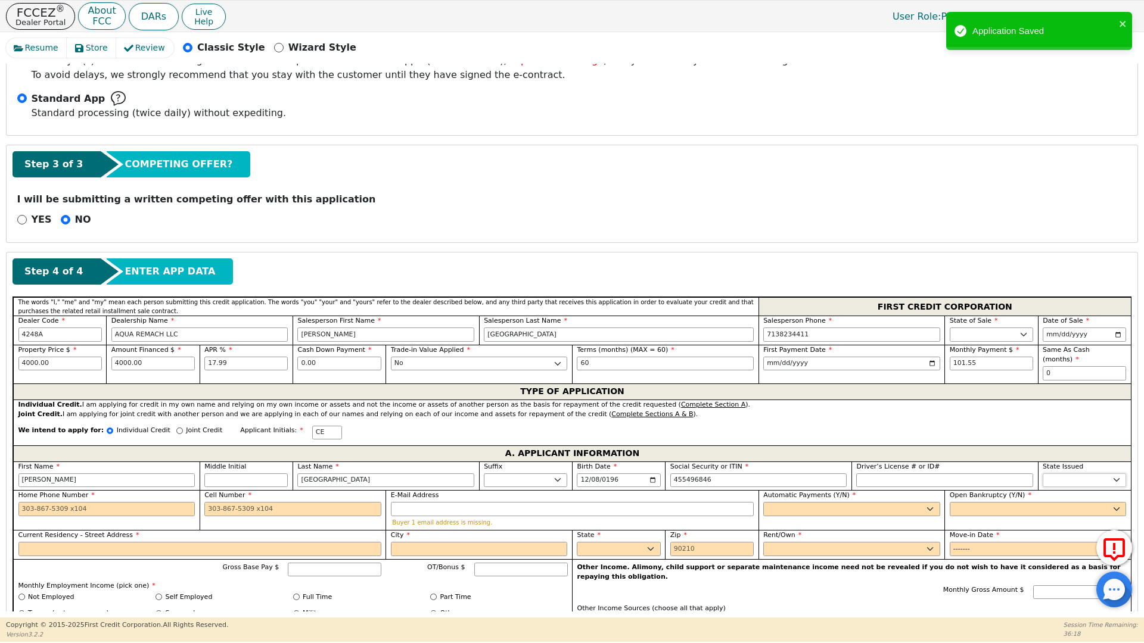
type input "***-**-6846"
click select "AK AL AR AZ CA CO CT DC DE FL [GEOGRAPHIC_DATA] HI IA ID IL IN KS [GEOGRAPHIC_D…"
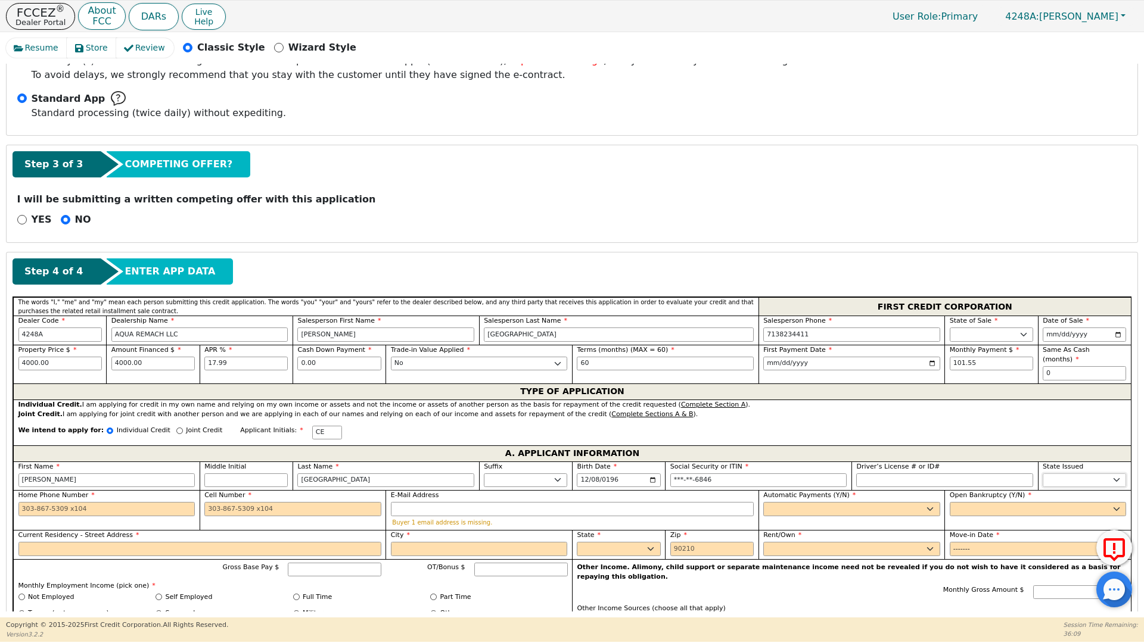
select select "[GEOGRAPHIC_DATA]"
click select "AK AL AR AZ CA CO CT DC DE FL [GEOGRAPHIC_DATA] HI IA ID IL IN KS [GEOGRAPHIC_D…"
click input "Home Phone Number"
type input "[PHONE_NUMBER]"
click input "Cell Number"
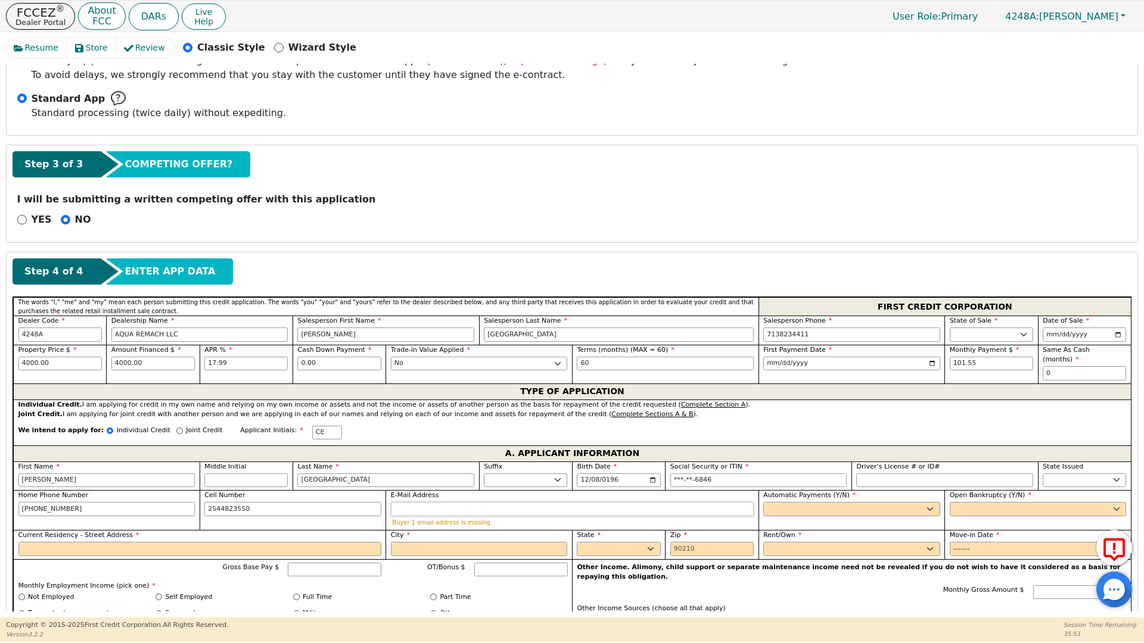
type input "[PHONE_NUMBER]"
click input "E-Mail Address"
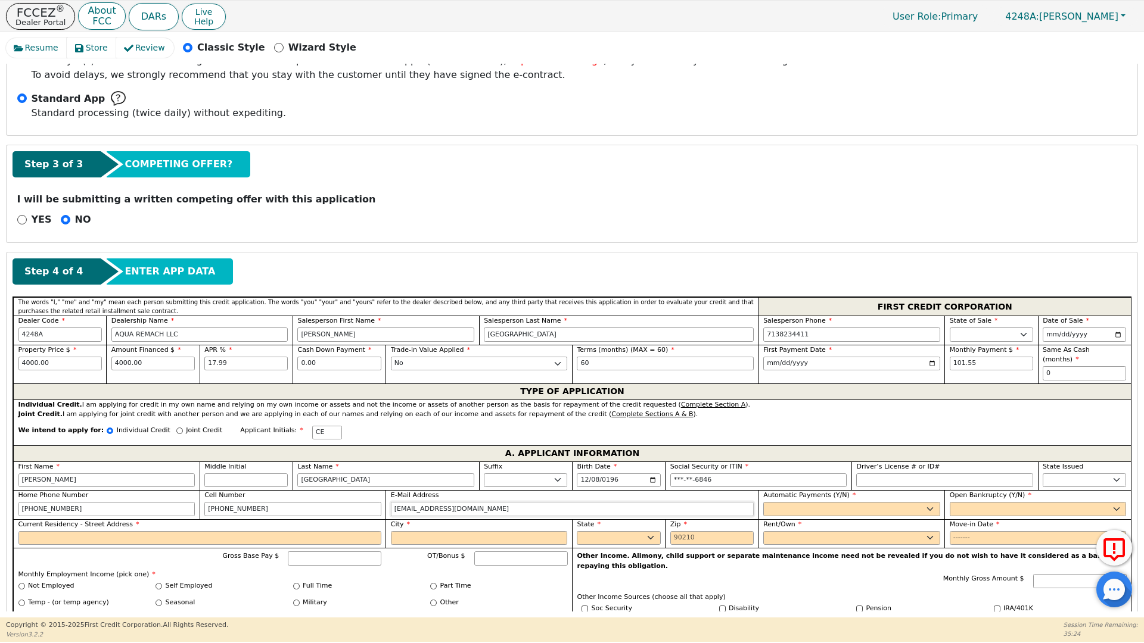
type input "[EMAIL_ADDRESS][DOMAIN_NAME]"
click select "Yes No"
select select "y"
click select "Yes No"
type input "[PERSON_NAME][GEOGRAPHIC_DATA]"
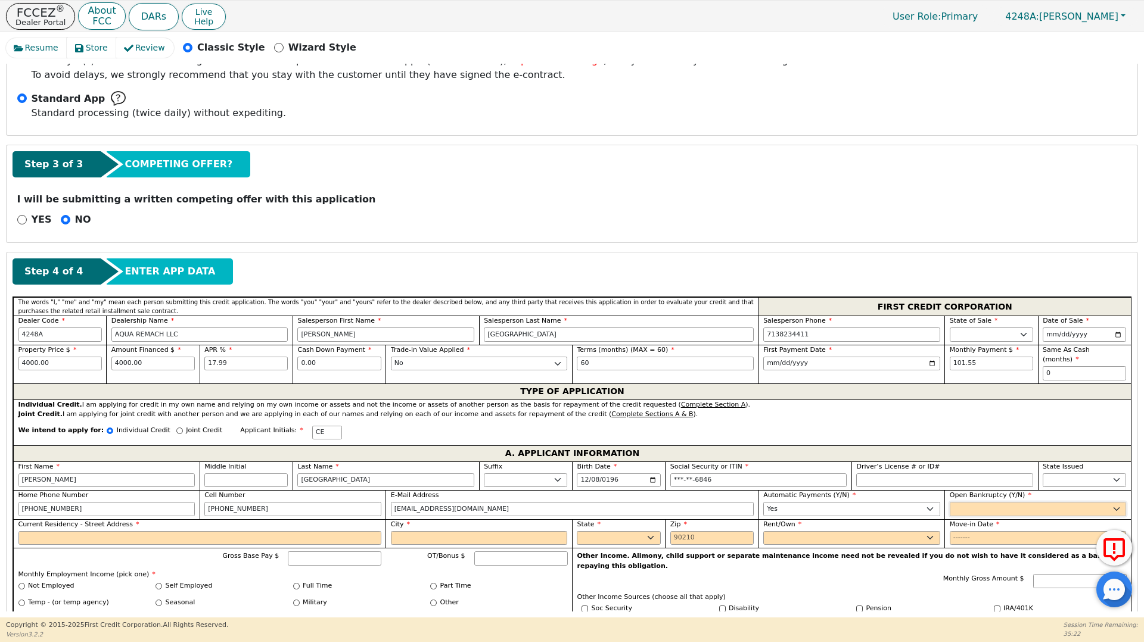
click select "Yes No"
select select "n"
click select "Yes No"
click input "Current Residency - Street Address"
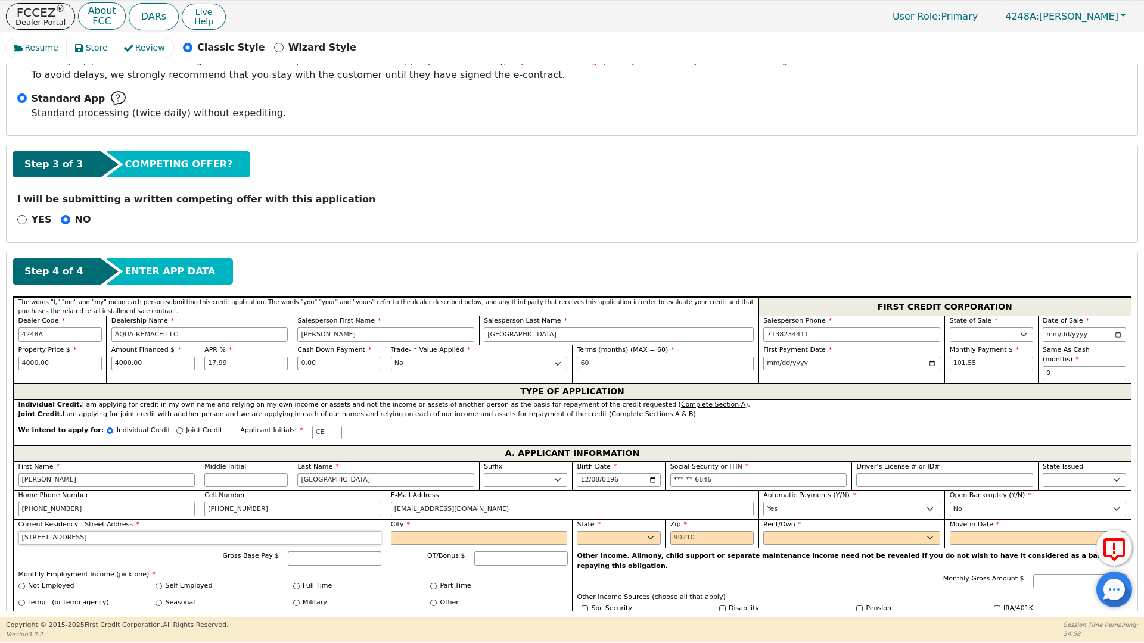
type input "[STREET_ADDRESS]"
click input "City"
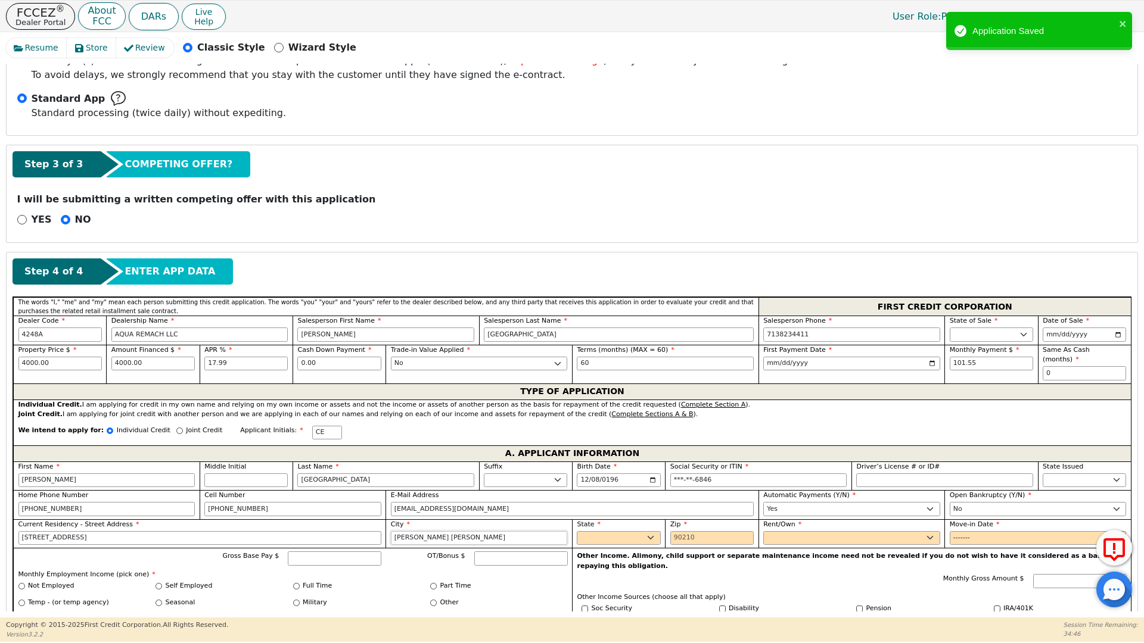
type input "[PERSON_NAME] [PERSON_NAME]"
click select "AK AL AR AZ CA CO CT DC DE FL [GEOGRAPHIC_DATA] HI IA ID IL IN KS [GEOGRAPHIC_D…"
select select "[GEOGRAPHIC_DATA]"
click select "AK AL AR AZ CA CO CT DC DE FL [GEOGRAPHIC_DATA] HI IA ID IL IN KS [GEOGRAPHIC_D…"
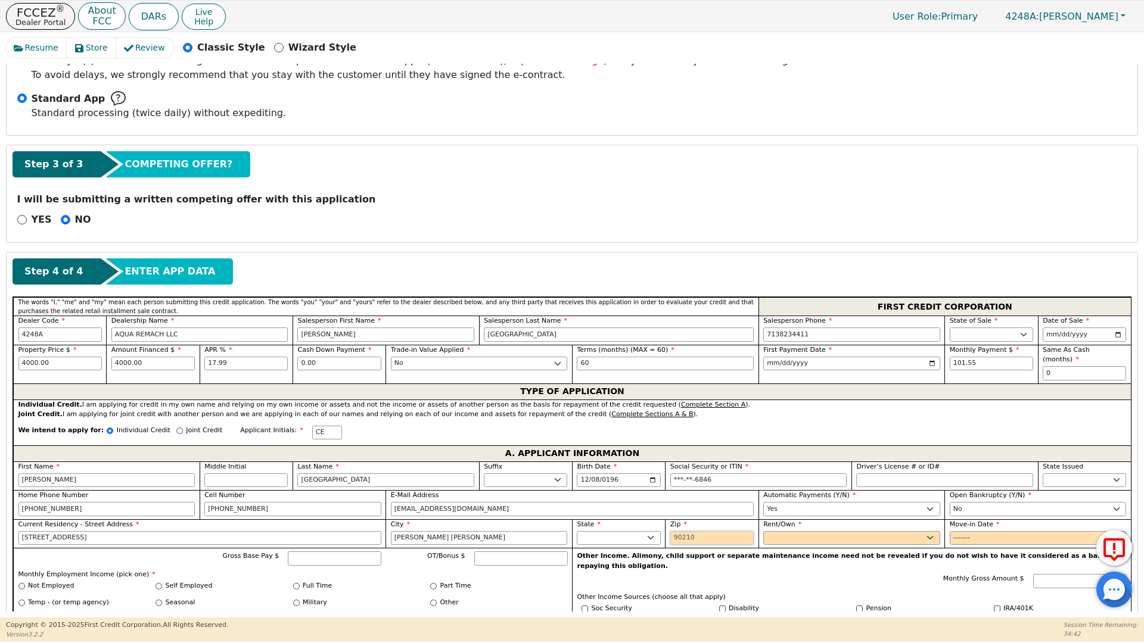
click input "Zip"
type input "76519"
click select "Rent Own"
select select "Rent"
click select "Rent Own"
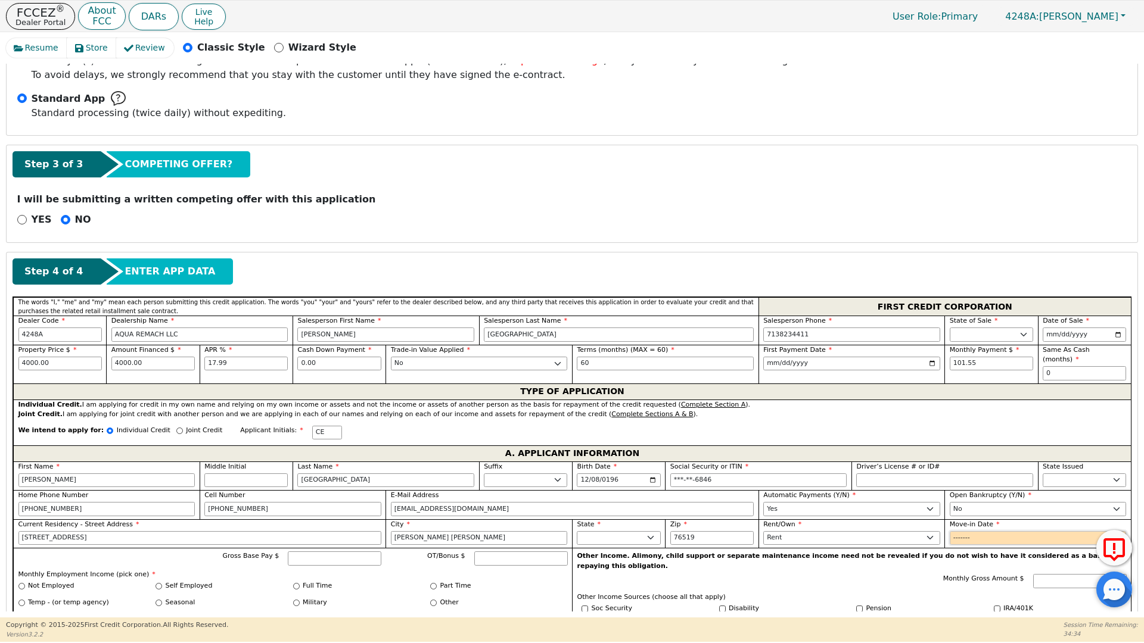
click input "Move-in Date"
type input "2021-01"
click input "Gross Base Pay $"
type input "5900.00"
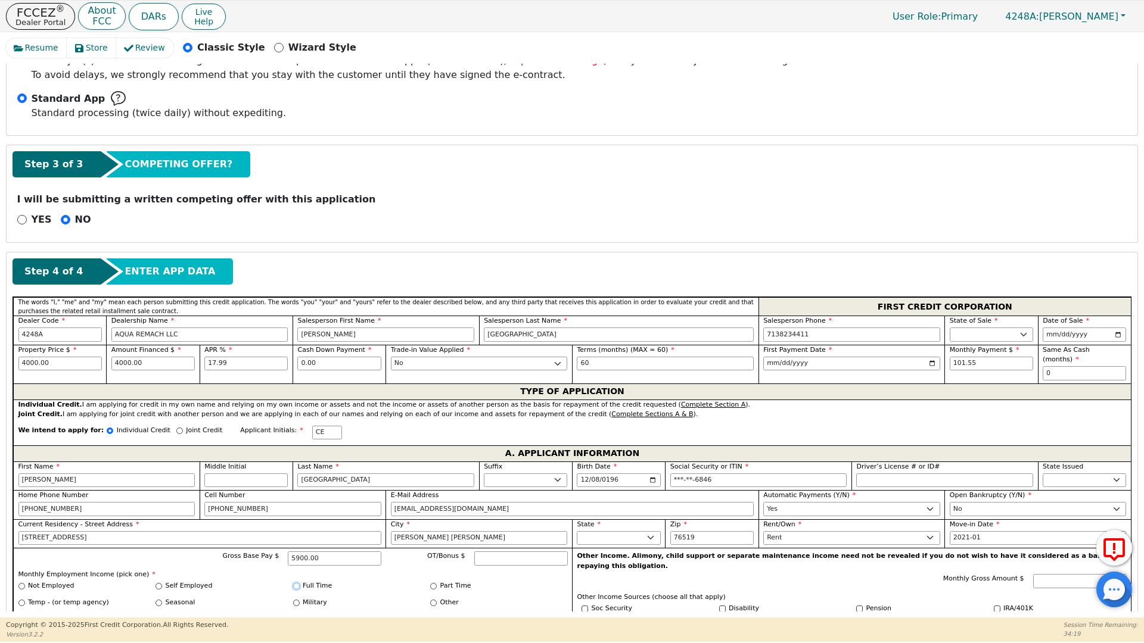
click input "Full Time"
radio input "true"
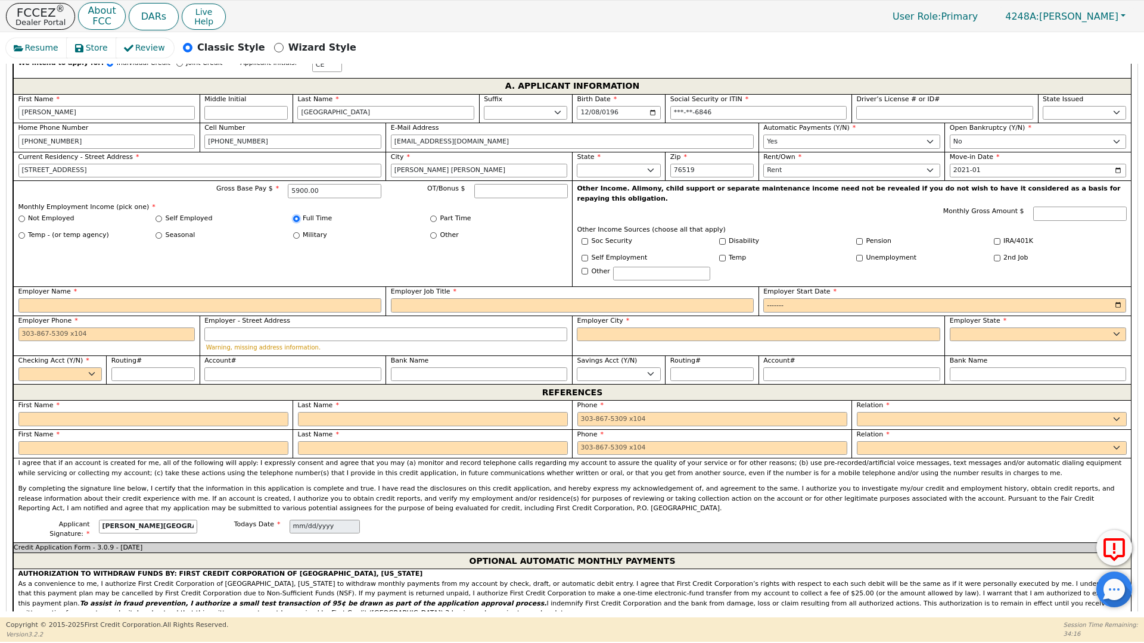
scroll to position [688, 0]
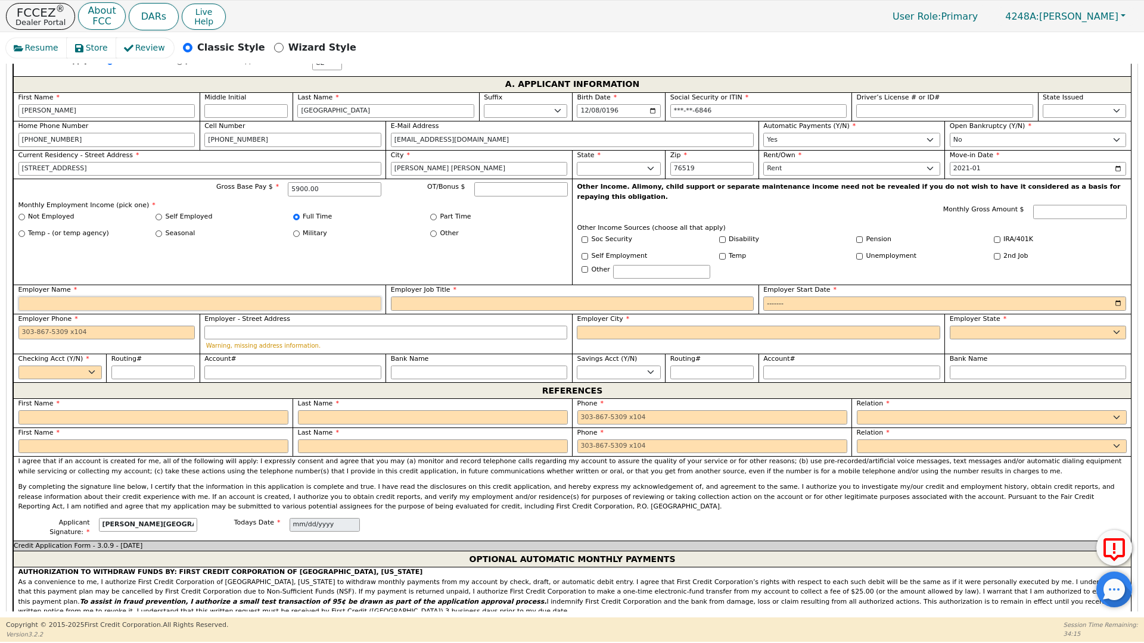
click input "Employer Name"
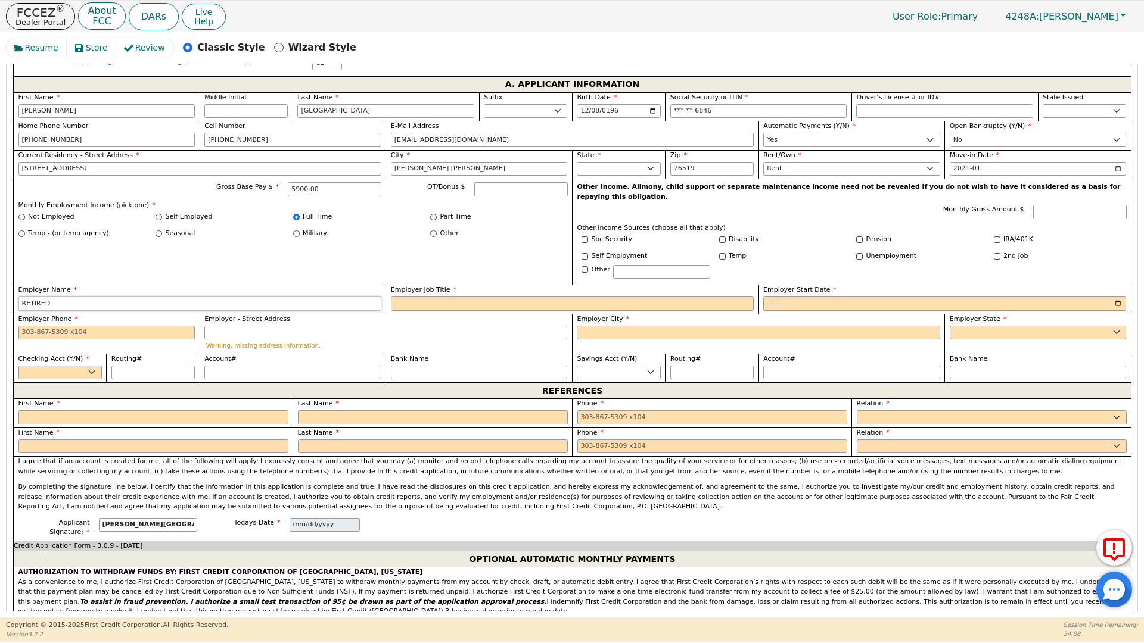
type input "RETIRED"
click input "Employer Job Title"
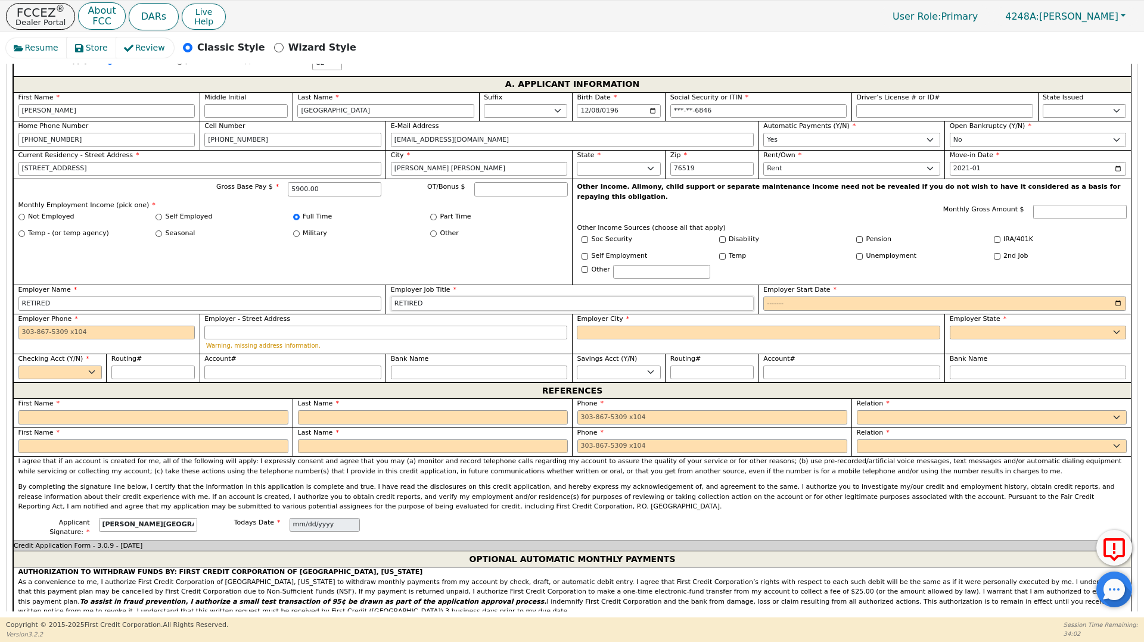
type input "RETIRED"
click input "Employer Start Date"
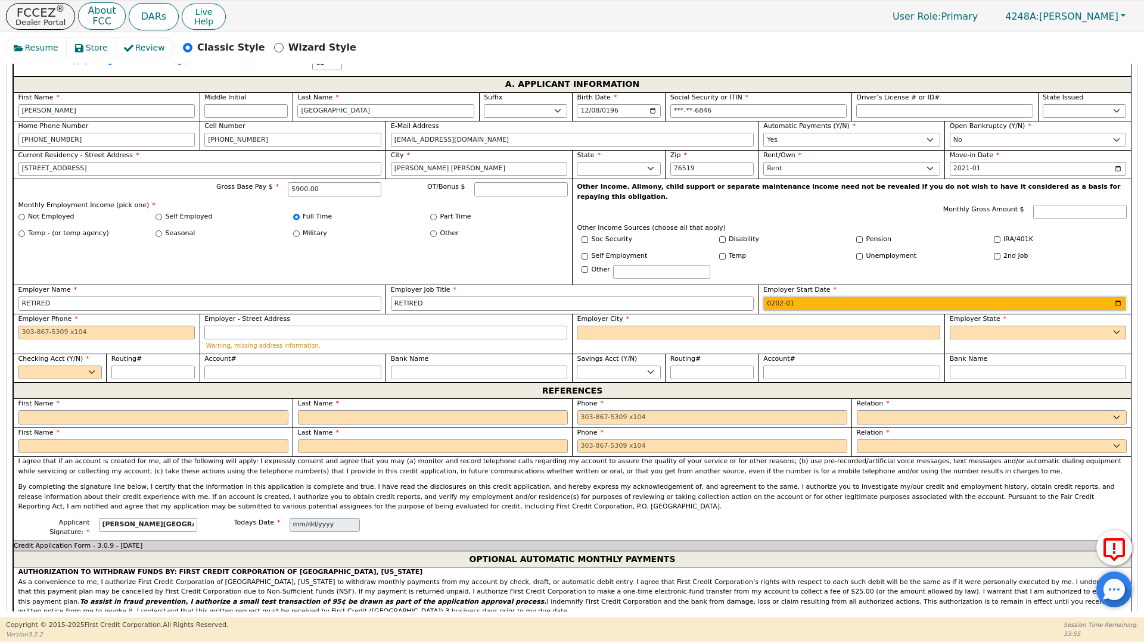
type input "2024-01"
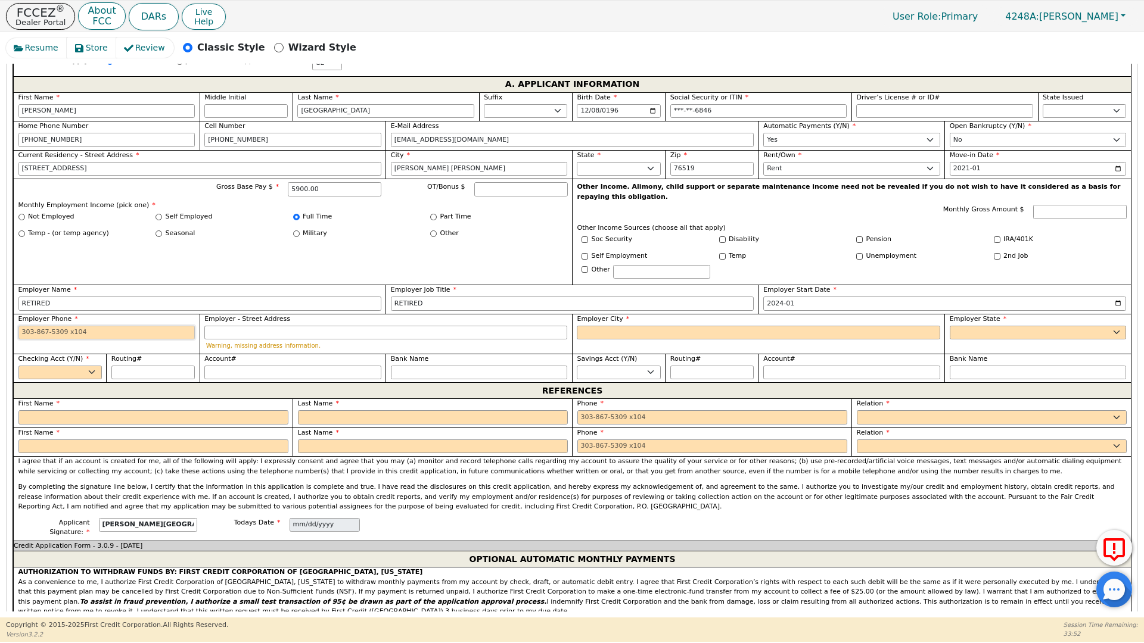
click input "Employer Phone"
type input "5"
type input "[PHONE_NUMBER]"
click input "Employer City"
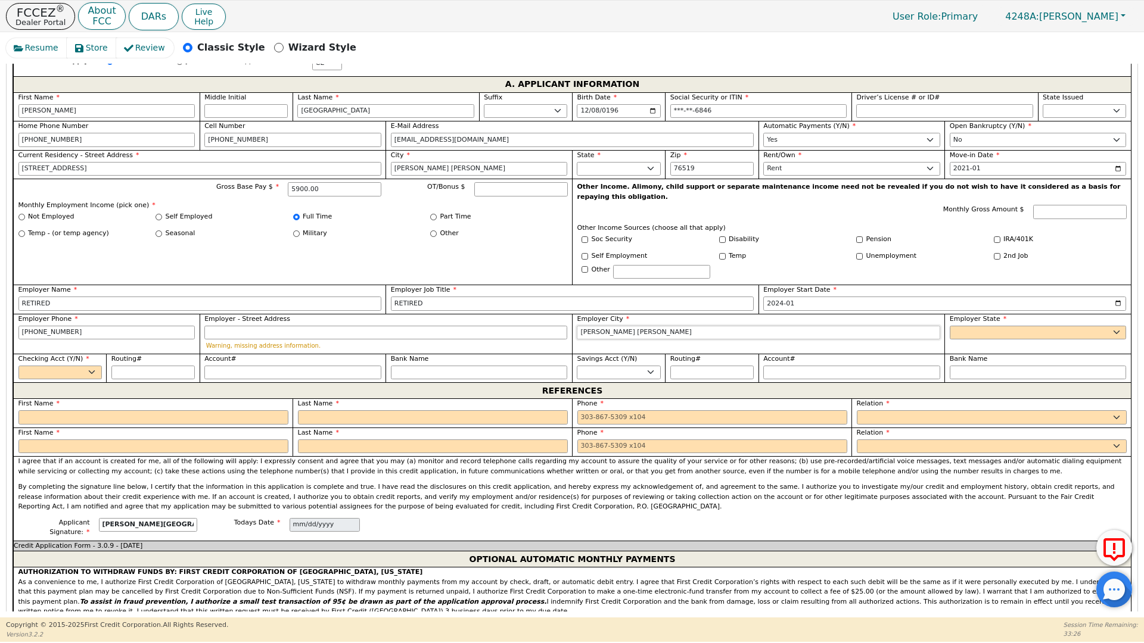
type input "[PERSON_NAME] [PERSON_NAME]"
click select "AK AL AR AZ CA CO CT DC DE FL [GEOGRAPHIC_DATA] HI IA ID [GEOGRAPHIC_DATA] IN K…"
select select "[GEOGRAPHIC_DATA]"
click select "AK AL AR AZ CA CO CT DC DE FL [GEOGRAPHIC_DATA] HI IA ID [GEOGRAPHIC_DATA] IN K…"
click select "Yes No"
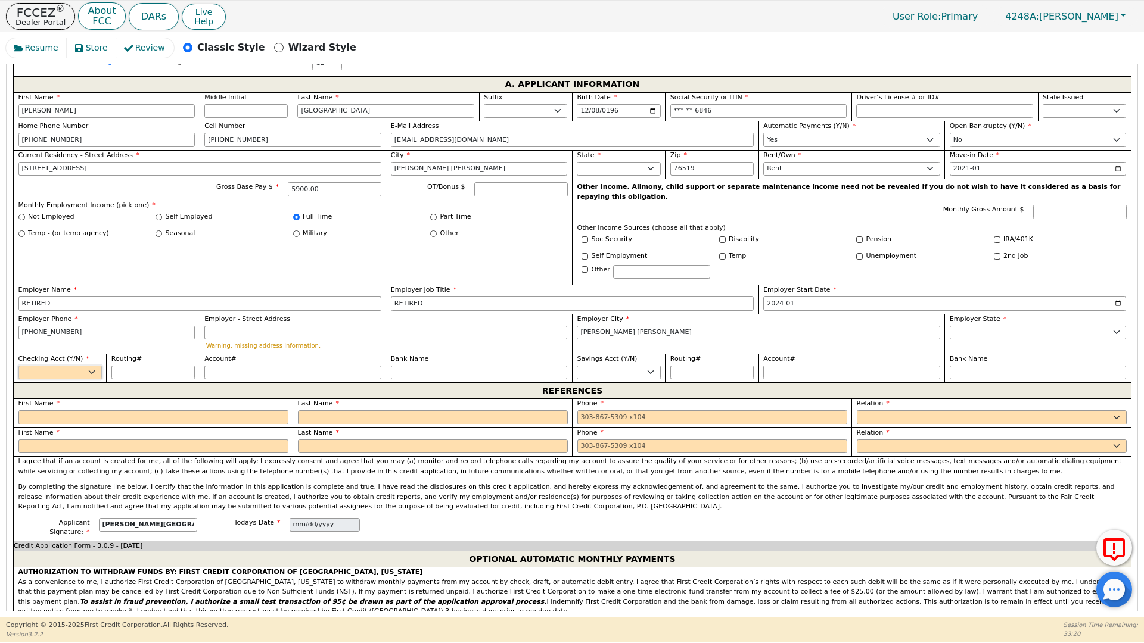
select select "y"
click select "Yes No"
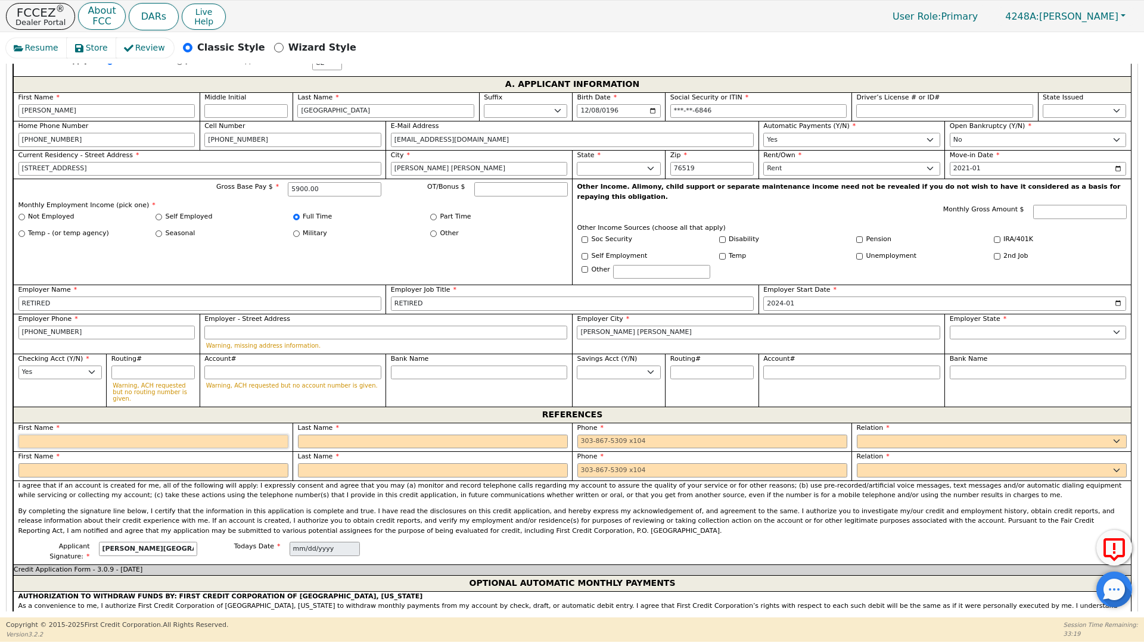
click div "First Name"
type input "[PERSON_NAME]"
click input "text"
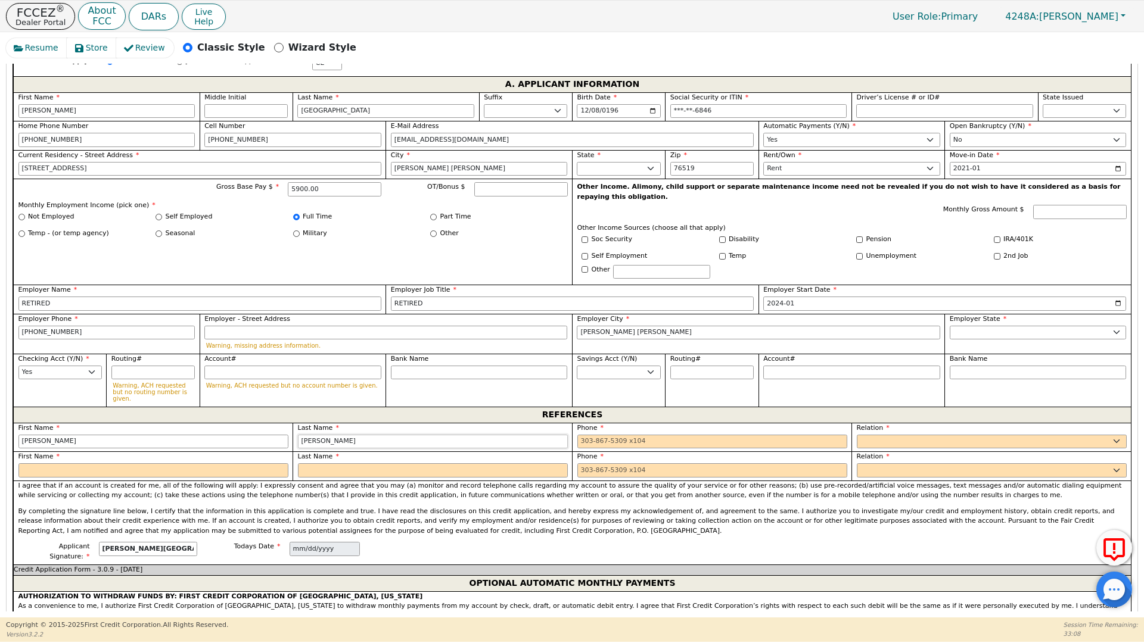
type input "[PERSON_NAME]"
click input "tel"
type input "[PHONE_NUMBER]"
click select "FATHER MOTHER SISTER BROTHER DAUGHTER SON CO-WORKER NEIGHBOR FRIEND COUSIN G-MO…"
select select "FRIEND"
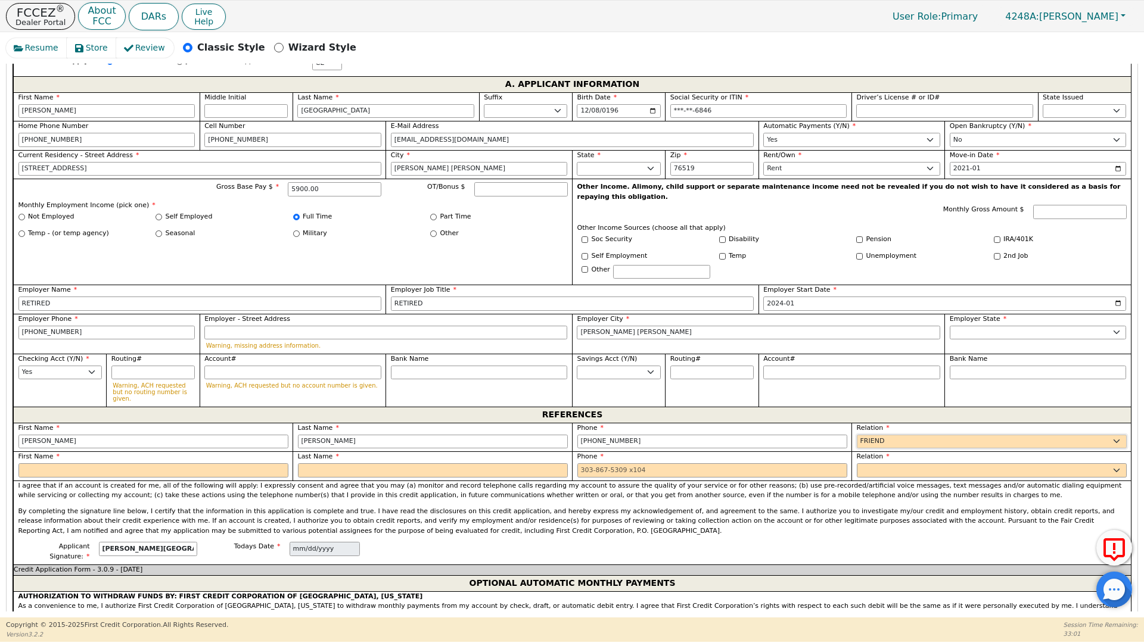
click select "FATHER MOTHER SISTER BROTHER DAUGHTER SON CO-WORKER NEIGHBOR FRIEND COUSIN G-MO…"
click input "text"
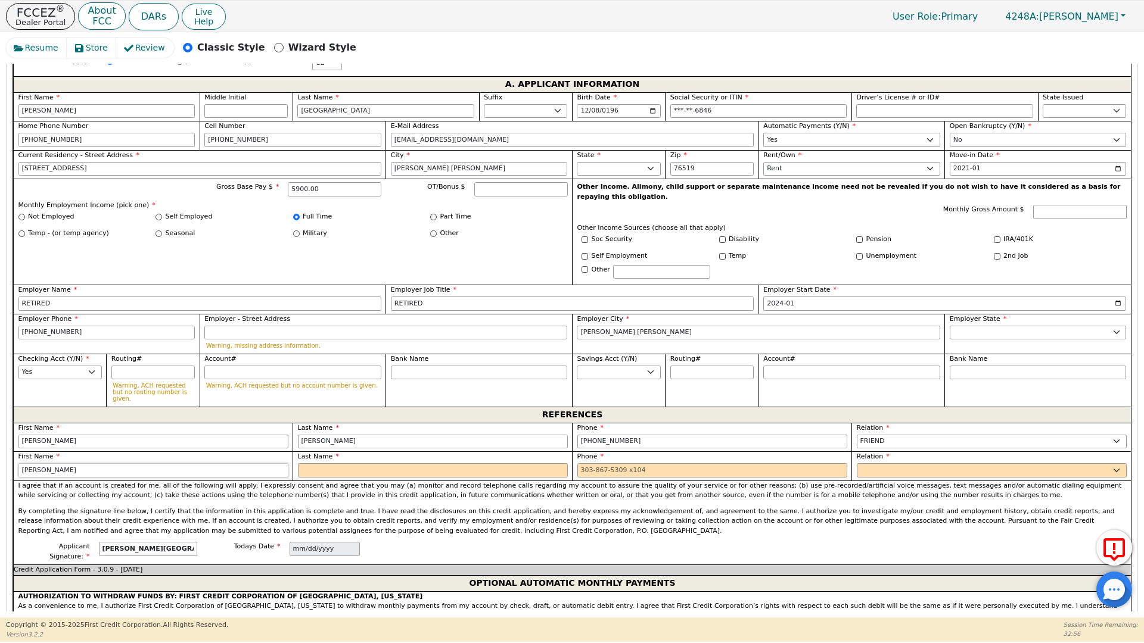
type input "[PERSON_NAME]"
click input "text"
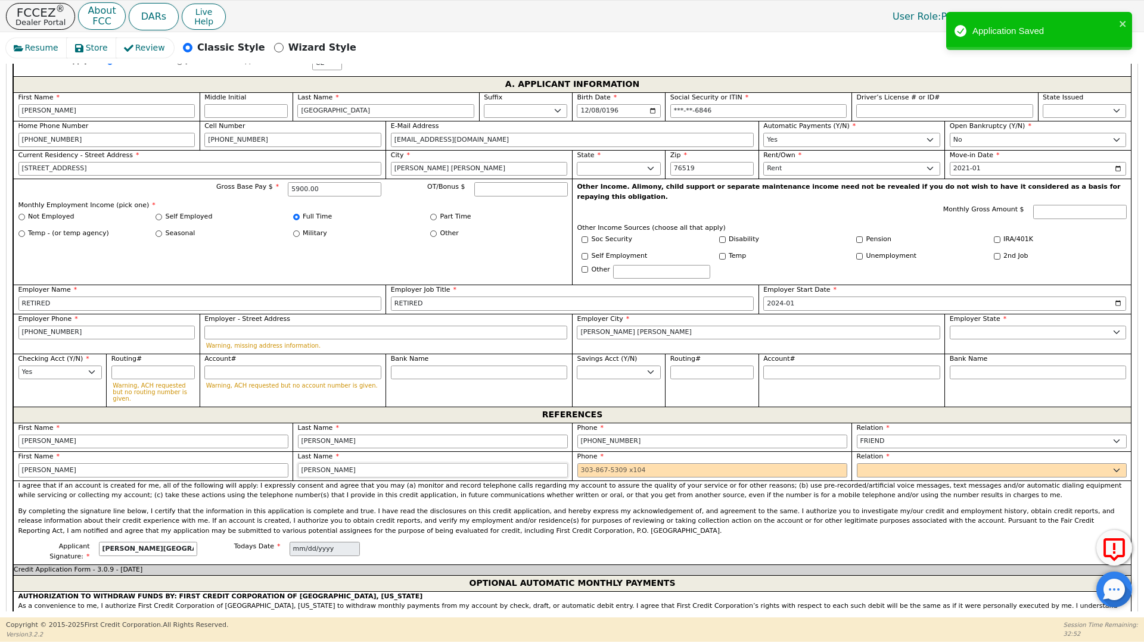
type input "[PERSON_NAME]"
click input "tel"
type input "[PHONE_NUMBER]"
drag, startPoint x: 876, startPoint y: 435, endPoint x: 875, endPoint y: 443, distance: 7.2
click div "Relation FATHER MOTHER SISTER BROTHER DAUGHTER SON CO-WORKER NEIGHBOR FRIEND CO…"
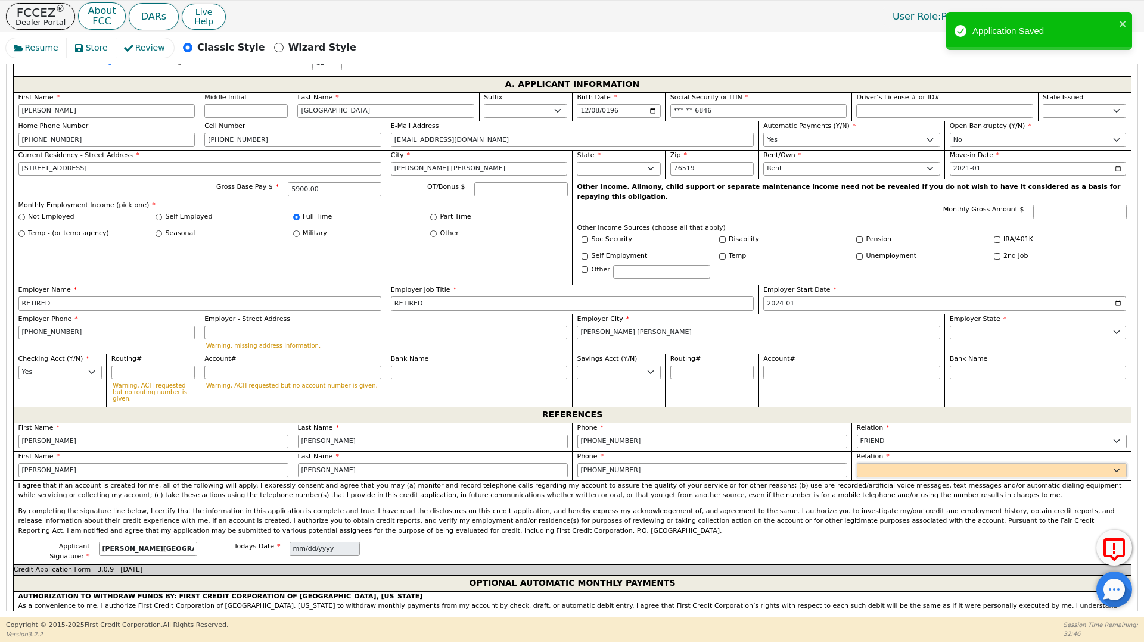
click select "FATHER MOTHER SISTER BROTHER DAUGHTER SON CO-WORKER NEIGHBOR FRIEND COUSIN G-MO…"
select select "FRIEND"
click select "FATHER MOTHER SISTER BROTHER DAUGHTER SON CO-WORKER NEIGHBOR FRIEND COUSIN G-MO…"
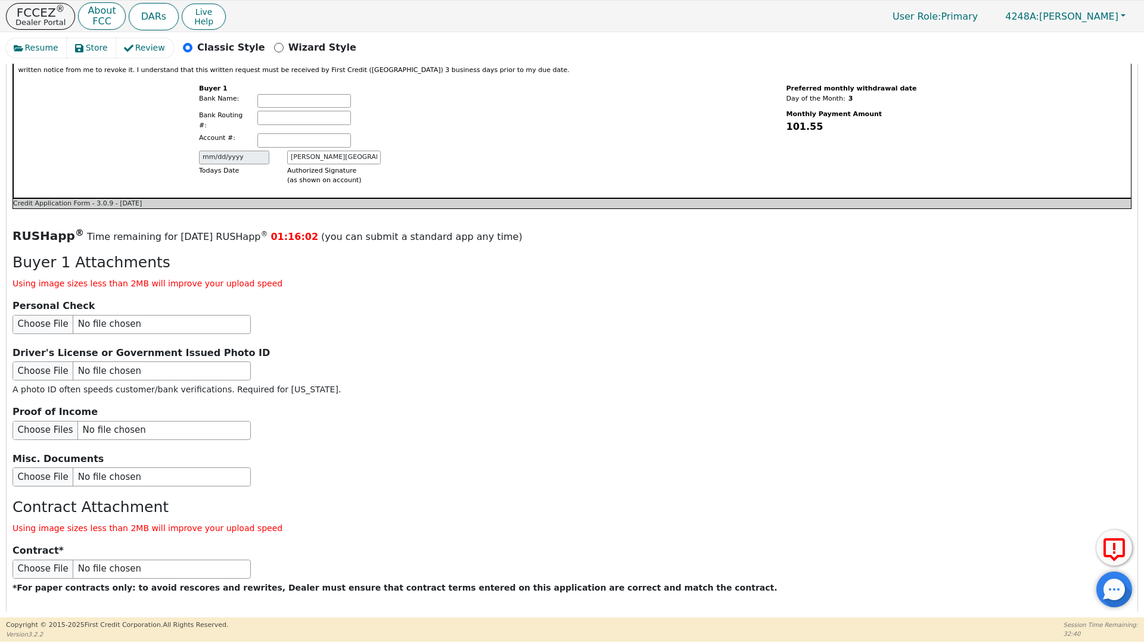
scroll to position [1278, 0]
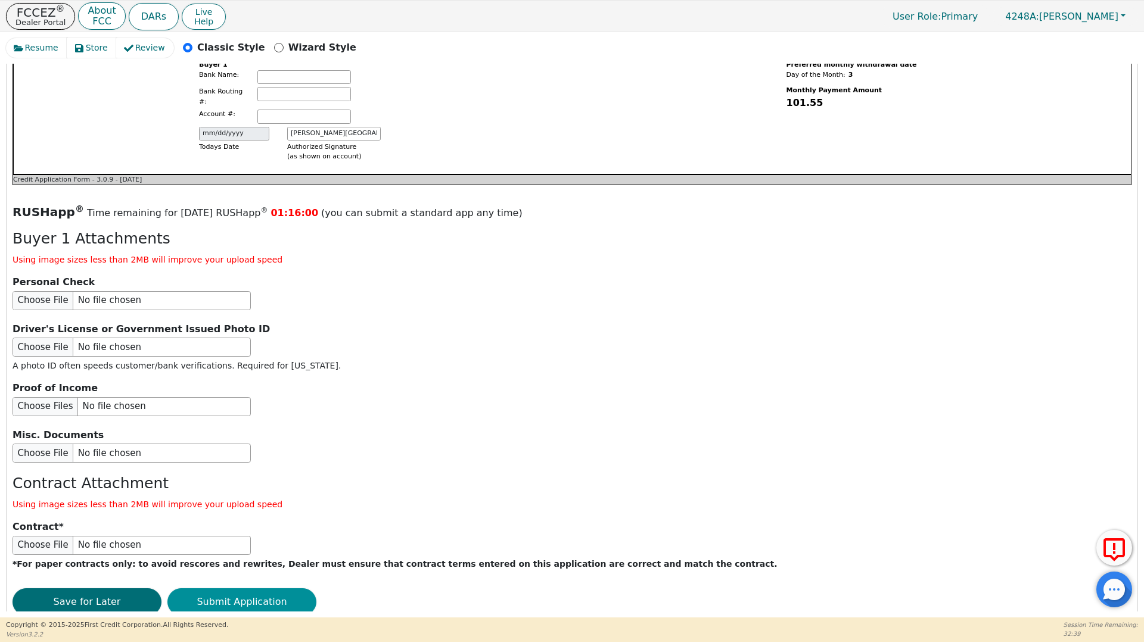
click button "Submit Application"
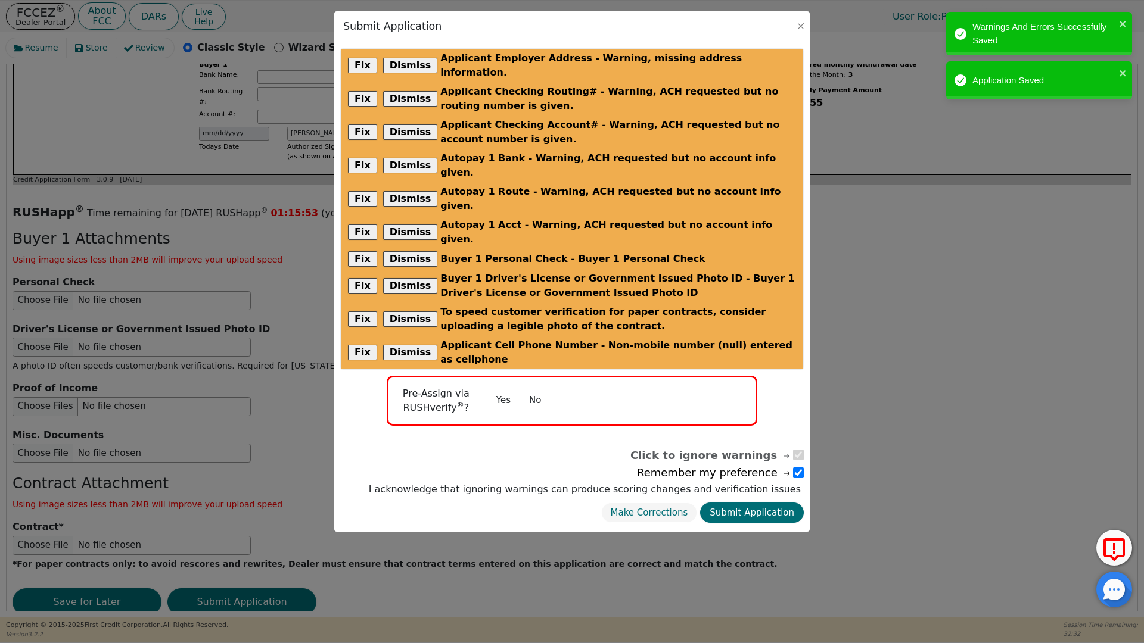
click button "No"
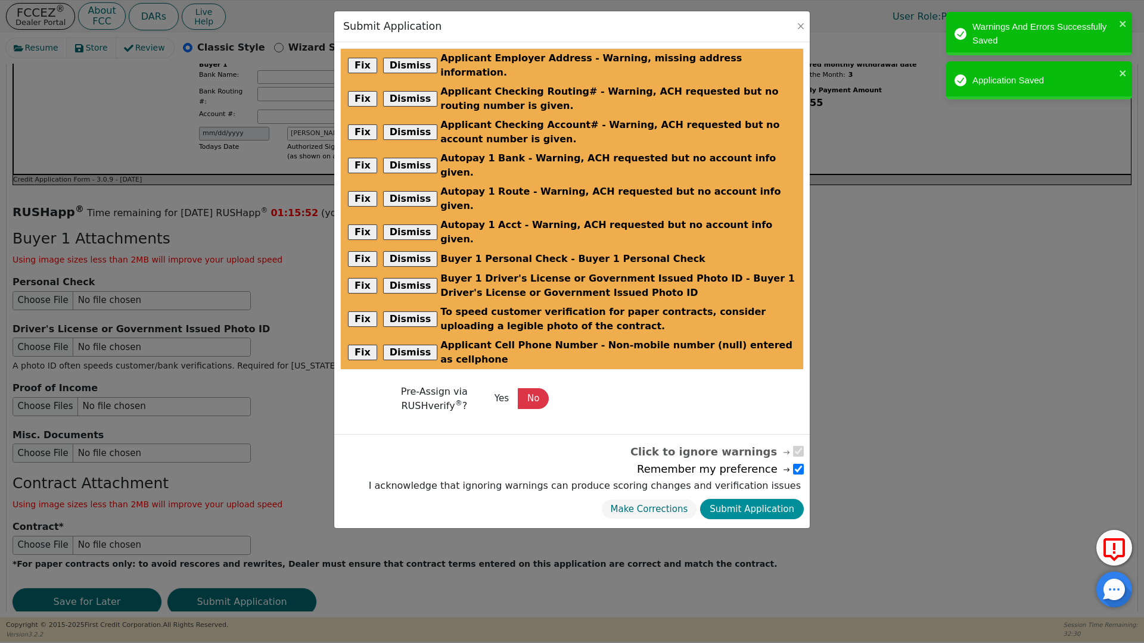
click button "Submit Application"
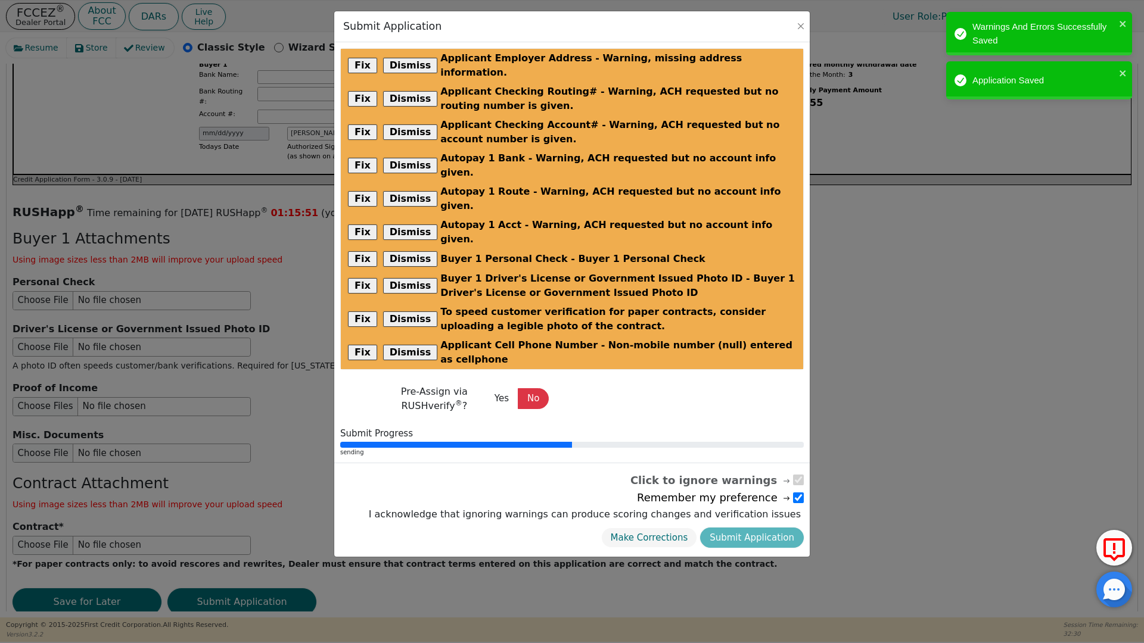
radio input "false"
checkbox input "false"
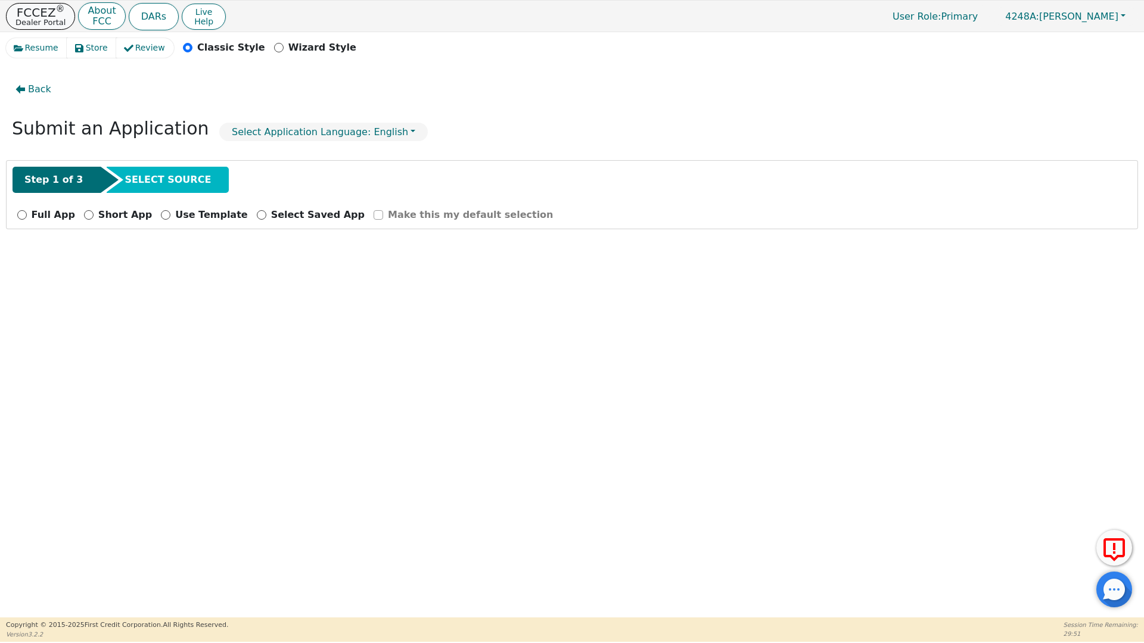
click p "FCCEZ ®"
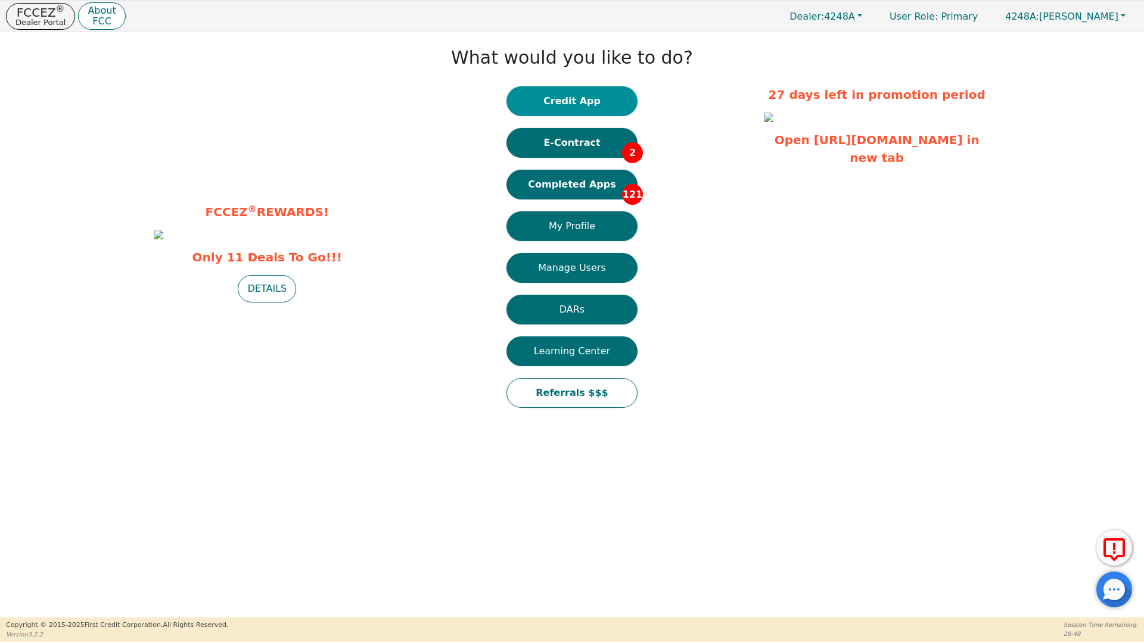
click button "Credit App"
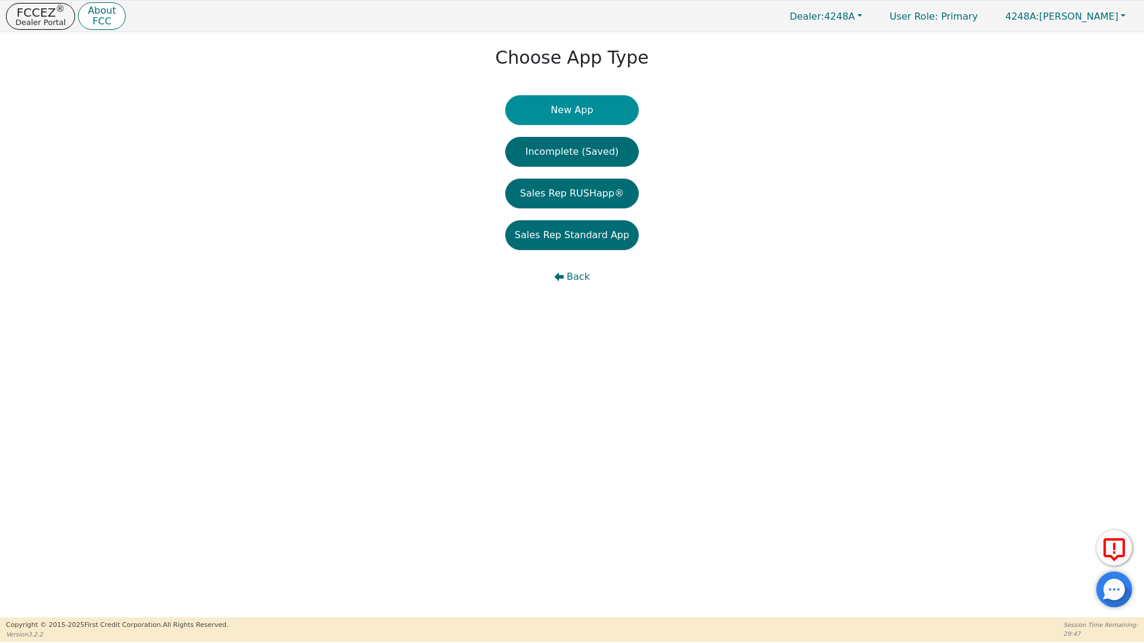
click button "New App"
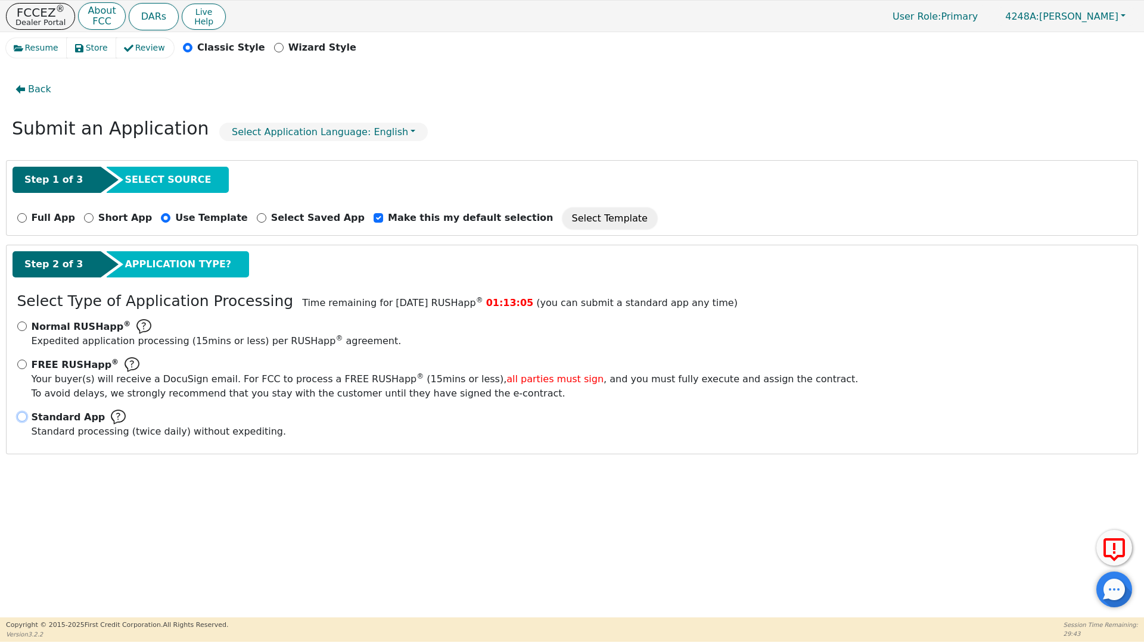
click input "Standard App Standard processing (twice daily) without expediting."
radio input "true"
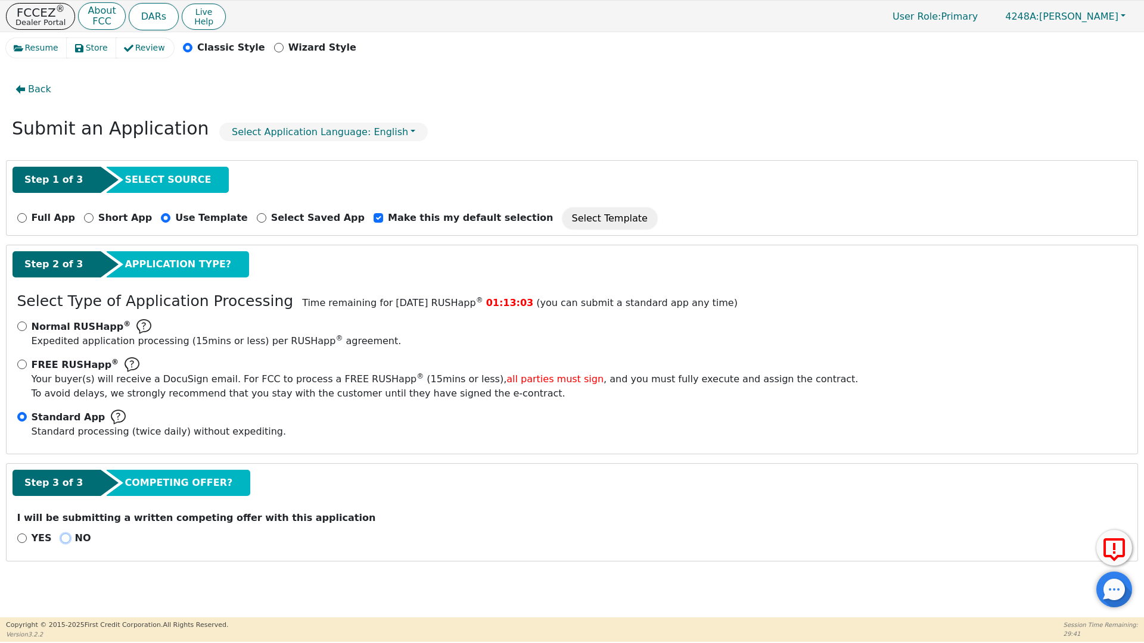
click input "NO"
radio input "true"
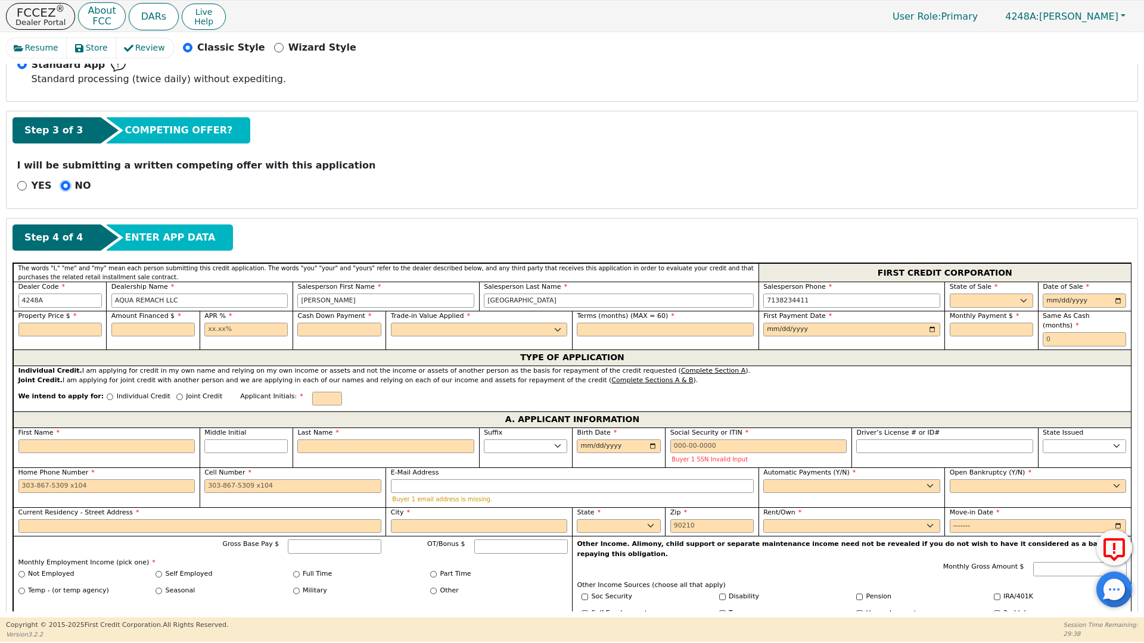
scroll to position [367, 0]
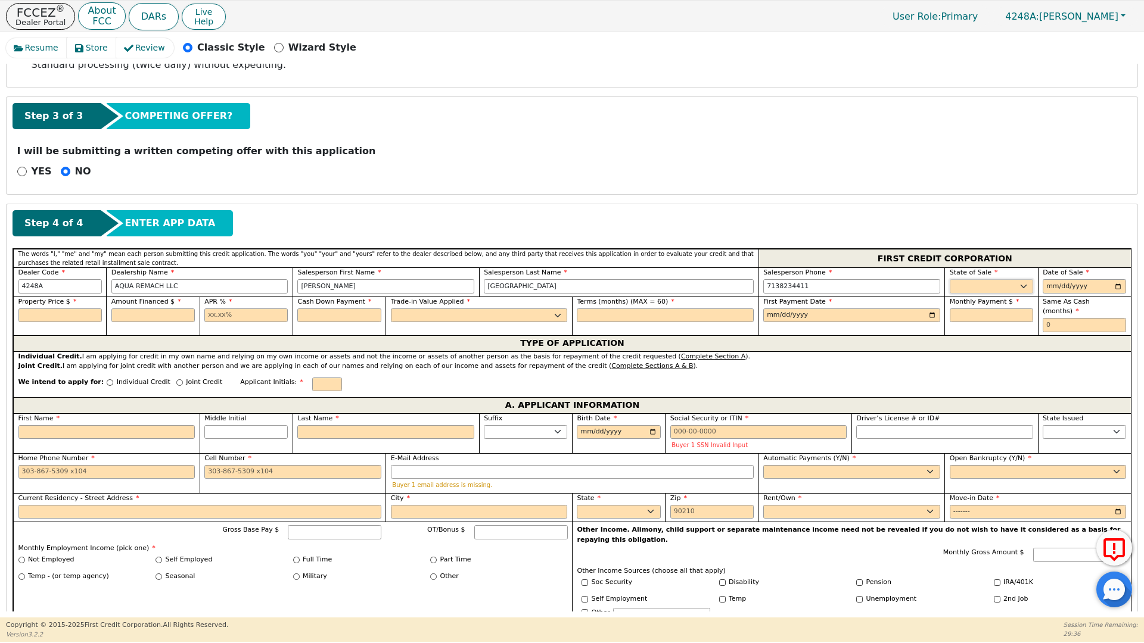
click select "AK AL AR AZ CA CO CT DC DE FL [GEOGRAPHIC_DATA] HI IA ID IL IN KS [GEOGRAPHIC_D…"
select select "[GEOGRAPHIC_DATA]"
click select "AK AL AR AZ CA CO CT DC DE FL [GEOGRAPHIC_DATA] HI IA ID IL IN KS [GEOGRAPHIC_D…"
click input "date"
type input "[DATE]"
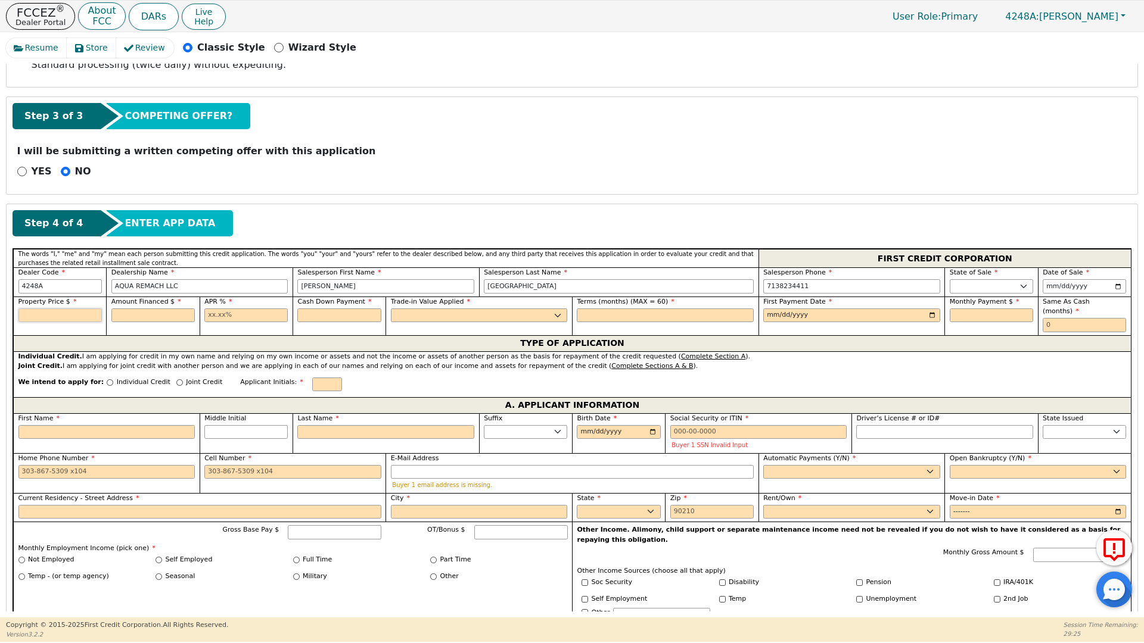
click input "text"
type input "6000.00"
click input "text"
type input "5500.00"
click input "text"
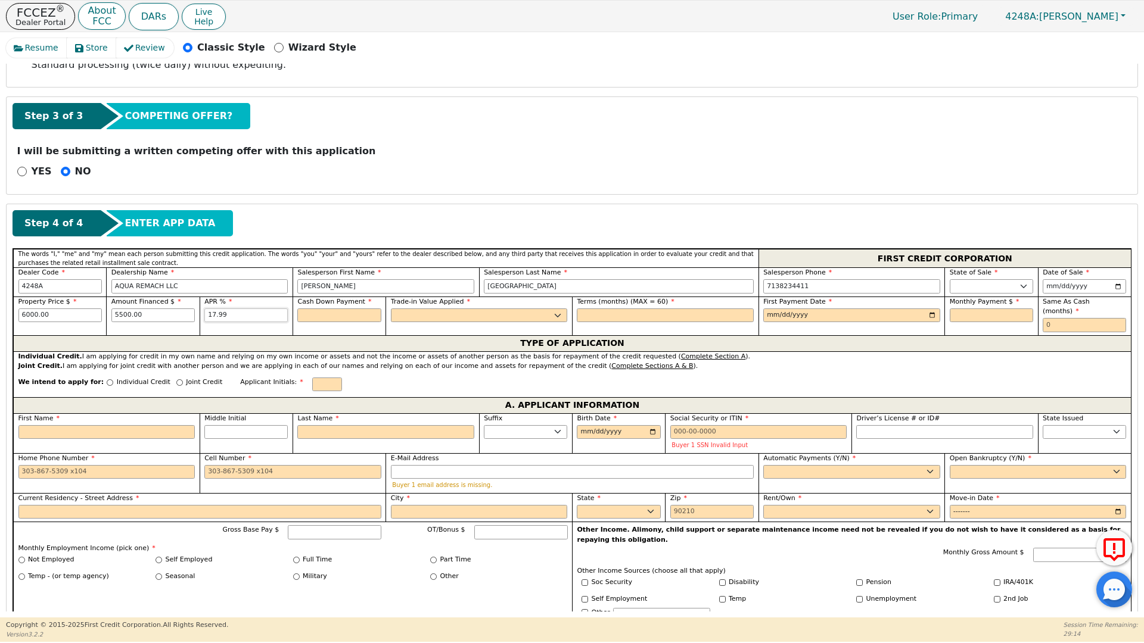
type input "17.99"
click input "text"
type input "500.00"
click select "Yes No"
select select "n"
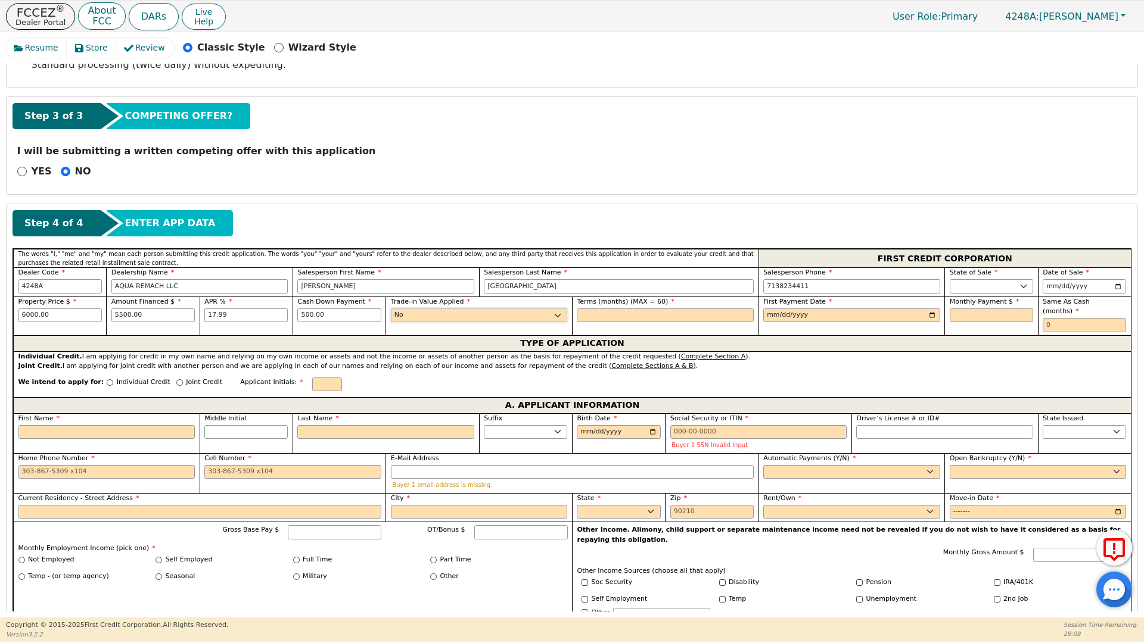
click select "Yes No"
click input "text"
type input "60"
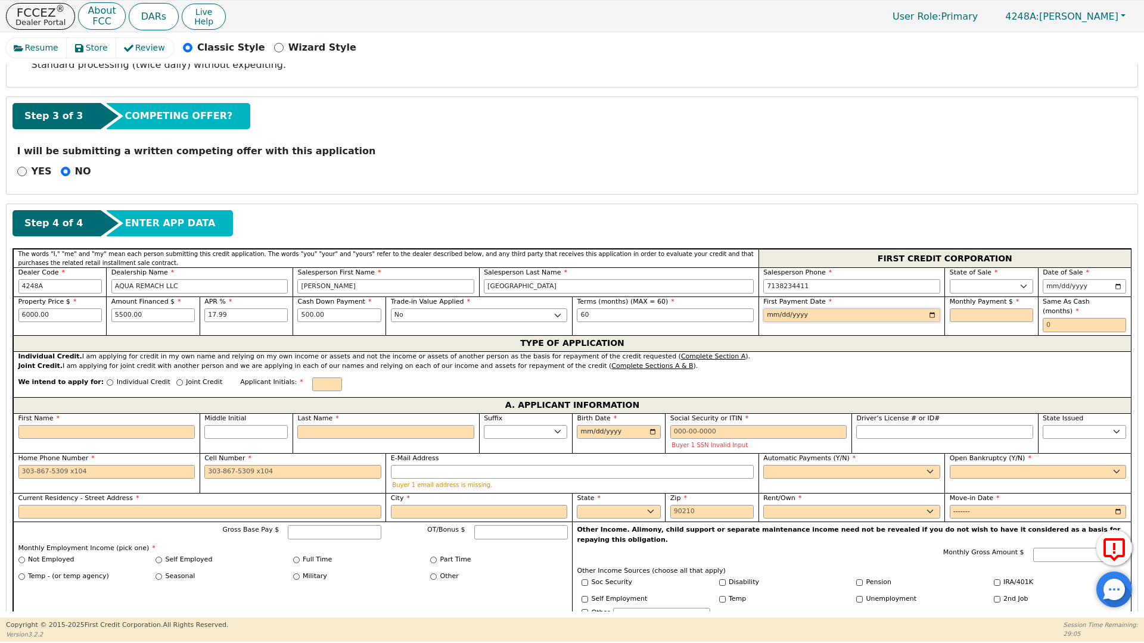
click input "date"
click input "[DATE]"
type input "[DATE]"
click input "text"
type input "139.63"
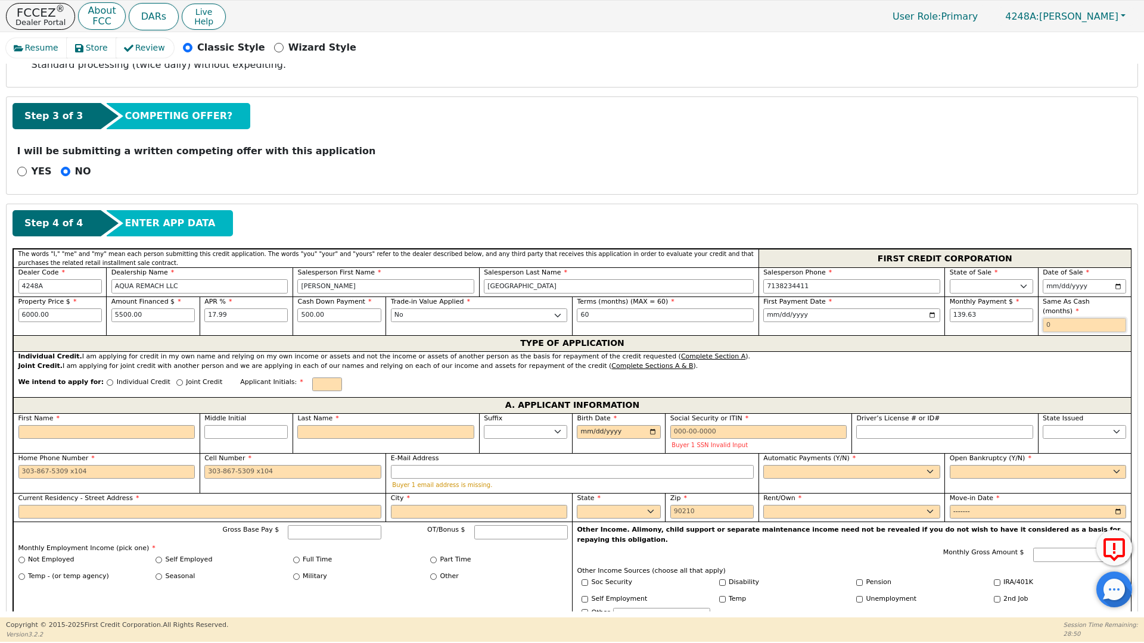
click input "text"
type input "0"
click div "We intend to apply for: Individual Credit Joint Credit Applicant Initials:"
click input "Individual Credit"
radio input "true"
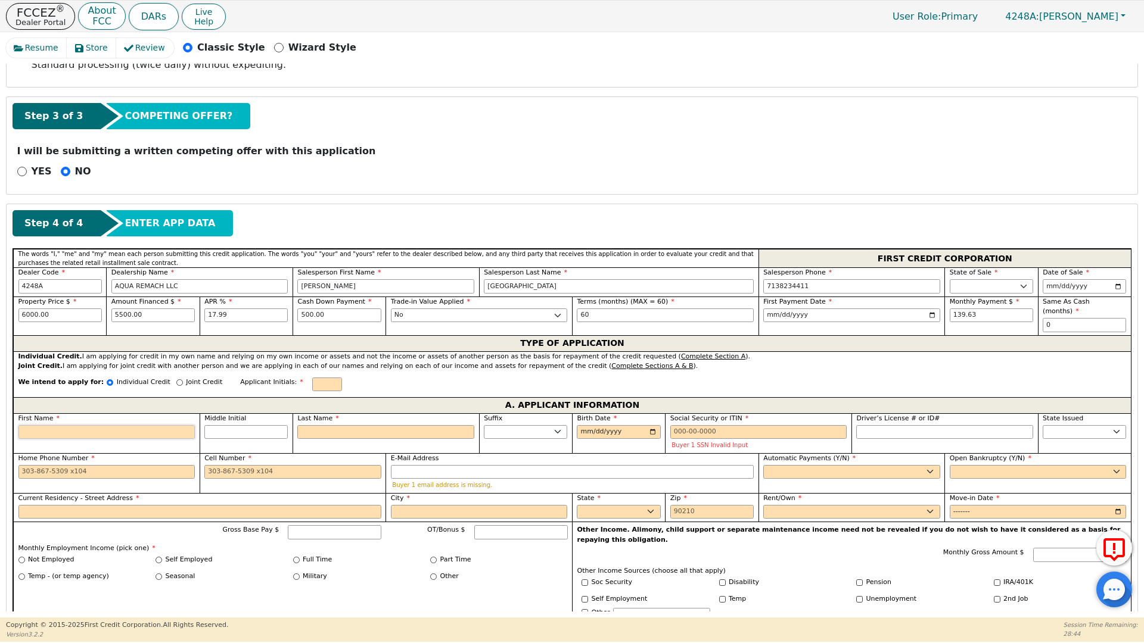
click input "First Name"
type input "C"
type input "CH"
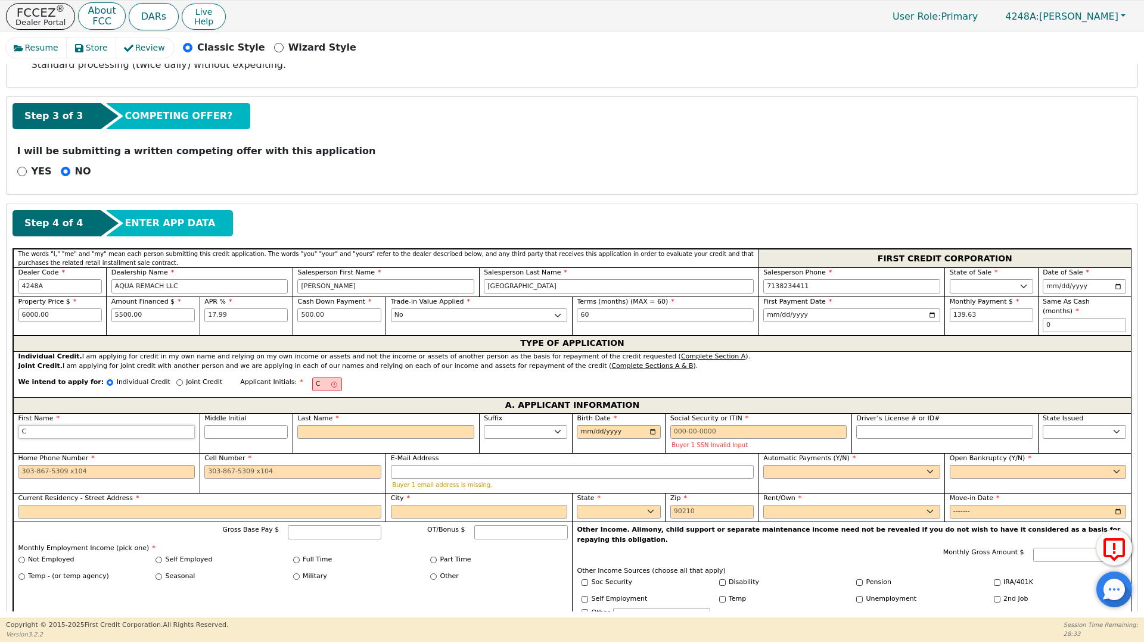
type input "CH"
type input "CHA"
type input "CHAR"
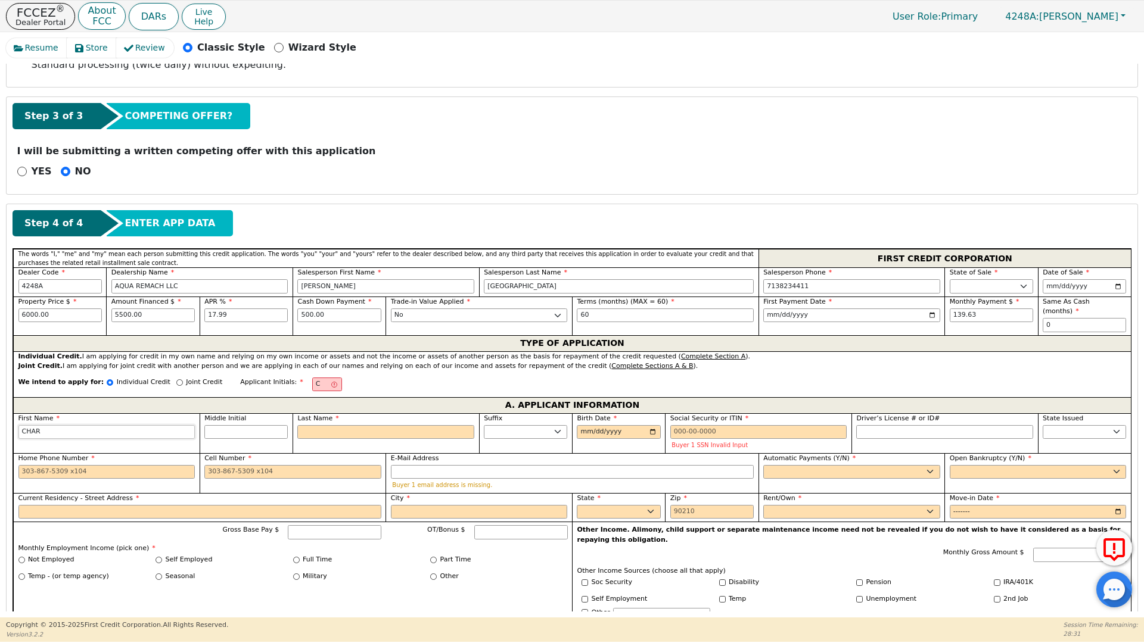
type input "CHARL"
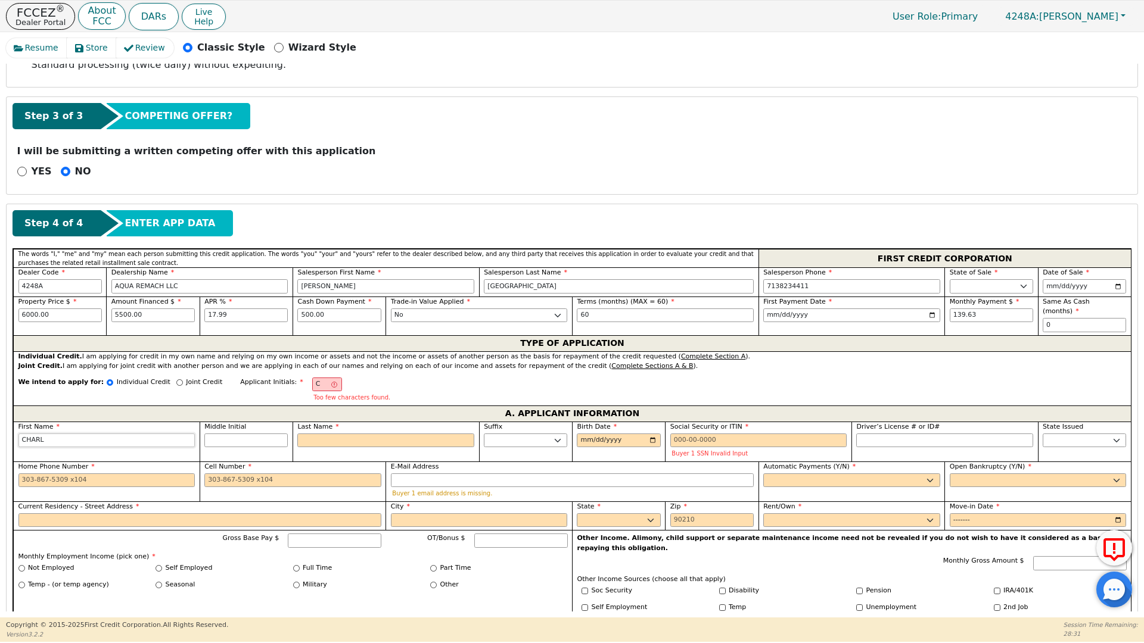
type input "[PERSON_NAME]"
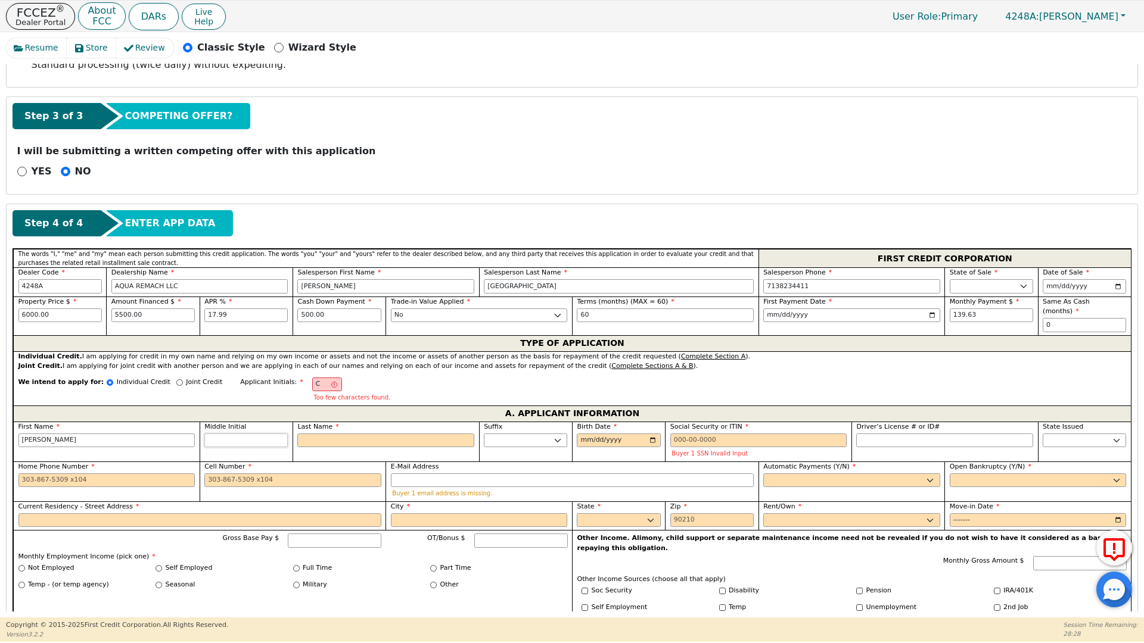
type input "L"
type input "[PERSON_NAME]"
select select "[GEOGRAPHIC_DATA]"
type input "8326143720"
type input "[EMAIL_ADDRESS][DOMAIN_NAME]"
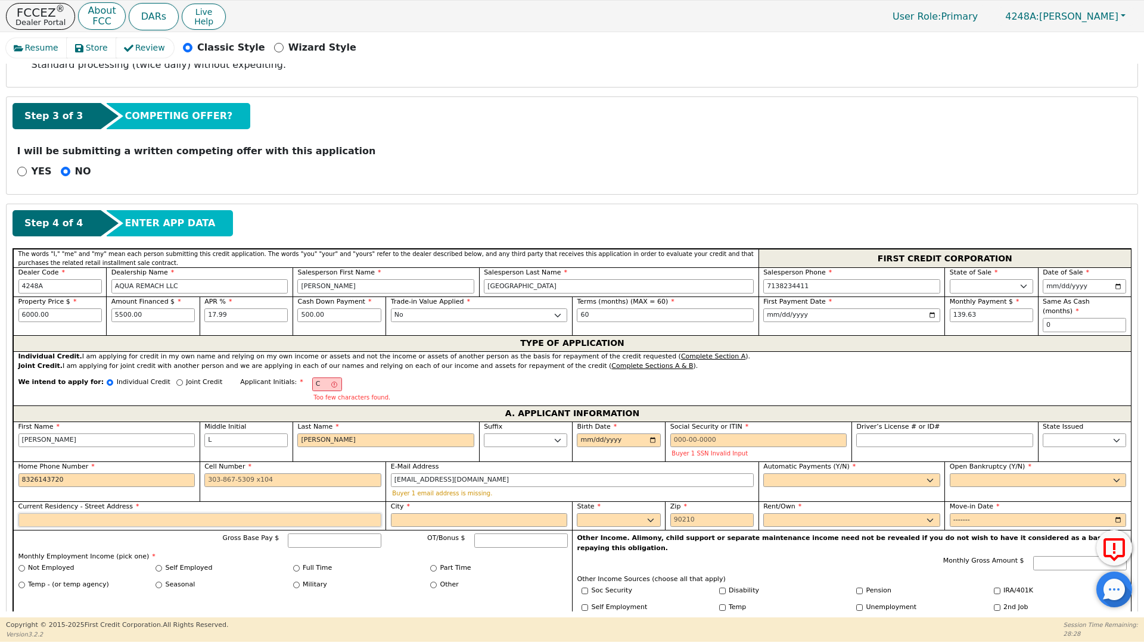
type input "[STREET_ADDRESS]"
type input "[GEOGRAPHIC_DATA]"
select select "[GEOGRAPHIC_DATA]"
type input "77016"
type input "CLB"
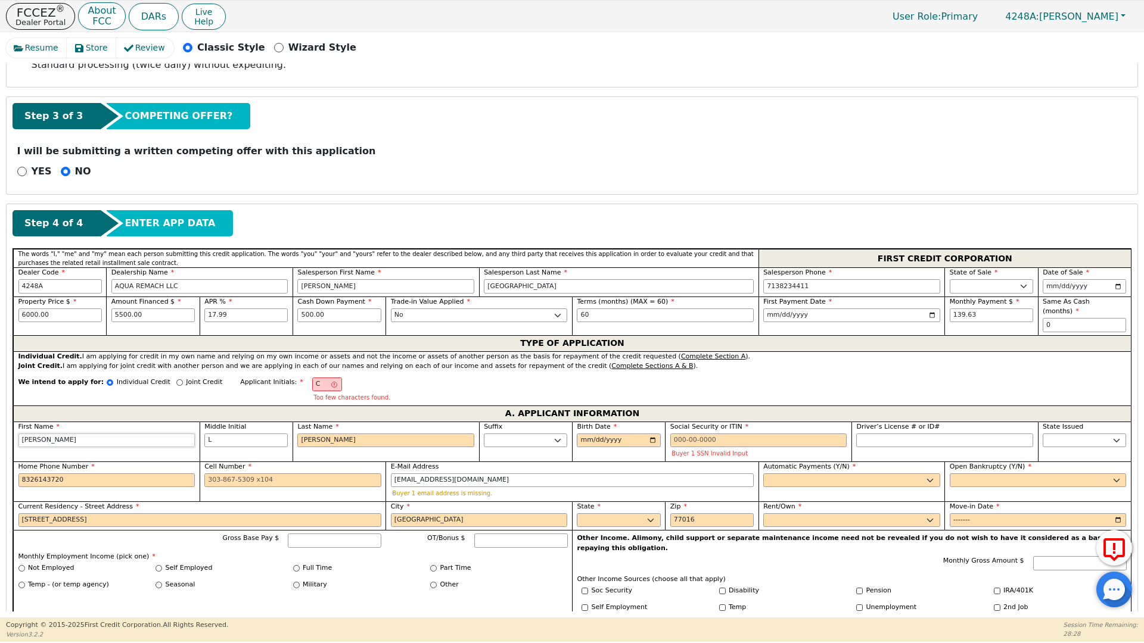
type input "[PERSON_NAME]"
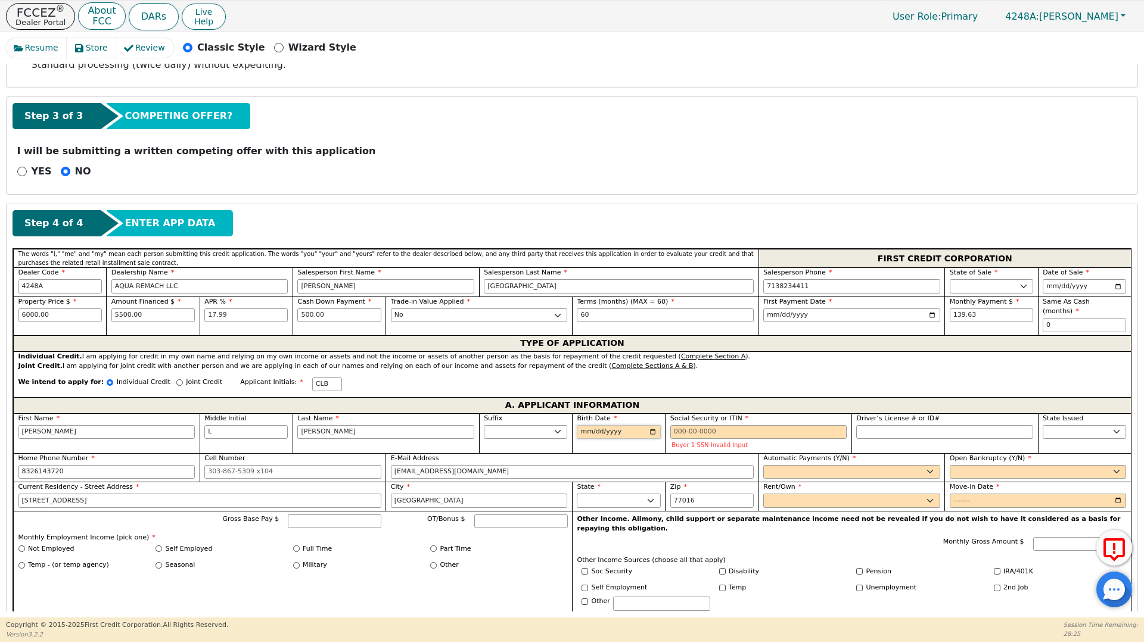
click input "Birth Date"
type input "[DATE]"
click input "Social Security or ITIN"
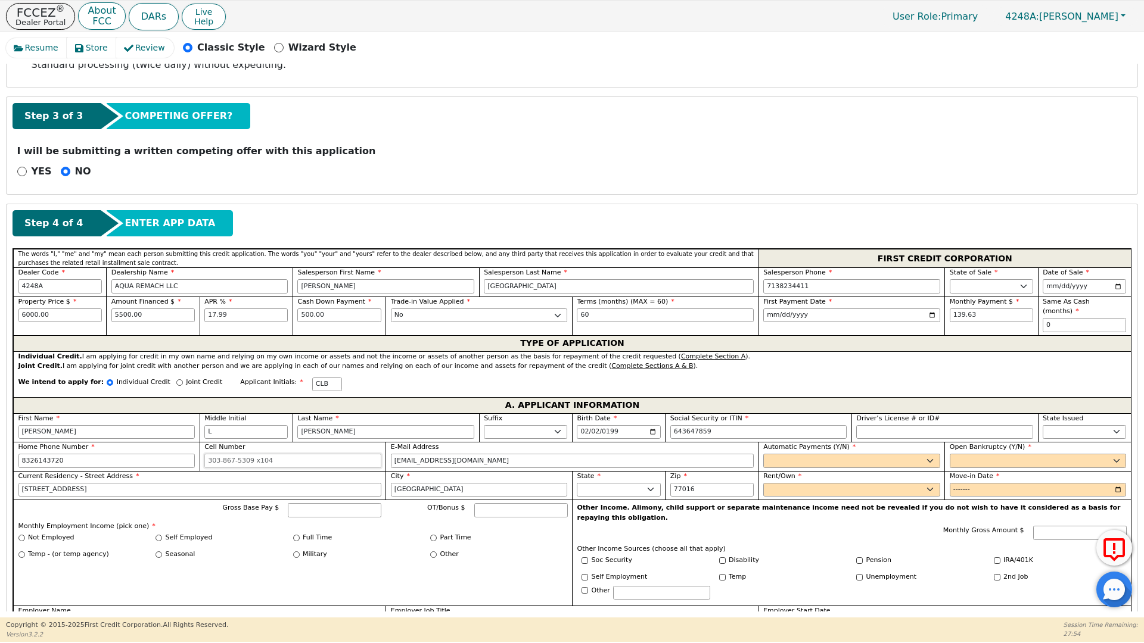
type input "***-**-7859"
click input "Cell Number"
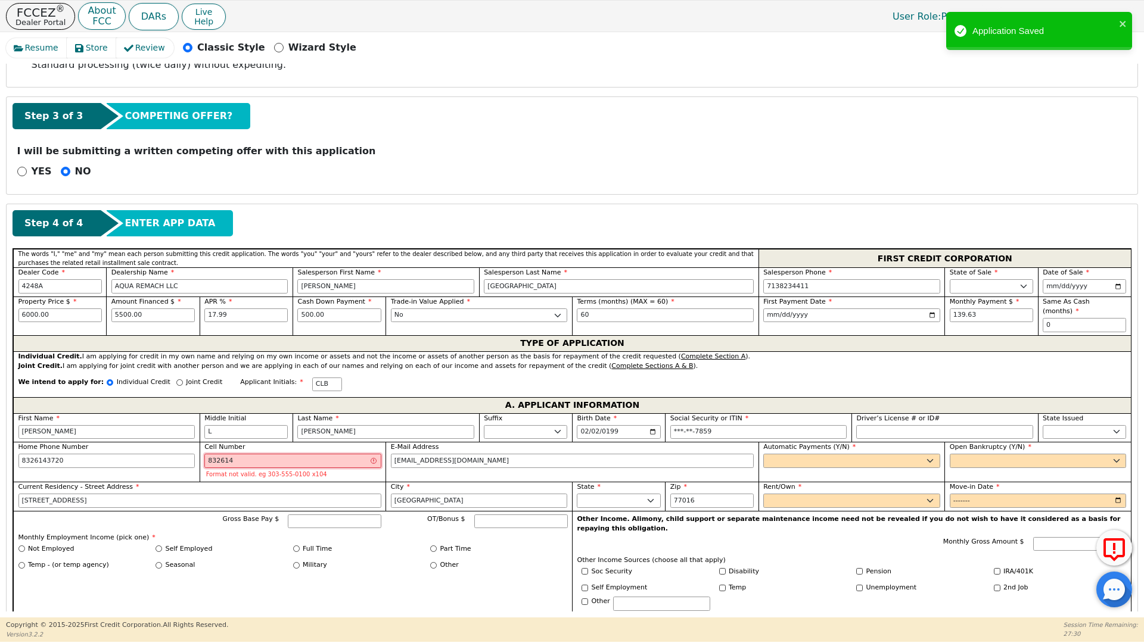
type input "832614"
click input "[EMAIL_ADDRESS][DOMAIN_NAME]"
click select "Yes No"
select select "y"
click select "Yes No"
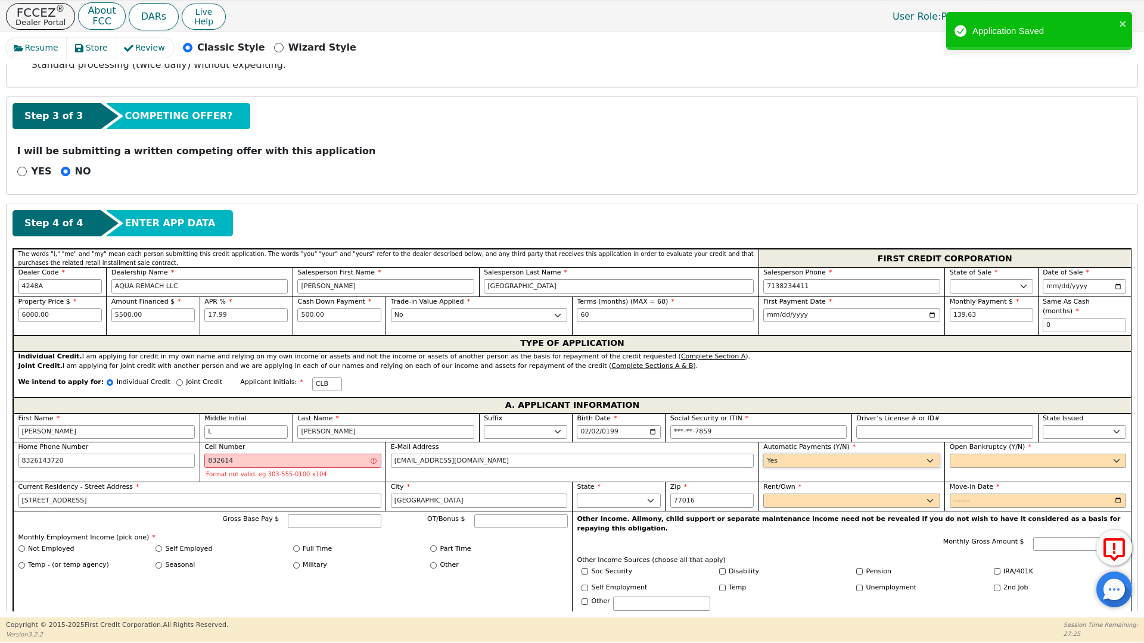
type input "[PERSON_NAME]"
click select "Yes No"
select select "n"
click select "Yes No"
click input "832614"
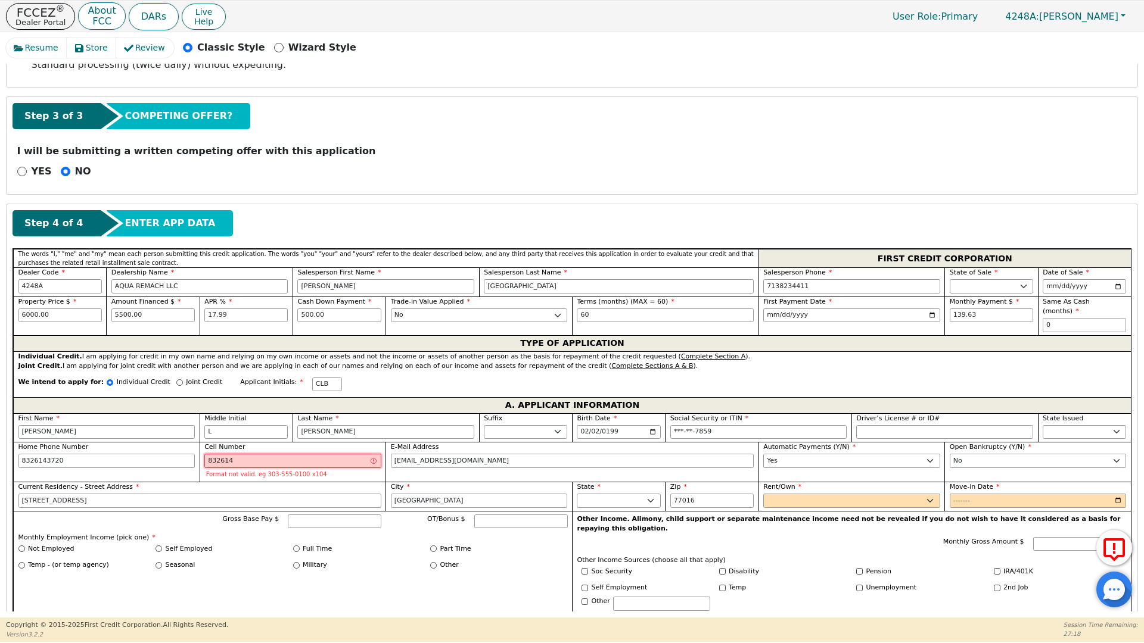
click input "832614"
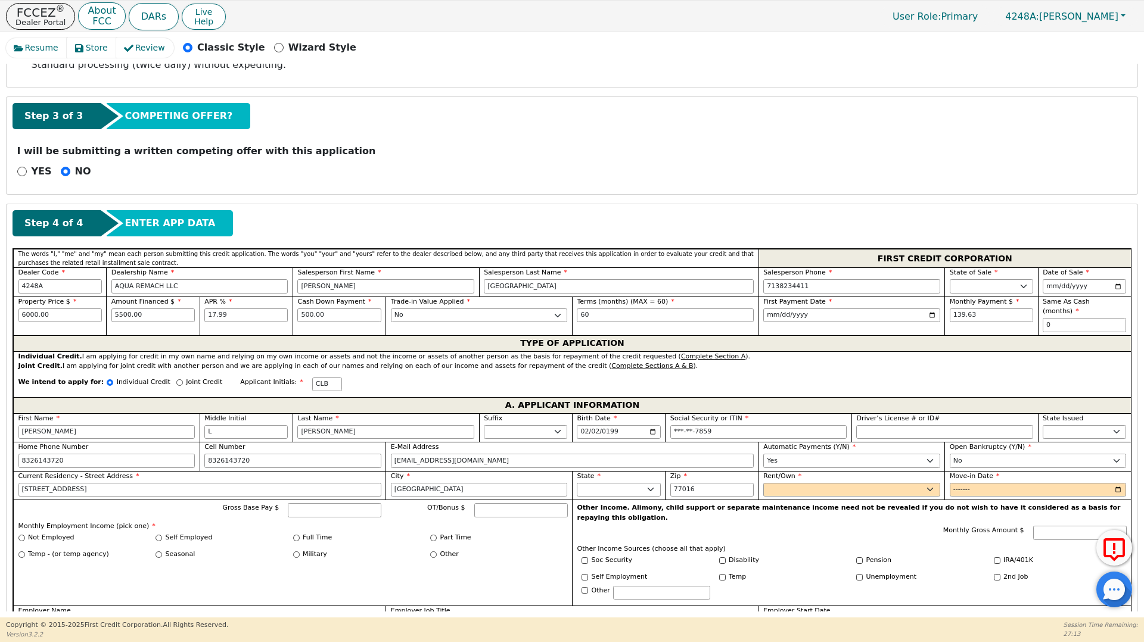
type input "[PHONE_NUMBER]"
click div "Gross Base Pay $ OT/Bonus $ Monthly Employment Income (pick one) * Not Employed…"
drag, startPoint x: 90, startPoint y: 475, endPoint x: 0, endPoint y: 475, distance: 89.9
click div "Resume Store Review Classic Style Wizard Style Back Submit an Application Selec…"
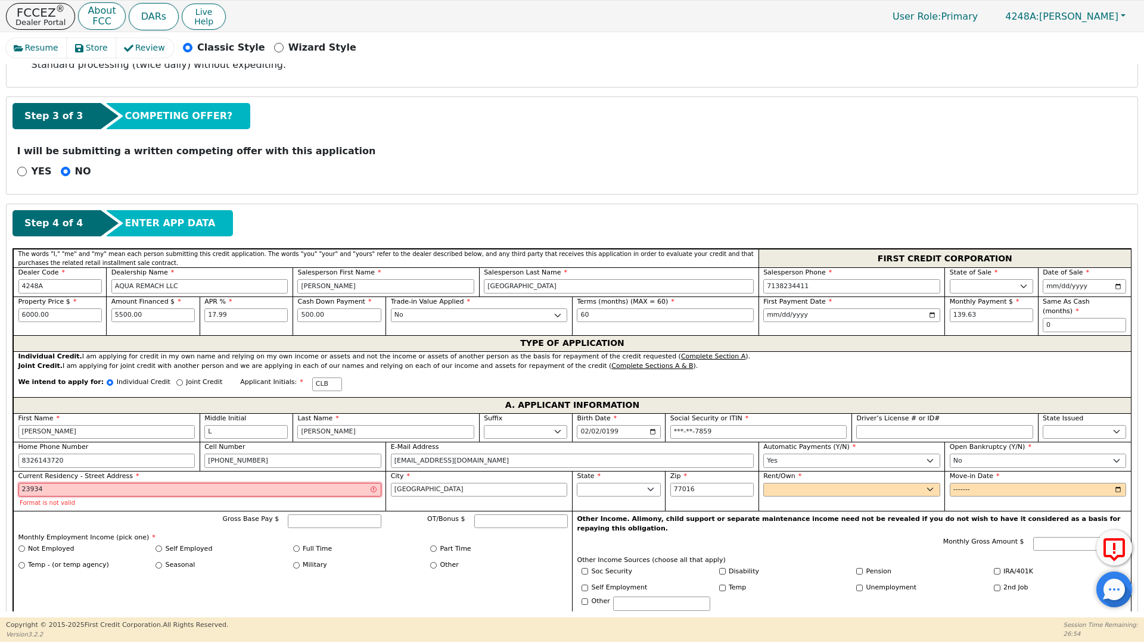
type input "23934 ramblins rose court"
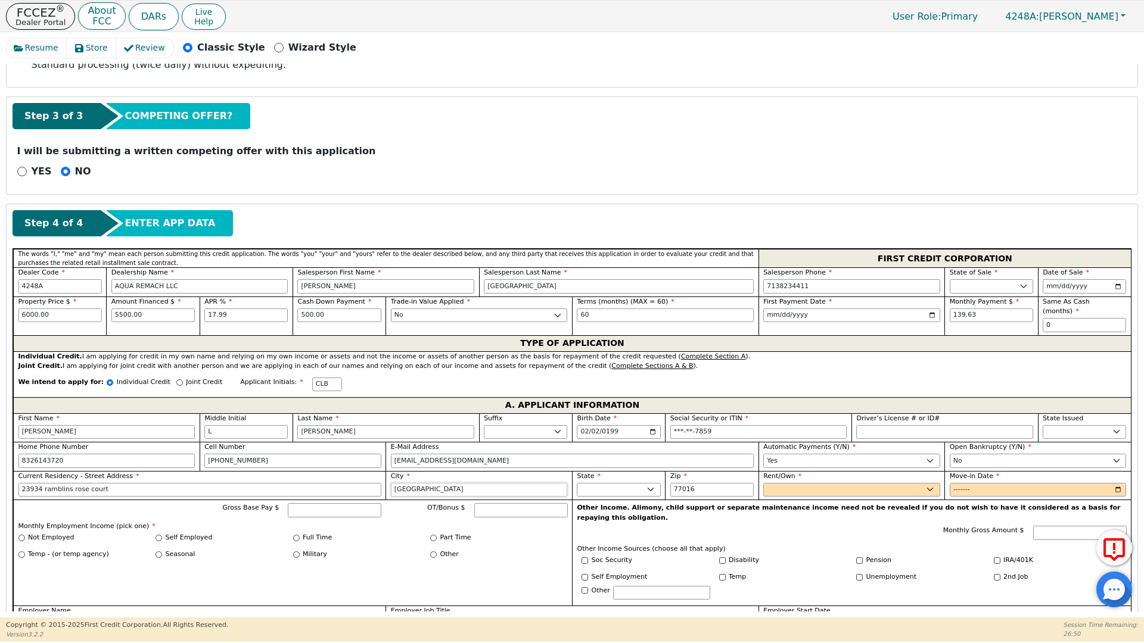
drag, startPoint x: 432, startPoint y: 477, endPoint x: 348, endPoint y: 472, distance: 84.1
click div "First Name [PERSON_NAME] Initial L Last Name [PERSON_NAME] Sr. II III IV Birth …"
type input "spring"
click input "77016"
drag, startPoint x: 703, startPoint y: 482, endPoint x: 678, endPoint y: 477, distance: 26.2
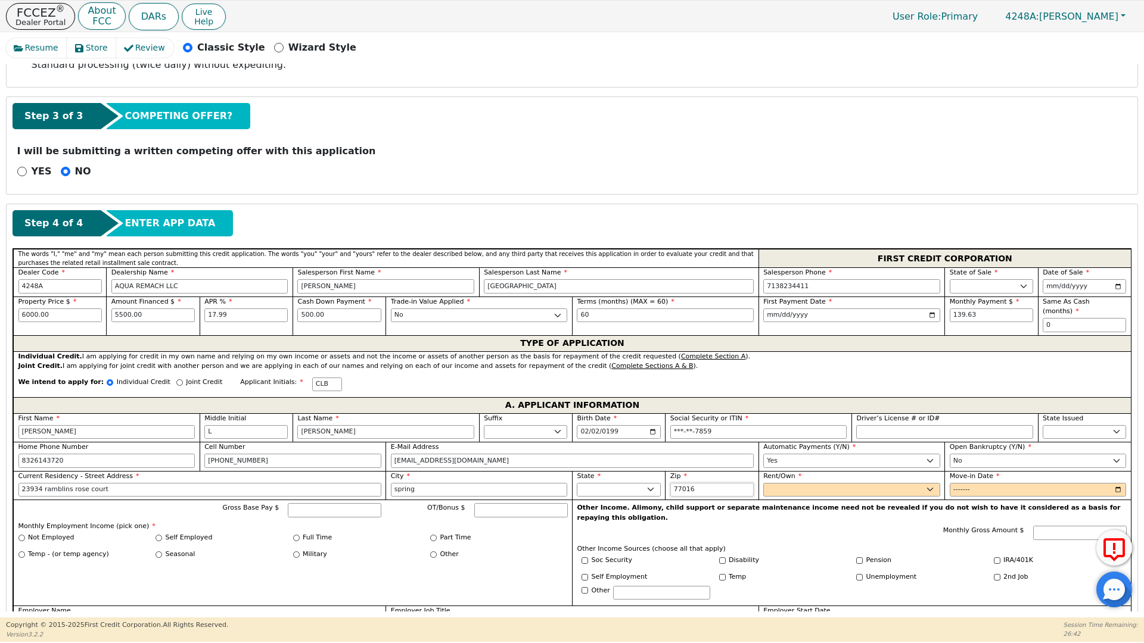
click input "77016"
type input "77373"
click select "Rent Own"
select select "Own"
click select "Rent Own"
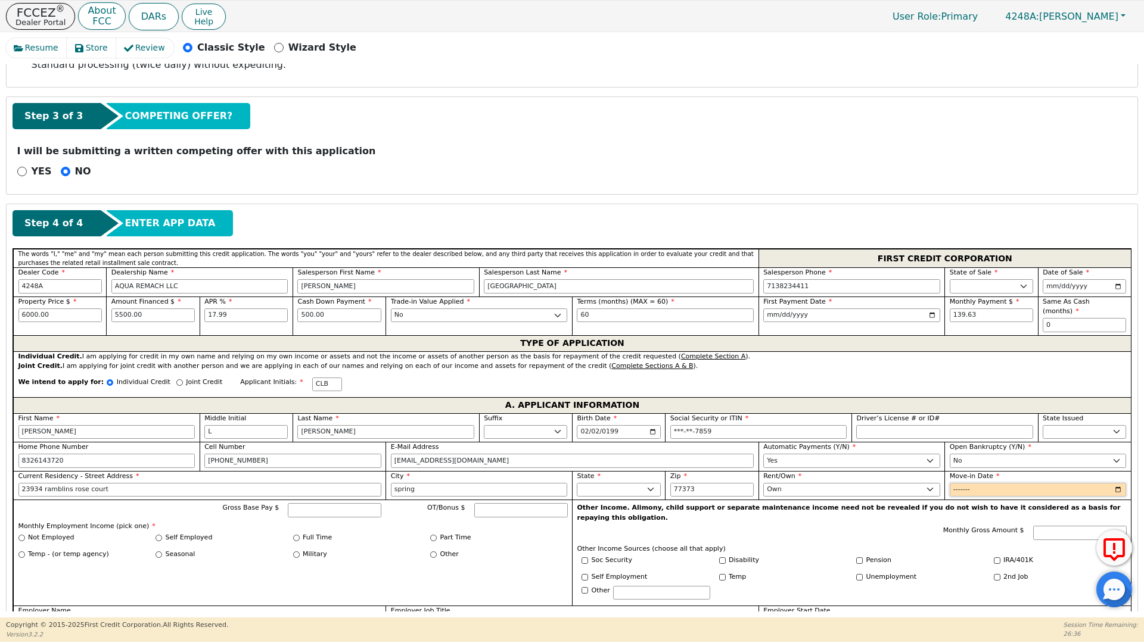
click input "Move-in Date"
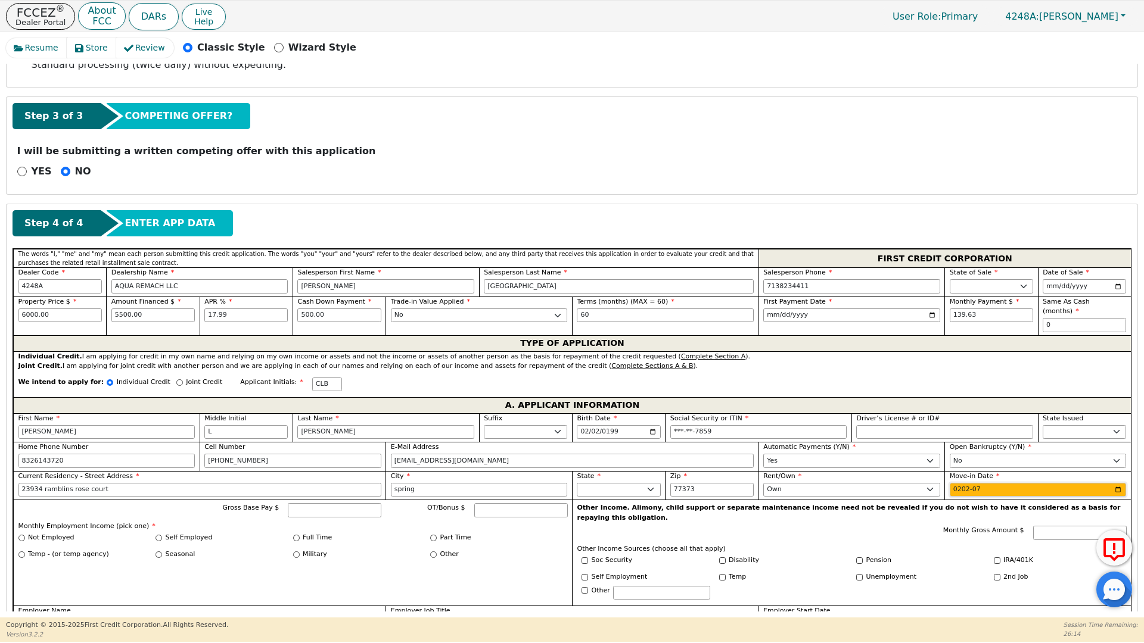
type input "2025-07"
click input "Gross Base Pay $"
type input "4500.00"
click input "Full Time"
radio input "true"
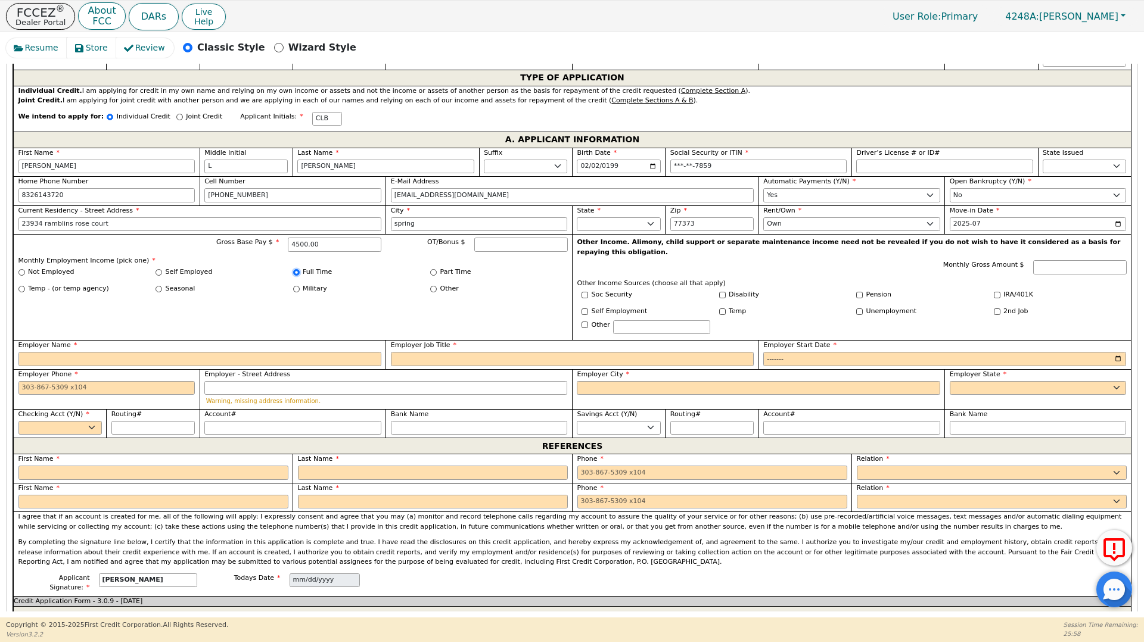
scroll to position [643, 0]
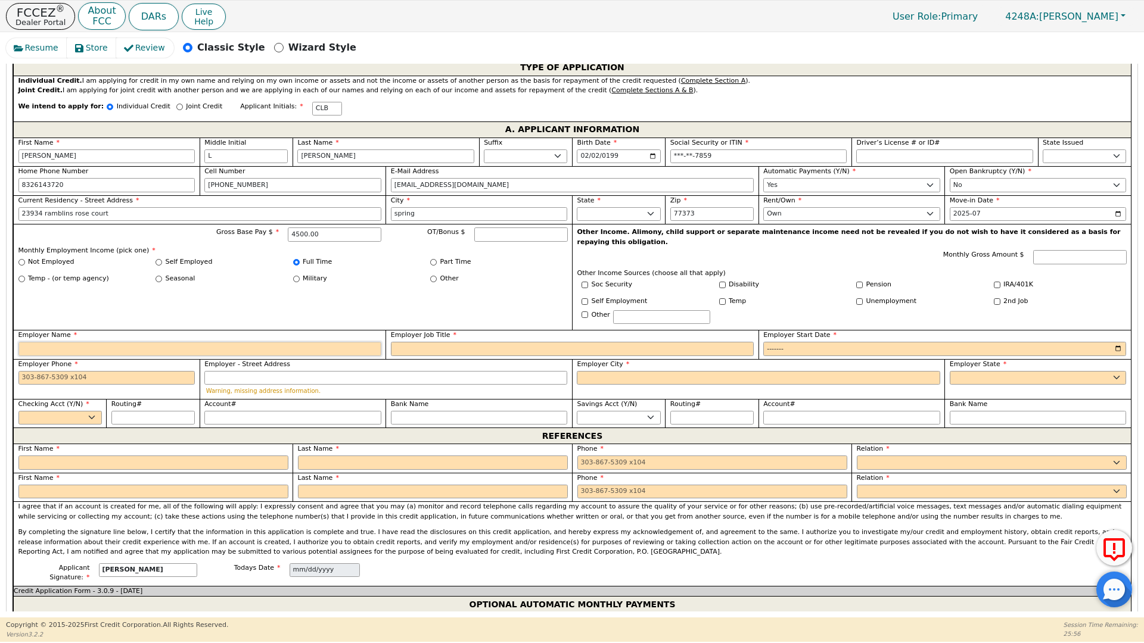
click input "Employer Name"
type input "TTE"
click input "Employer Job Title"
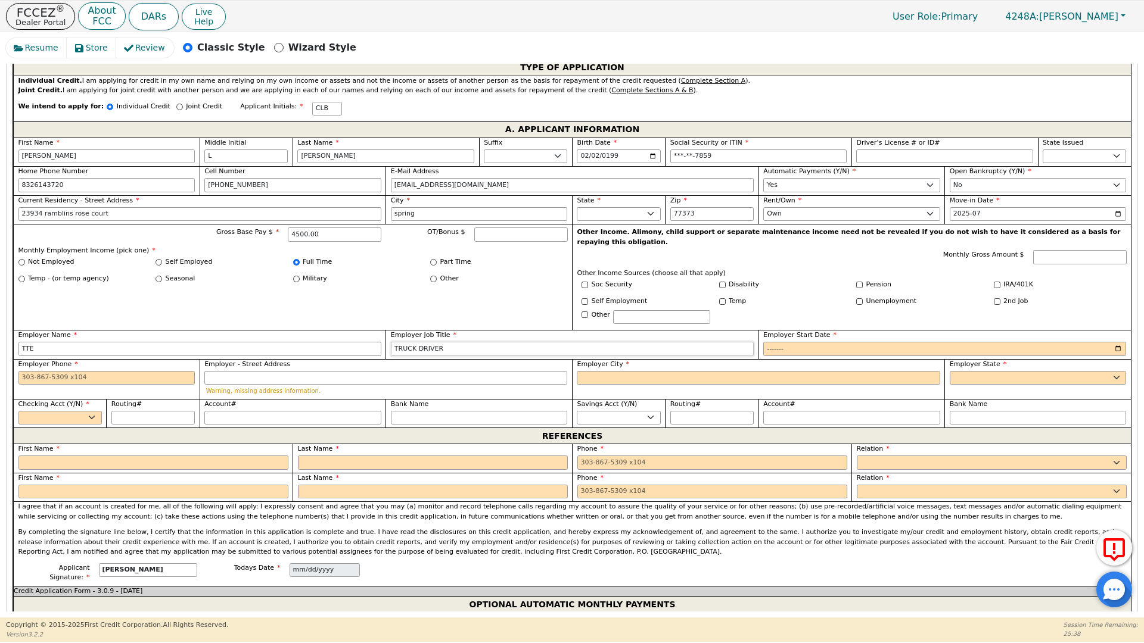
type input "TRUCK DRIVER"
click input "Employer Start Date"
